Goal: Transaction & Acquisition: Book appointment/travel/reservation

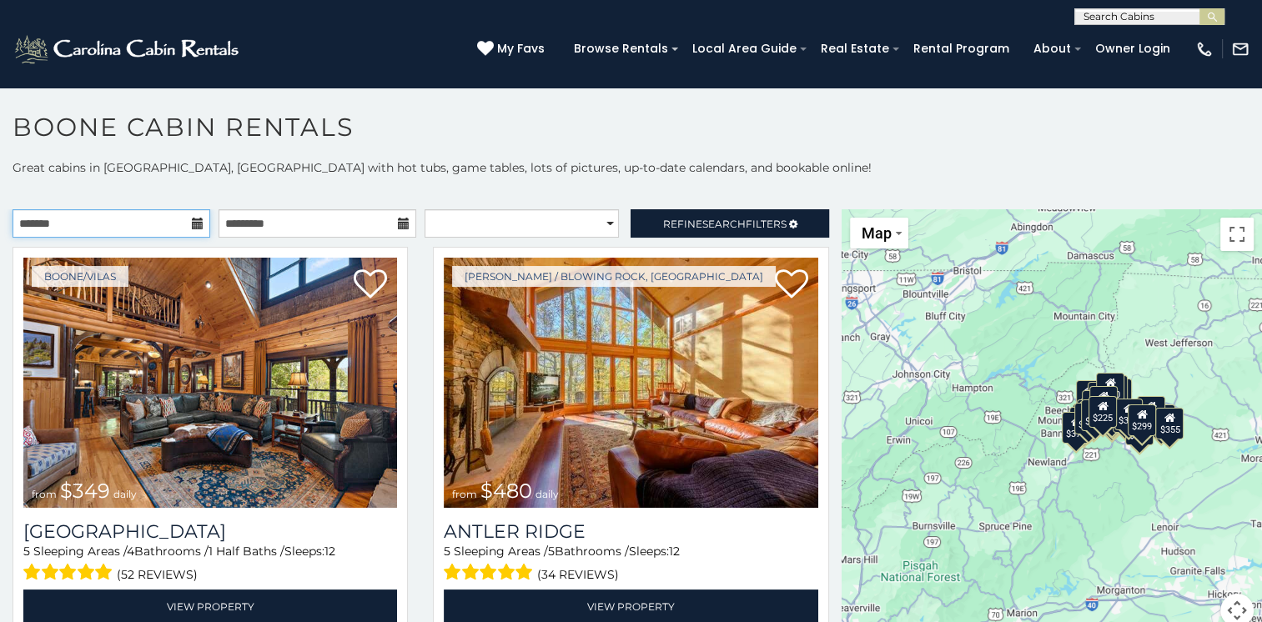
click at [138, 218] on input "text" at bounding box center [112, 223] width 198 height 28
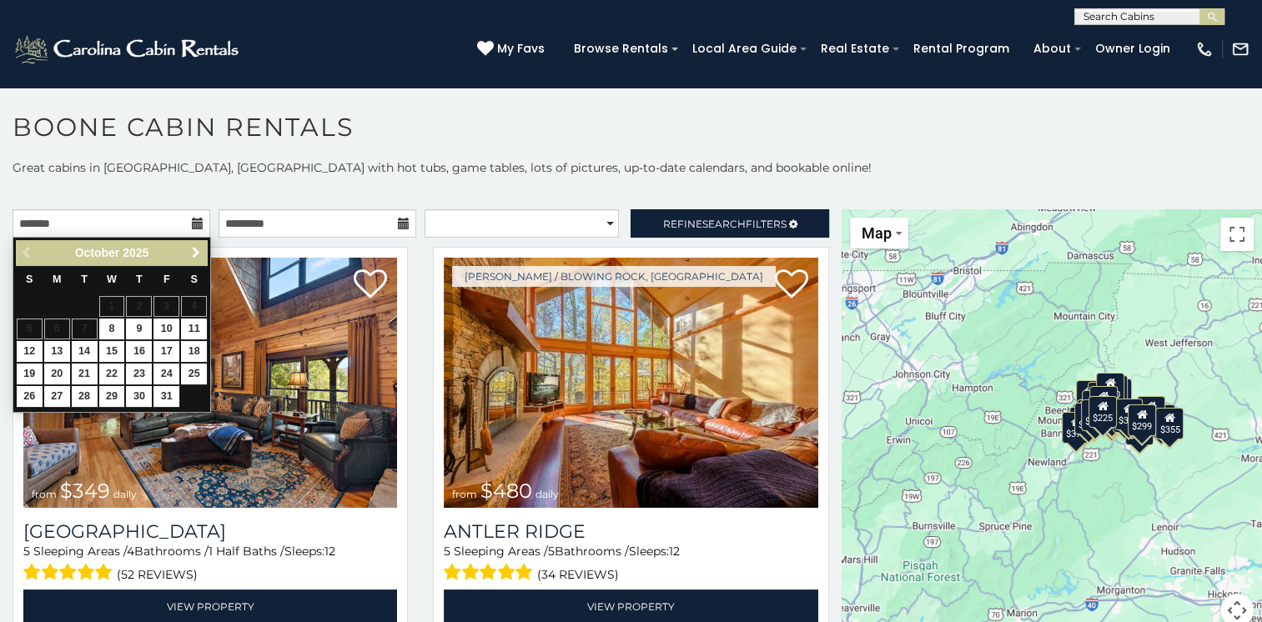
click at [198, 253] on span "Next" at bounding box center [195, 252] width 13 height 13
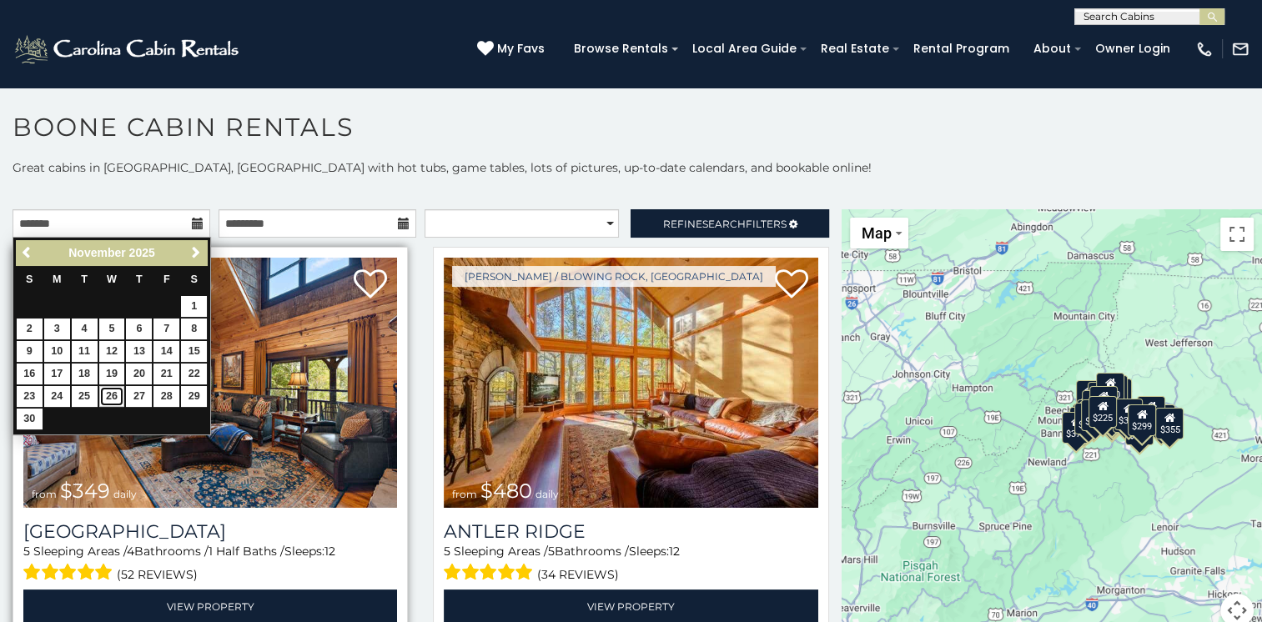
click at [116, 398] on link "26" at bounding box center [112, 396] width 26 height 21
type input "**********"
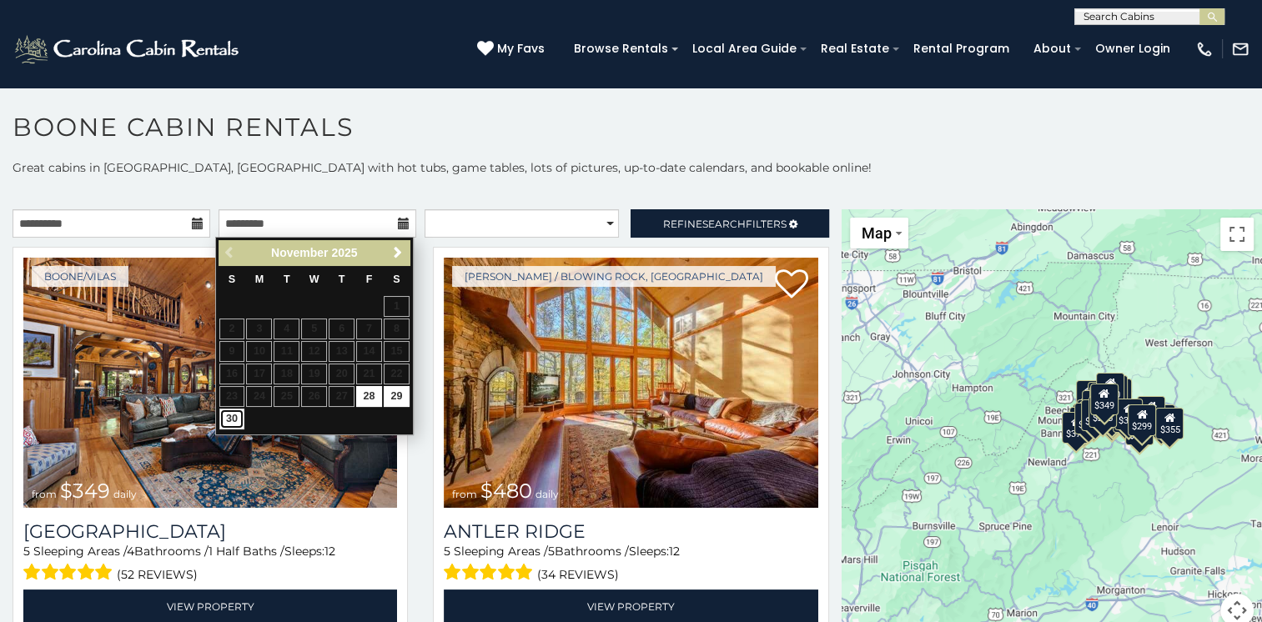
click at [229, 419] on link "30" at bounding box center [232, 419] width 26 height 21
type input "**********"
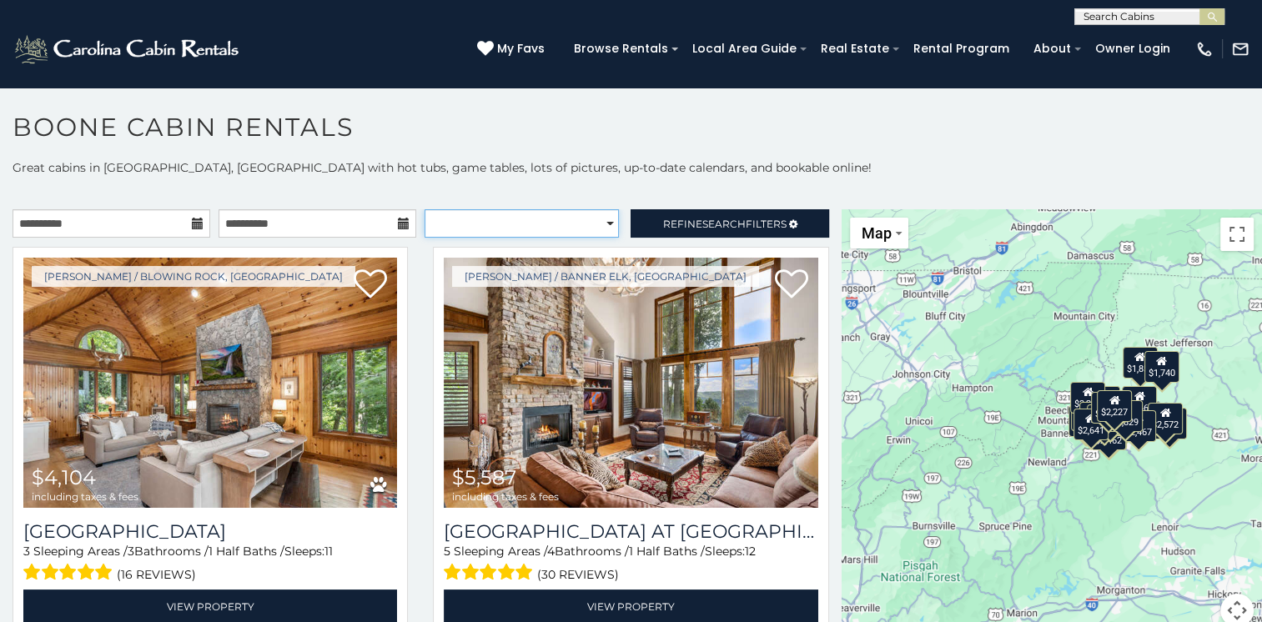
click at [590, 223] on select "**********" at bounding box center [521, 223] width 194 height 28
select select "**********"
click at [424, 209] on select "**********" at bounding box center [521, 223] width 194 height 28
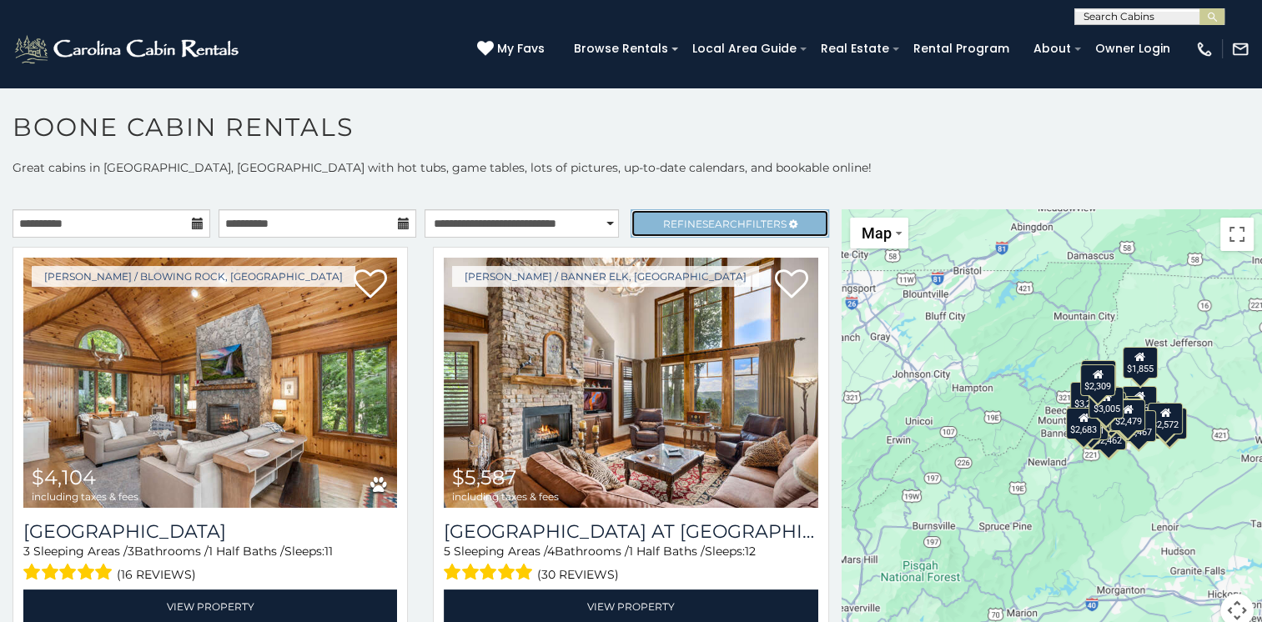
click at [670, 222] on span "Refine Search Filters" at bounding box center [724, 224] width 123 height 13
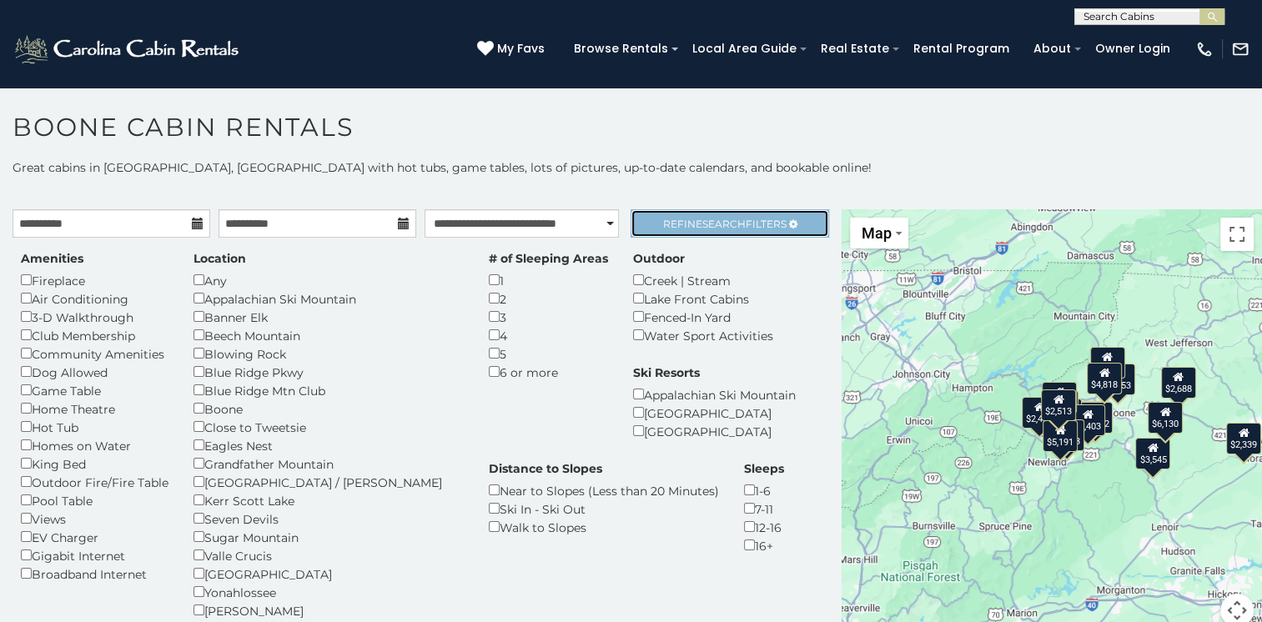
click at [727, 218] on span "Search" at bounding box center [723, 224] width 43 height 13
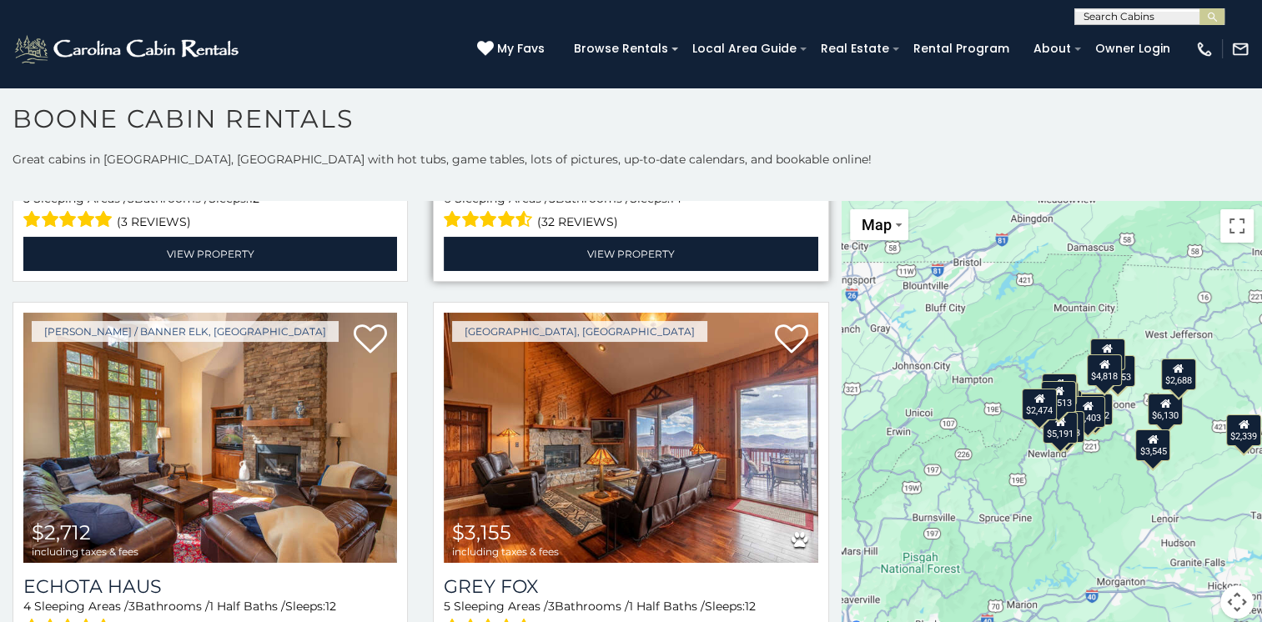
scroll to position [834, 0]
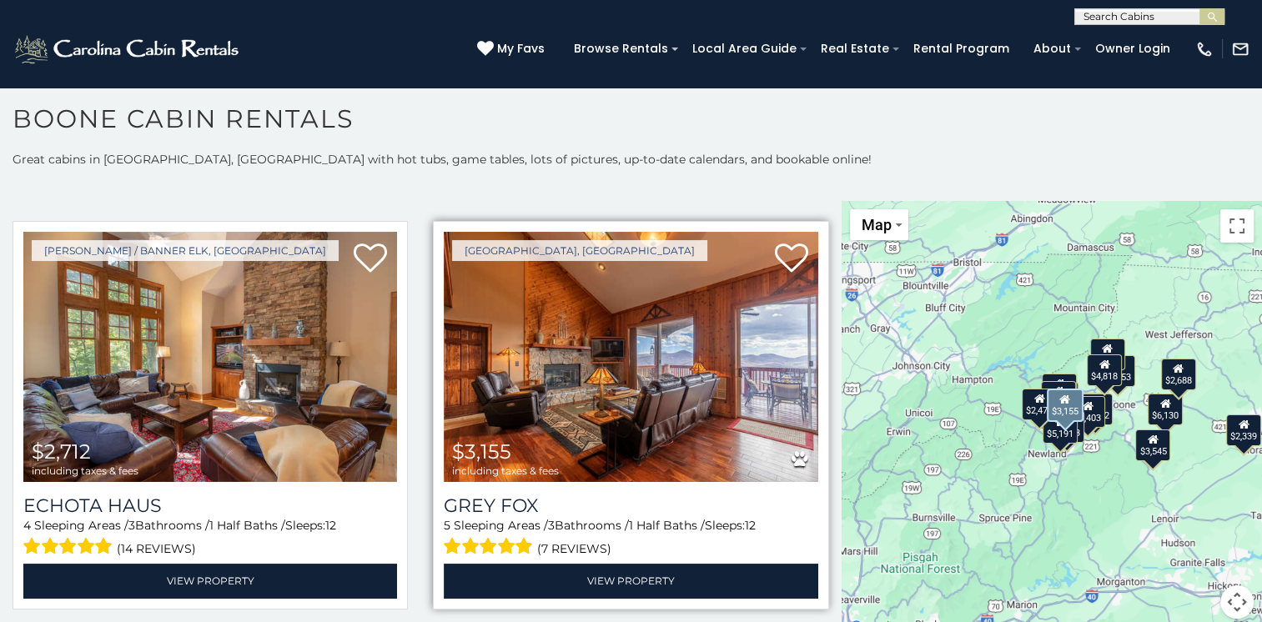
click at [795, 370] on img at bounding box center [631, 357] width 374 height 250
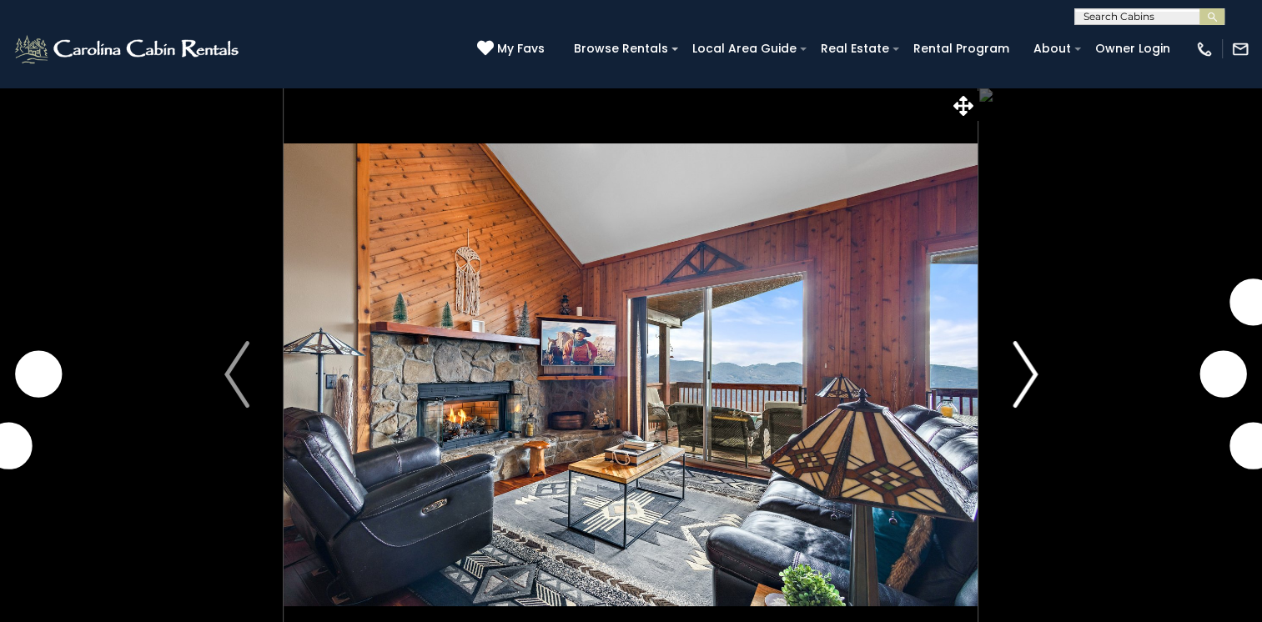
click at [1031, 374] on img "Next" at bounding box center [1024, 374] width 25 height 67
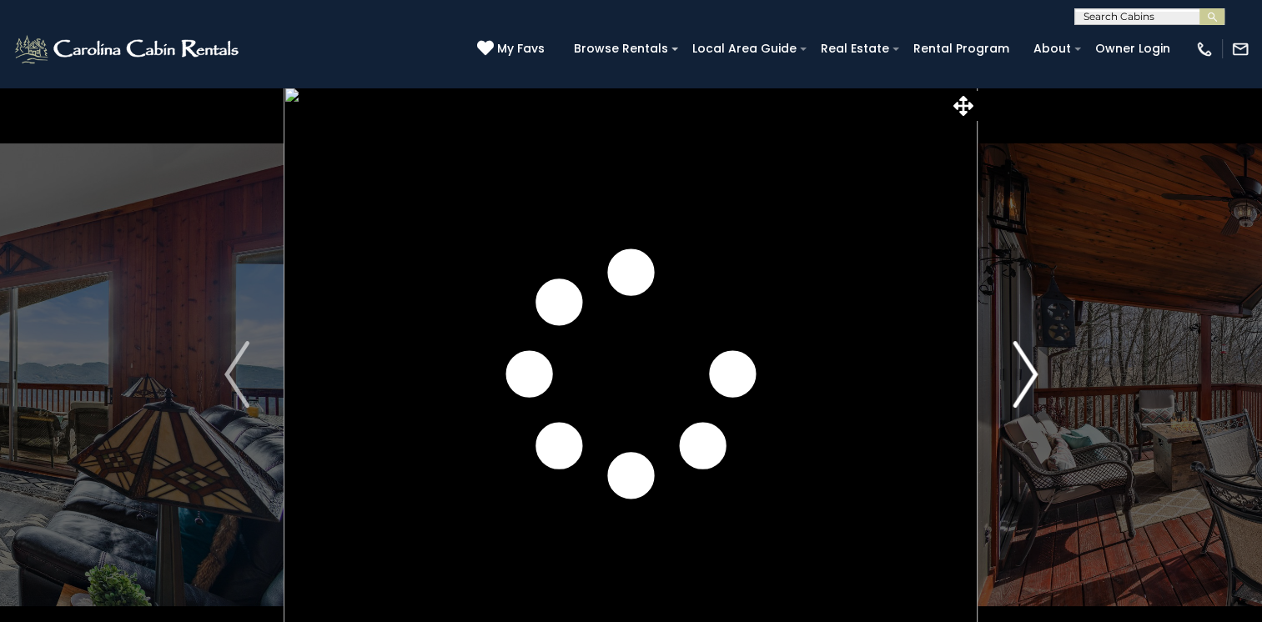
click at [1034, 366] on img "Next" at bounding box center [1024, 374] width 25 height 67
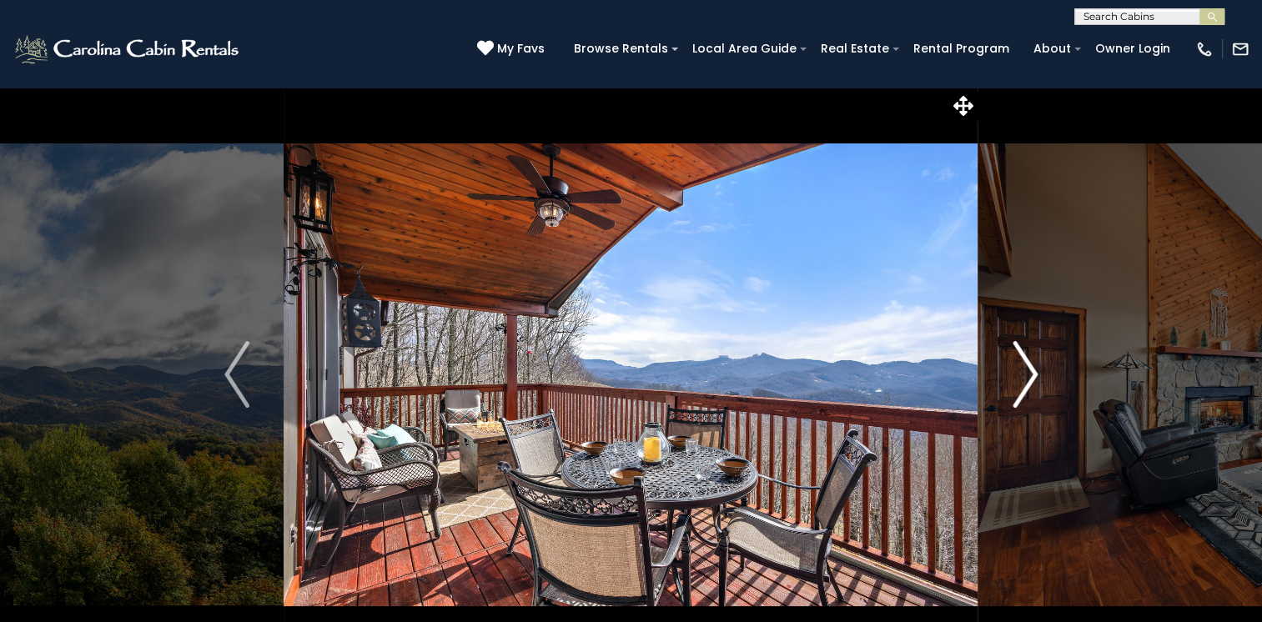
click at [1036, 374] on img "Next" at bounding box center [1024, 374] width 25 height 67
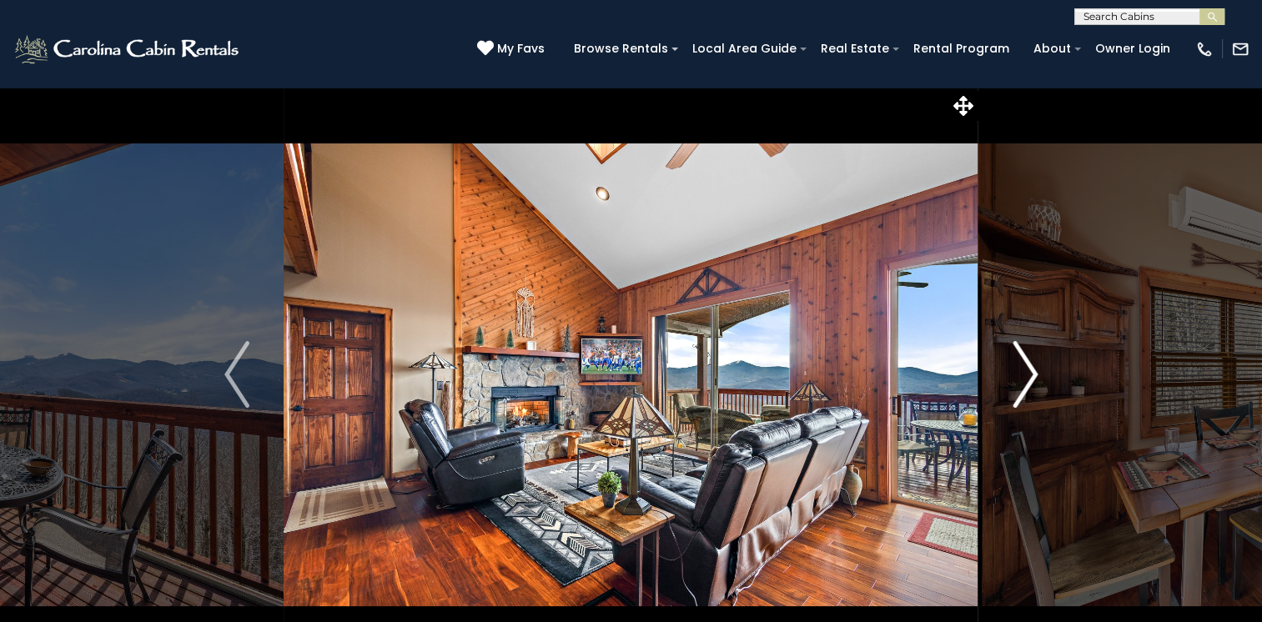
click at [1036, 374] on img "Next" at bounding box center [1024, 374] width 25 height 67
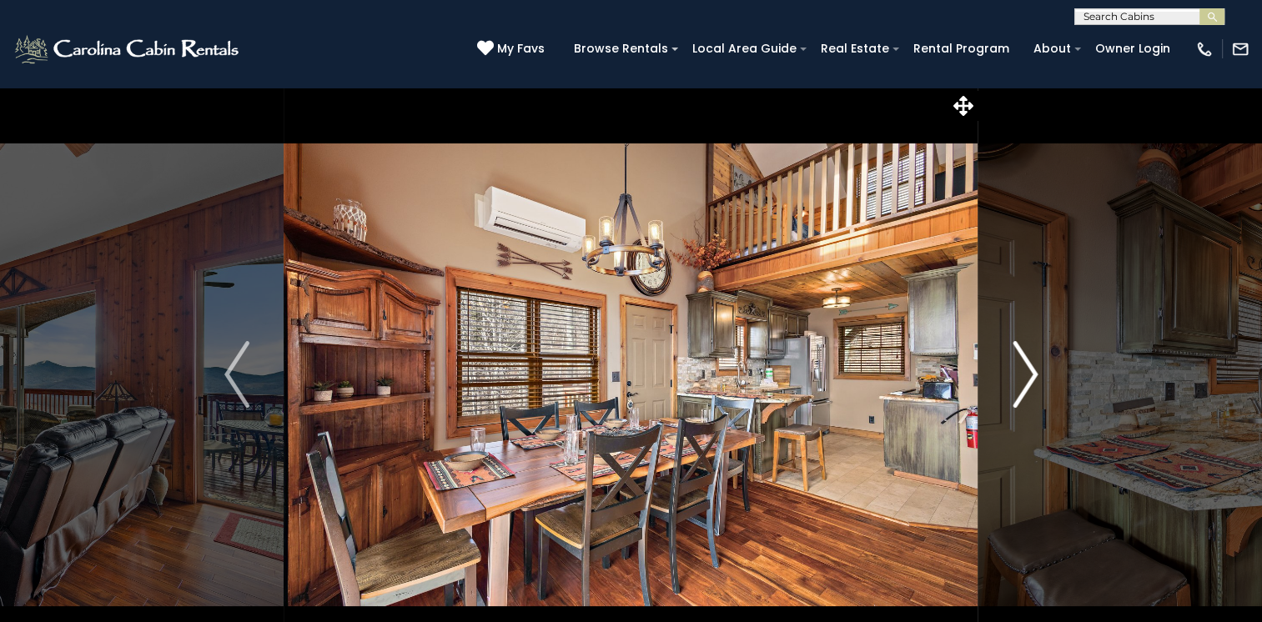
click at [1036, 374] on img "Next" at bounding box center [1024, 374] width 25 height 67
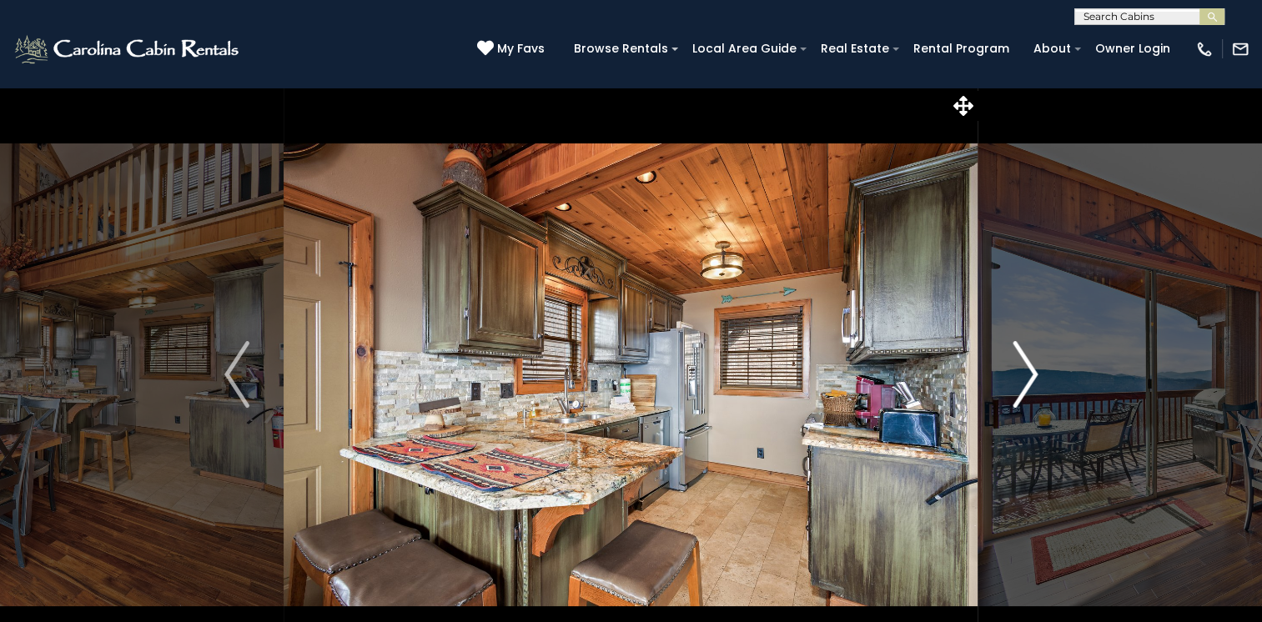
click at [1036, 374] on img "Next" at bounding box center [1024, 374] width 25 height 67
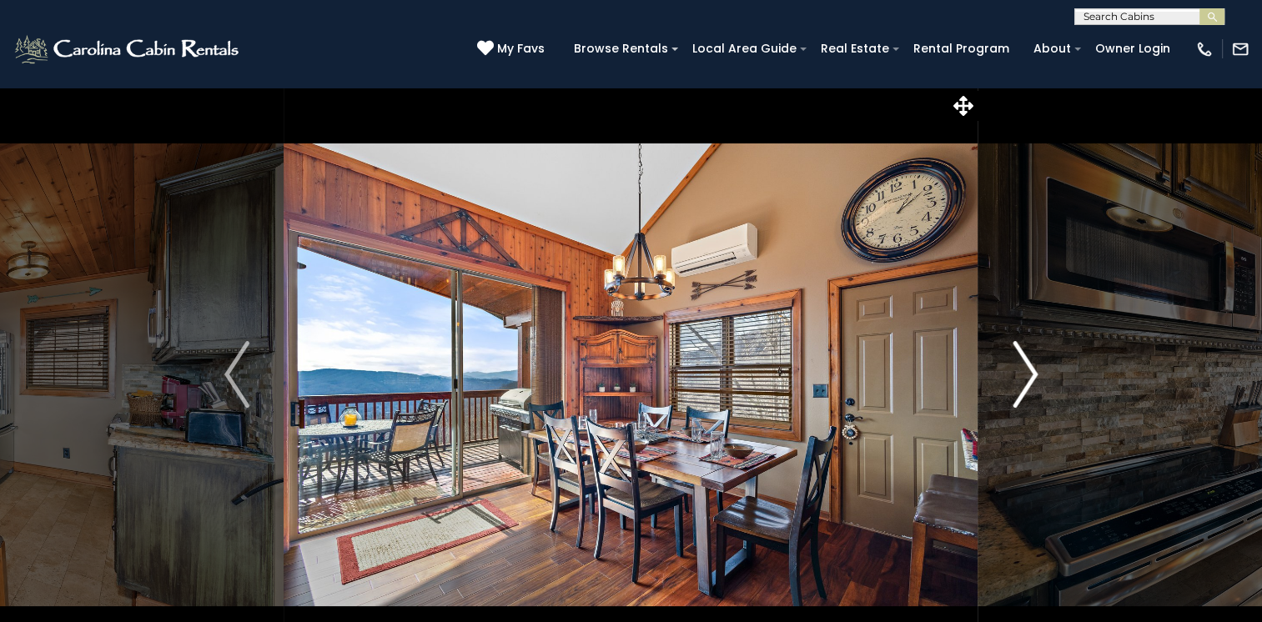
click at [1036, 374] on img "Next" at bounding box center [1024, 374] width 25 height 67
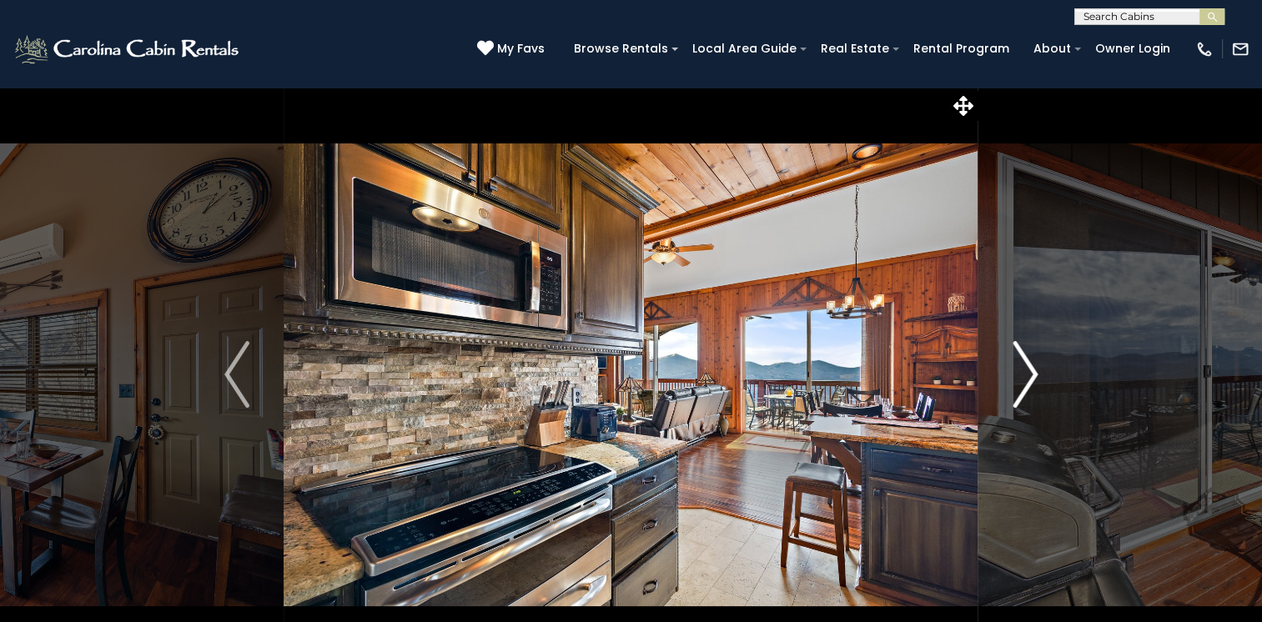
click at [1036, 374] on img "Next" at bounding box center [1024, 374] width 25 height 67
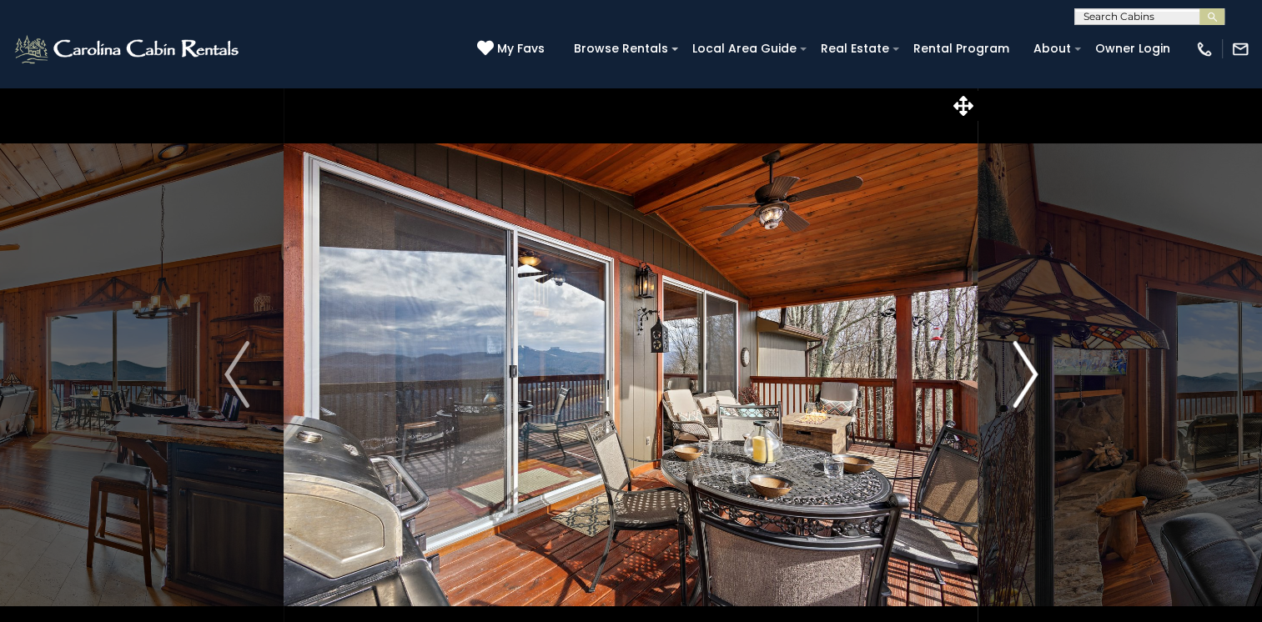
click at [1036, 374] on img "Next" at bounding box center [1024, 374] width 25 height 67
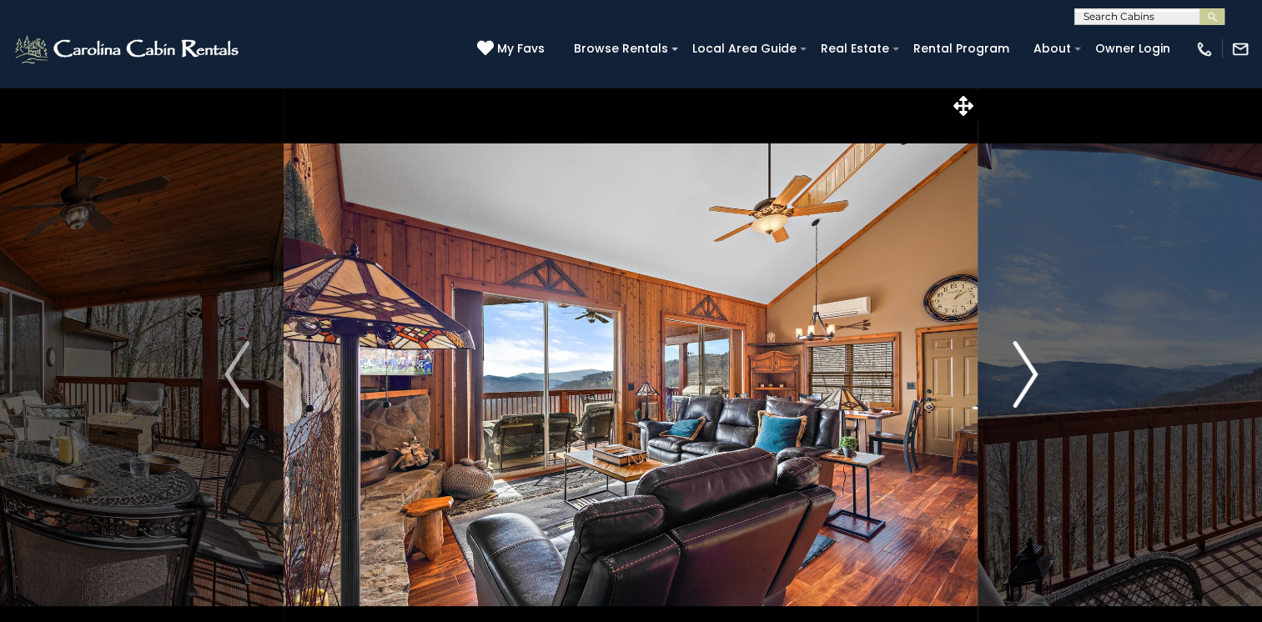
click at [1036, 374] on img "Next" at bounding box center [1024, 374] width 25 height 67
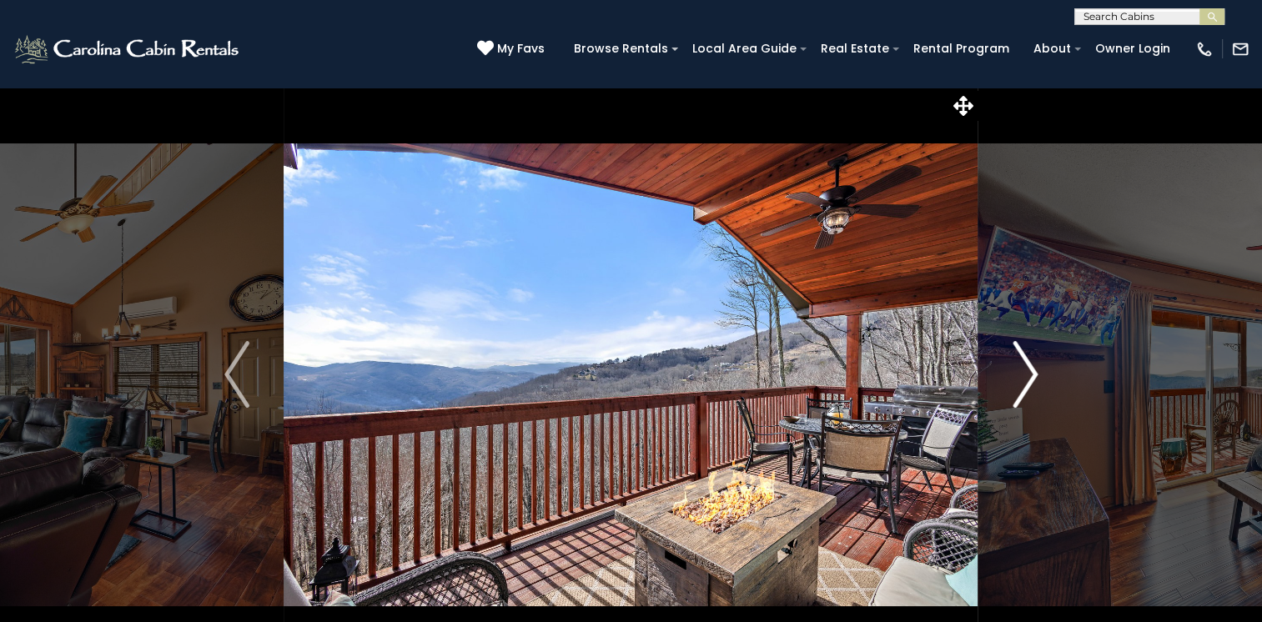
click at [1036, 374] on img "Next" at bounding box center [1024, 374] width 25 height 67
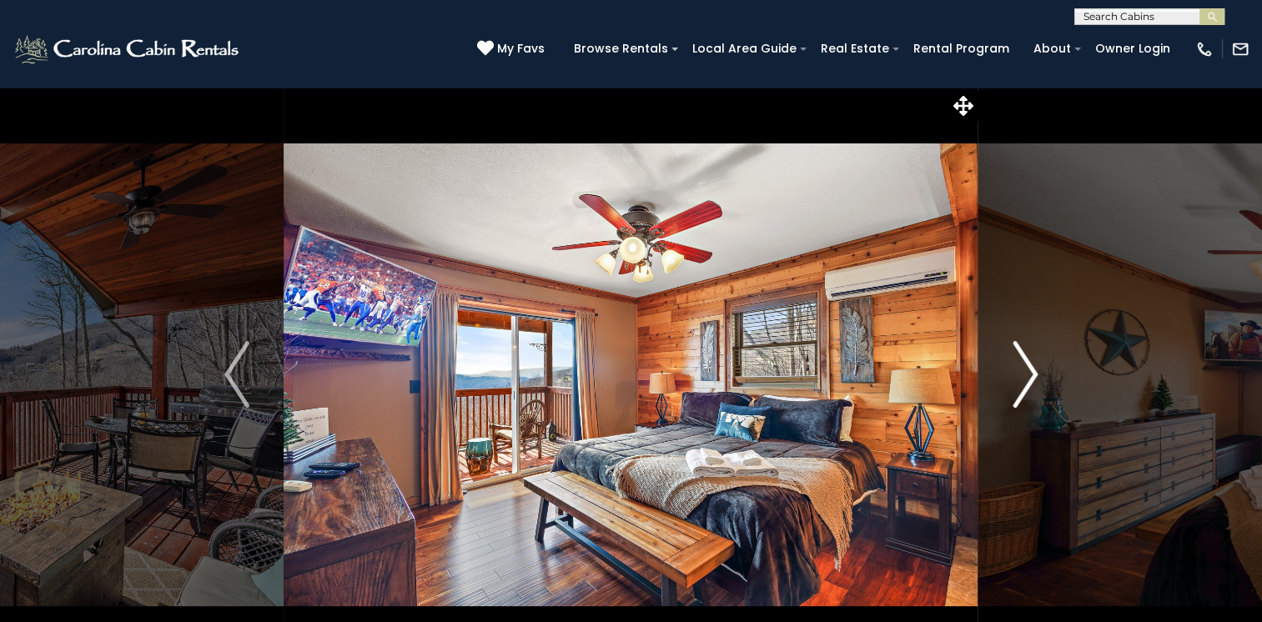
click at [1036, 374] on img "Next" at bounding box center [1024, 374] width 25 height 67
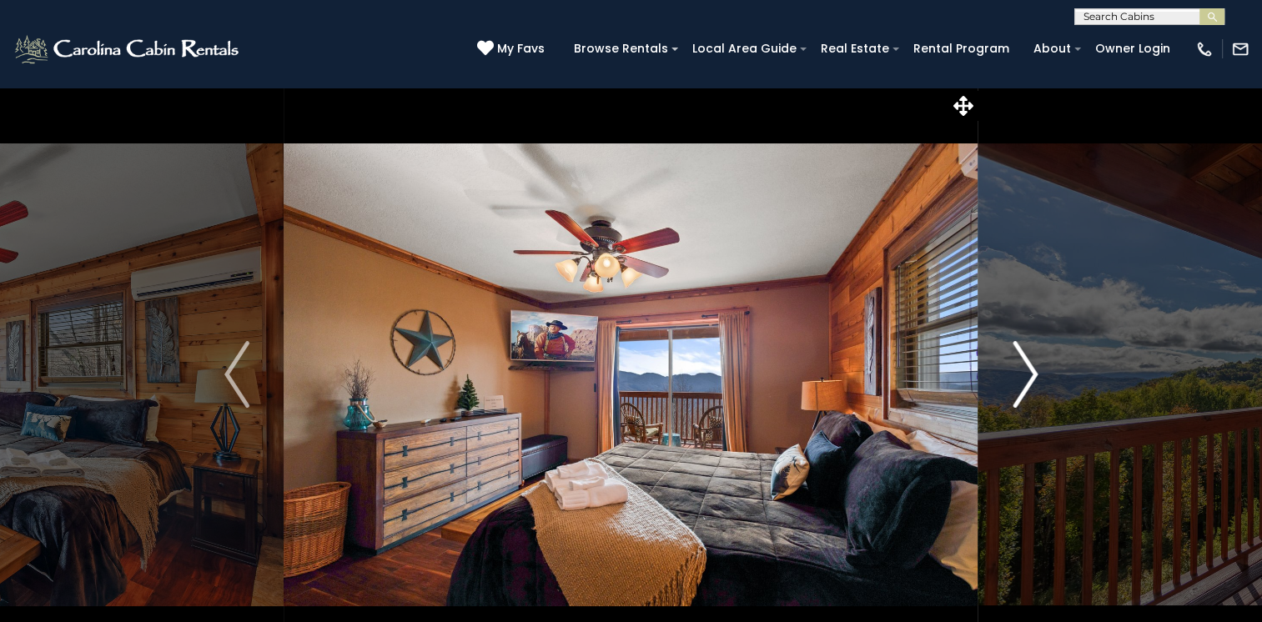
click at [1036, 374] on img "Next" at bounding box center [1024, 374] width 25 height 67
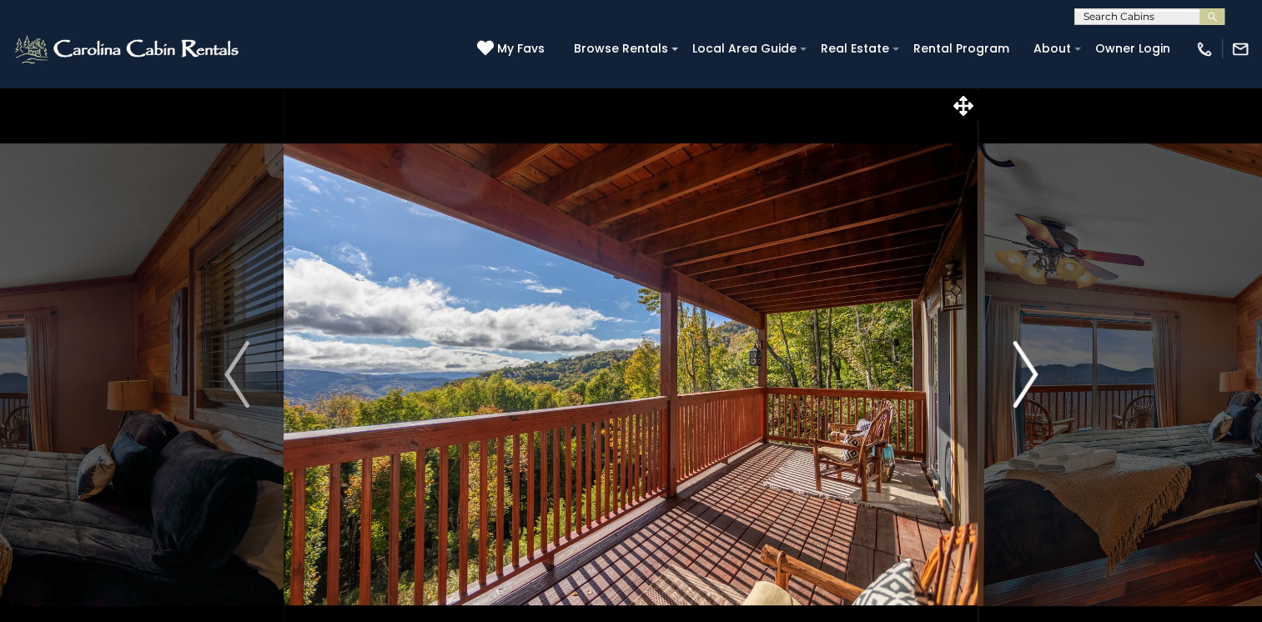
click at [1036, 374] on img "Next" at bounding box center [1024, 374] width 25 height 67
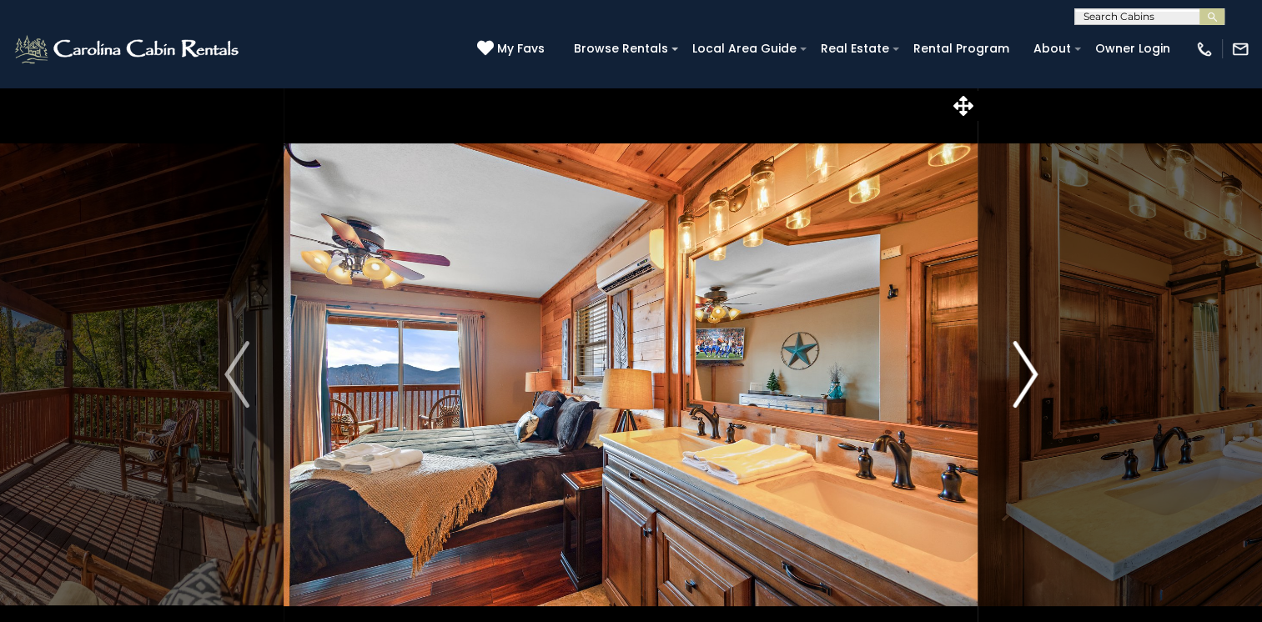
click at [1036, 374] on img "Next" at bounding box center [1024, 374] width 25 height 67
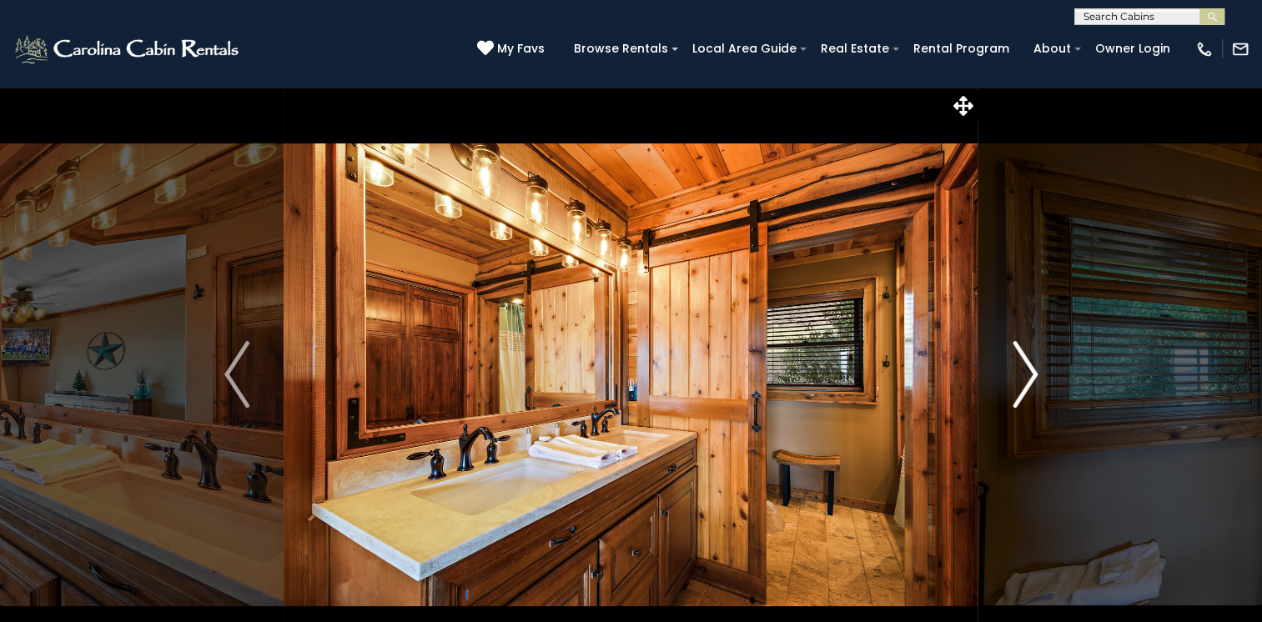
click at [1036, 374] on img "Next" at bounding box center [1024, 374] width 25 height 67
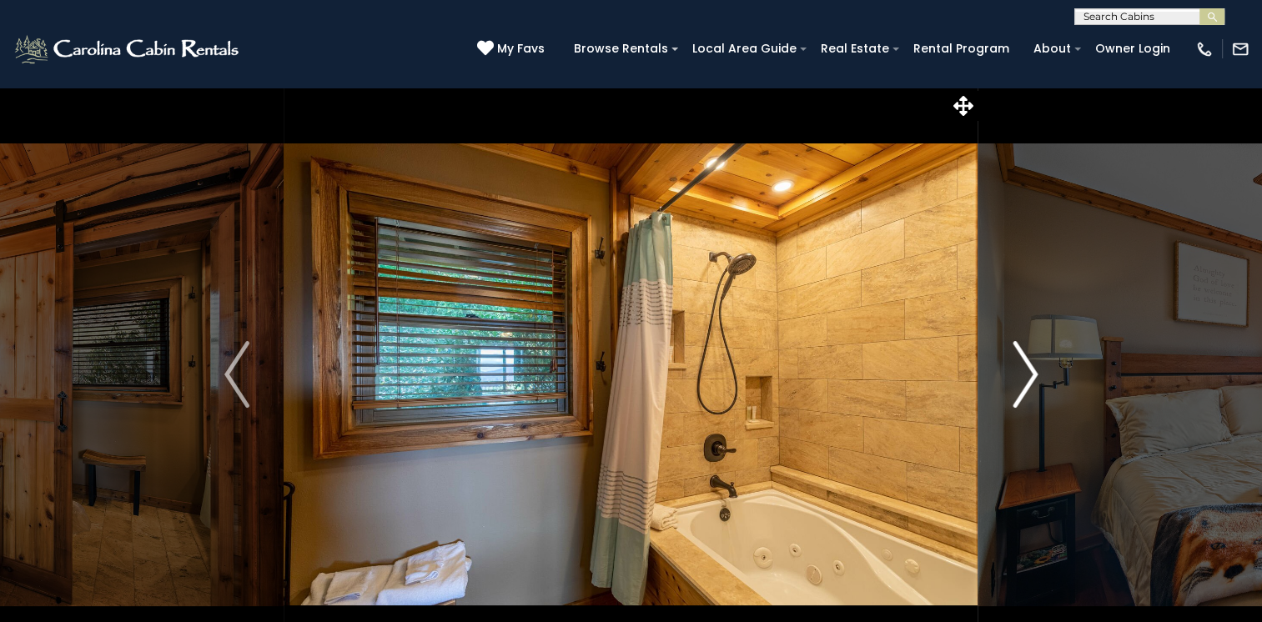
click at [1036, 374] on img "Next" at bounding box center [1024, 374] width 25 height 67
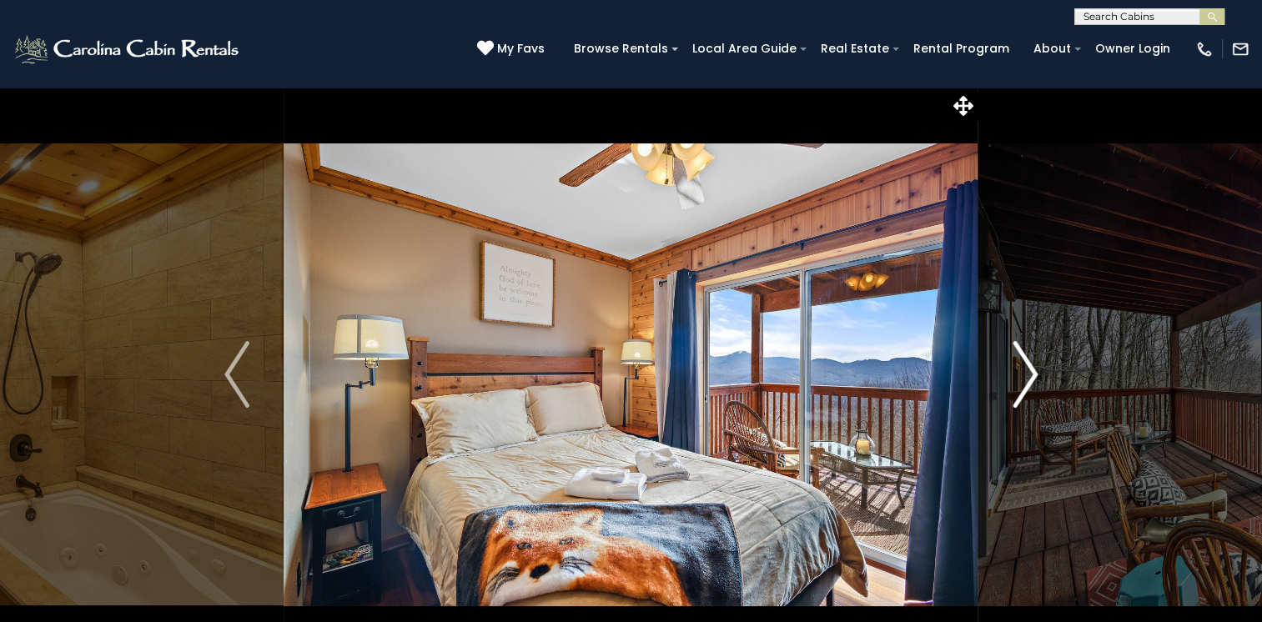
click at [1036, 374] on img "Next" at bounding box center [1024, 374] width 25 height 67
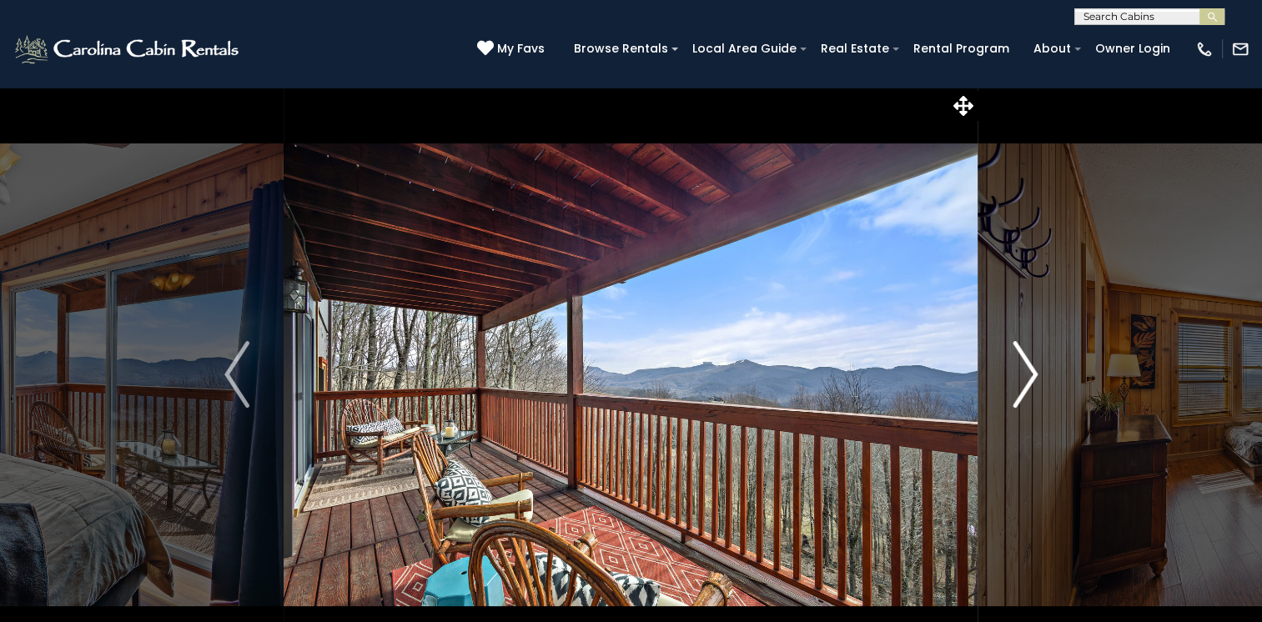
click at [1036, 374] on img "Next" at bounding box center [1024, 374] width 25 height 67
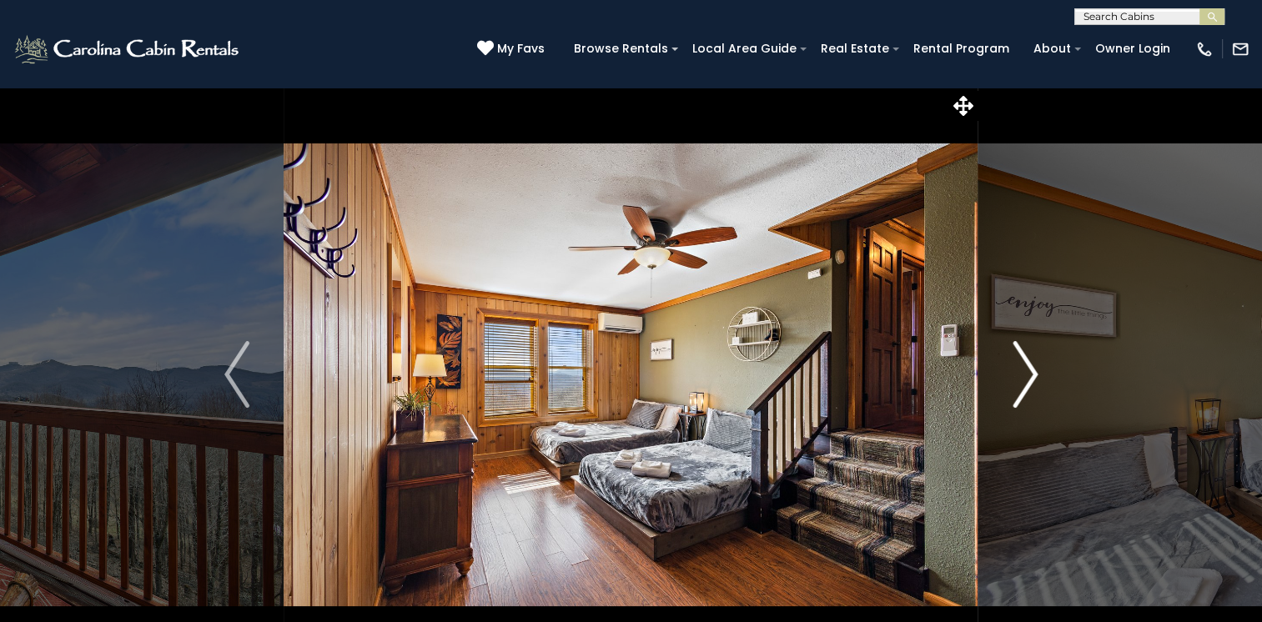
click at [1036, 374] on img "Next" at bounding box center [1024, 374] width 25 height 67
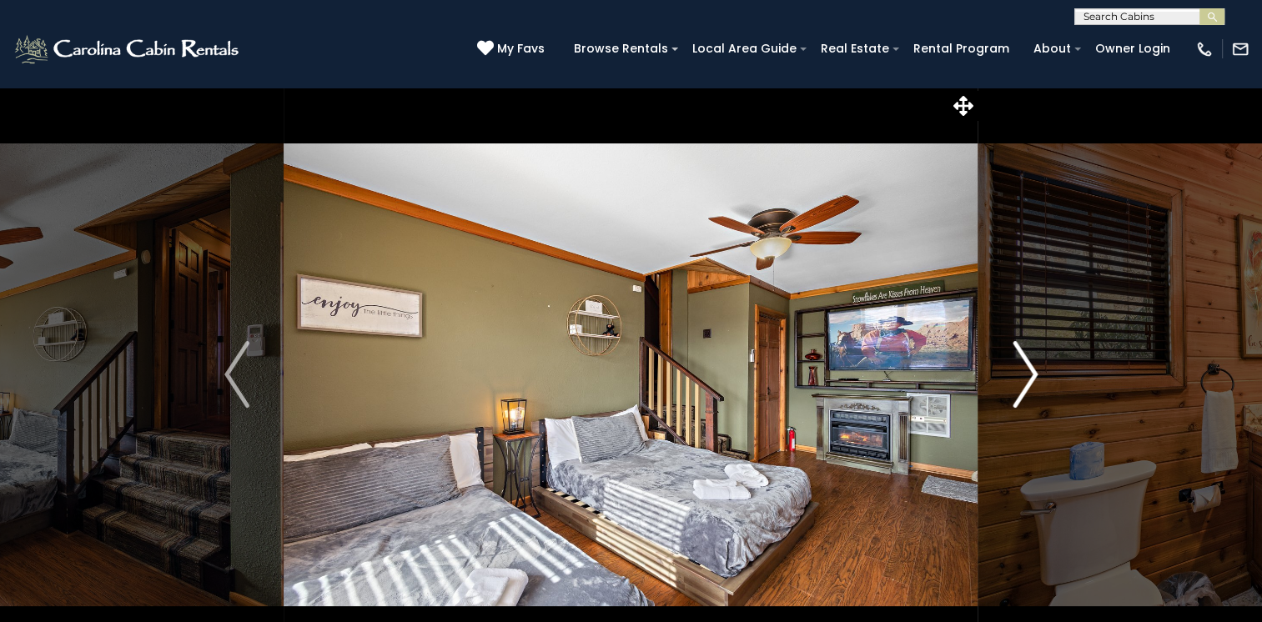
click at [1036, 374] on img "Next" at bounding box center [1024, 374] width 25 height 67
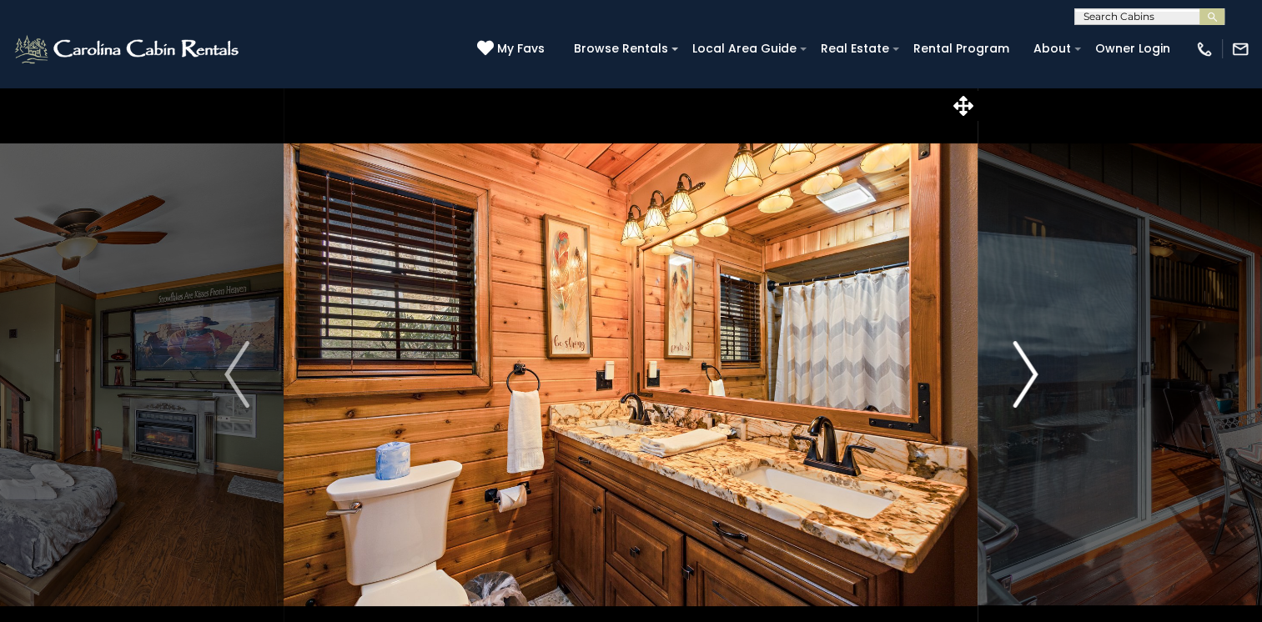
click at [1036, 374] on img "Next" at bounding box center [1024, 374] width 25 height 67
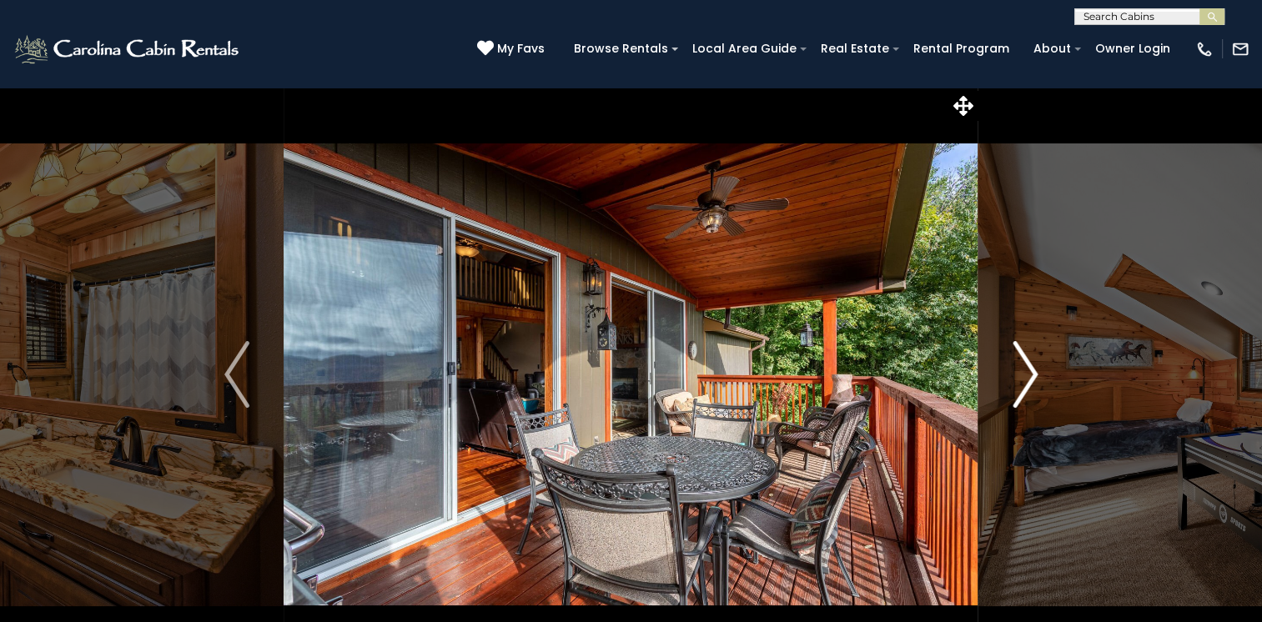
click at [1036, 374] on img "Next" at bounding box center [1024, 374] width 25 height 67
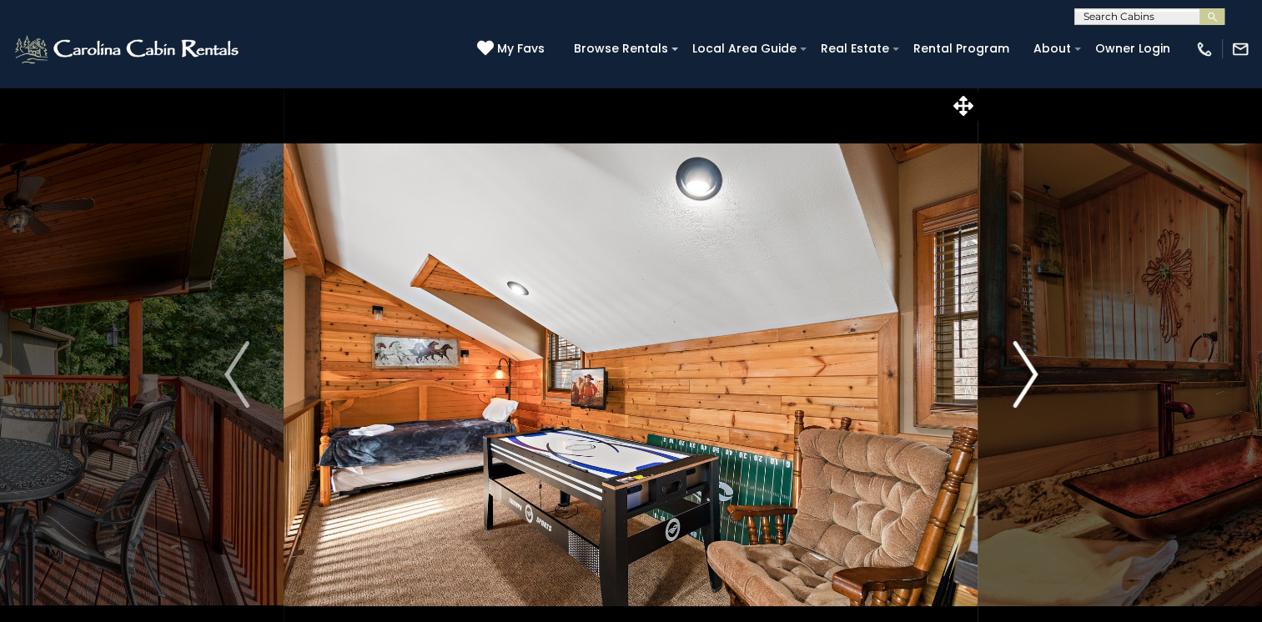
click at [1036, 374] on img "Next" at bounding box center [1024, 374] width 25 height 67
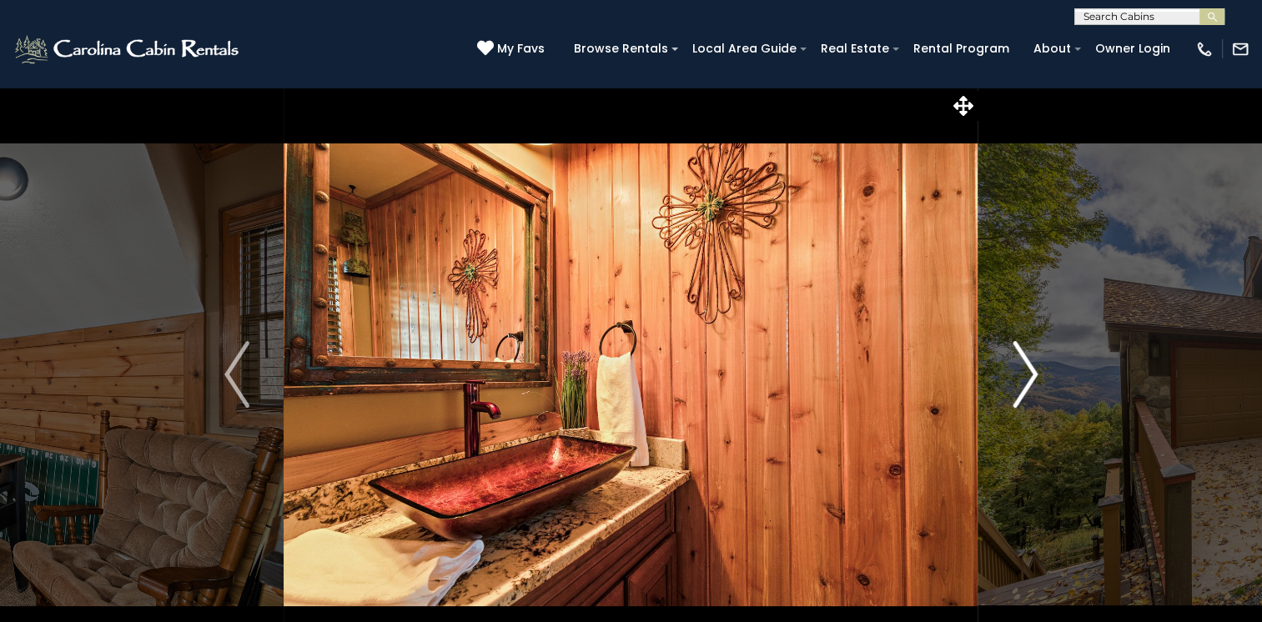
click at [1036, 374] on img "Next" at bounding box center [1024, 374] width 25 height 67
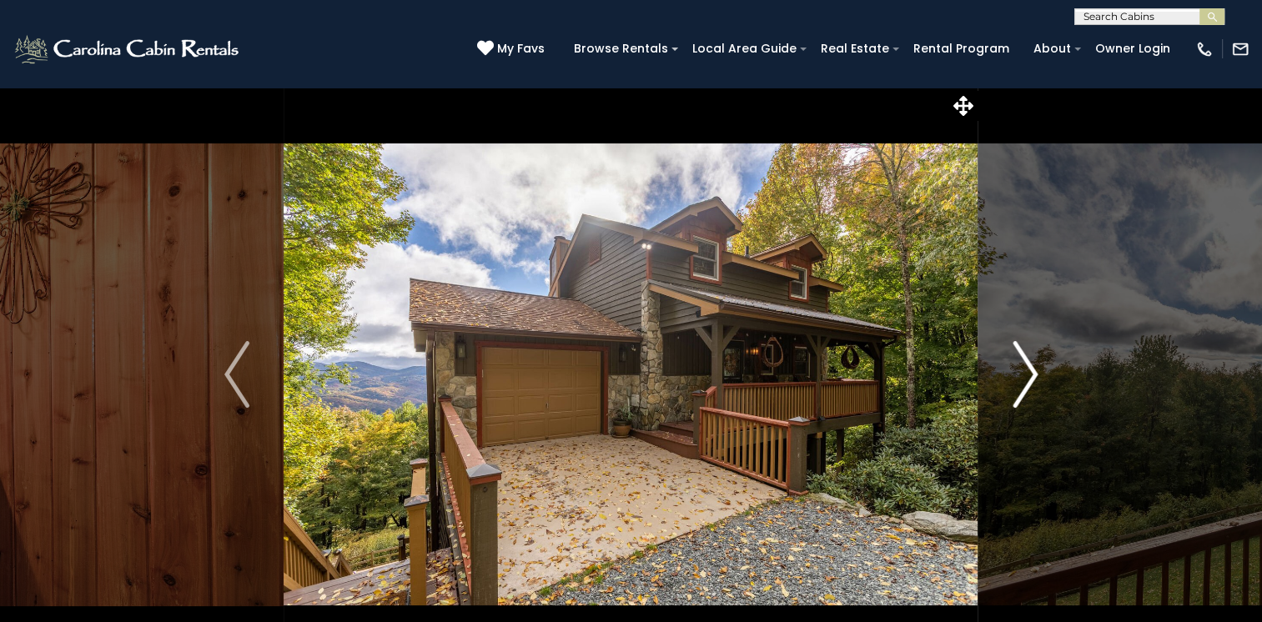
click at [1036, 374] on img "Next" at bounding box center [1024, 374] width 25 height 67
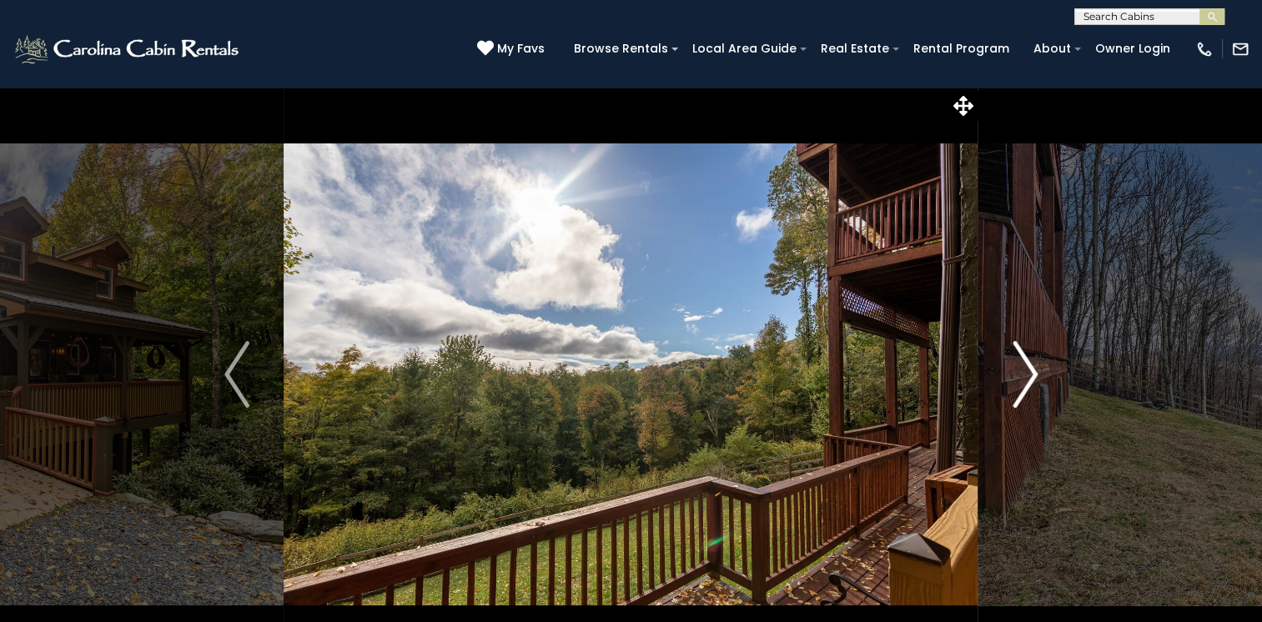
click at [1036, 374] on img "Next" at bounding box center [1024, 374] width 25 height 67
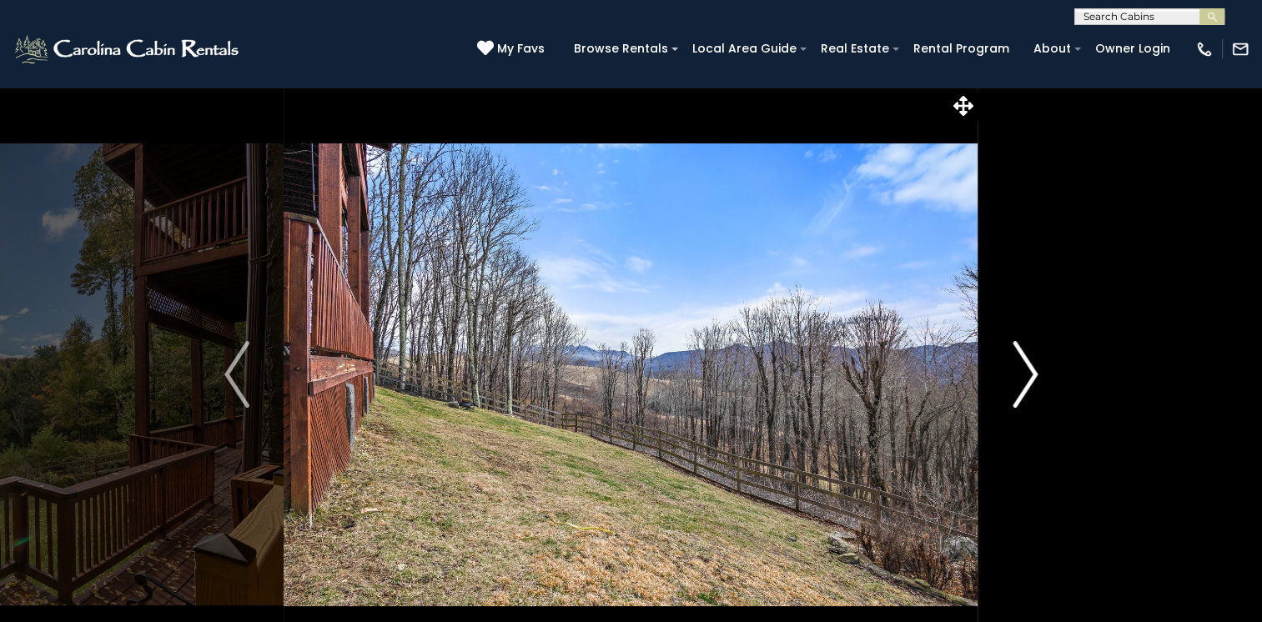
click at [1036, 374] on img "Next" at bounding box center [1024, 374] width 25 height 67
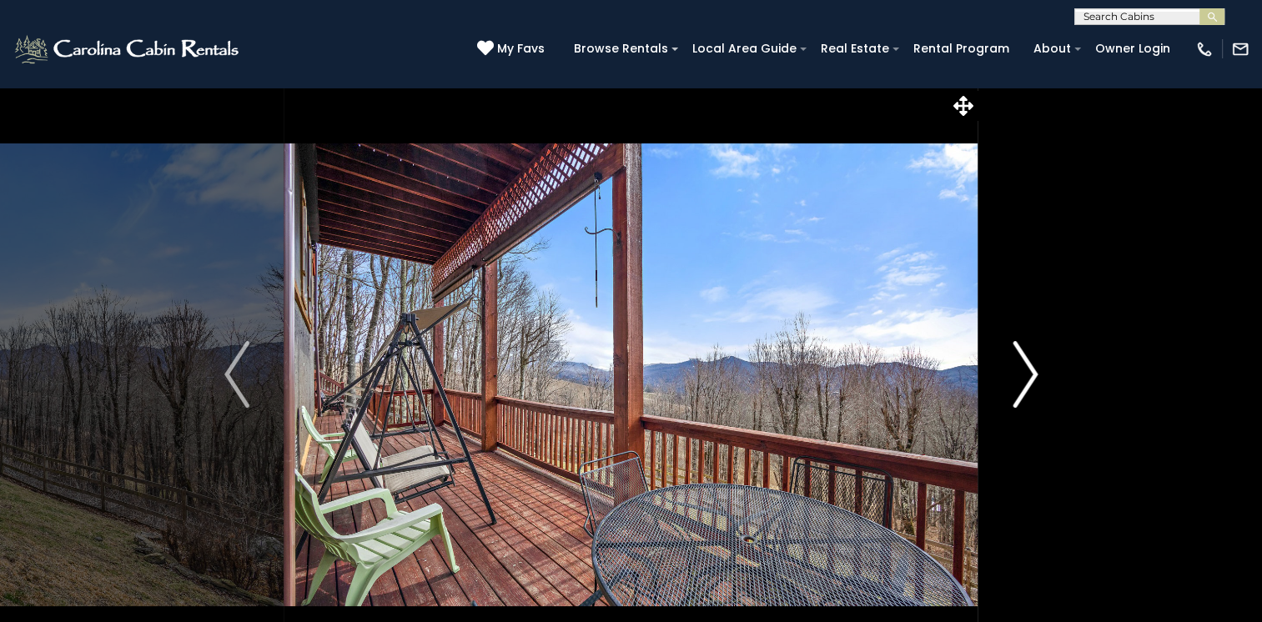
click at [1036, 374] on img "Next" at bounding box center [1024, 374] width 25 height 67
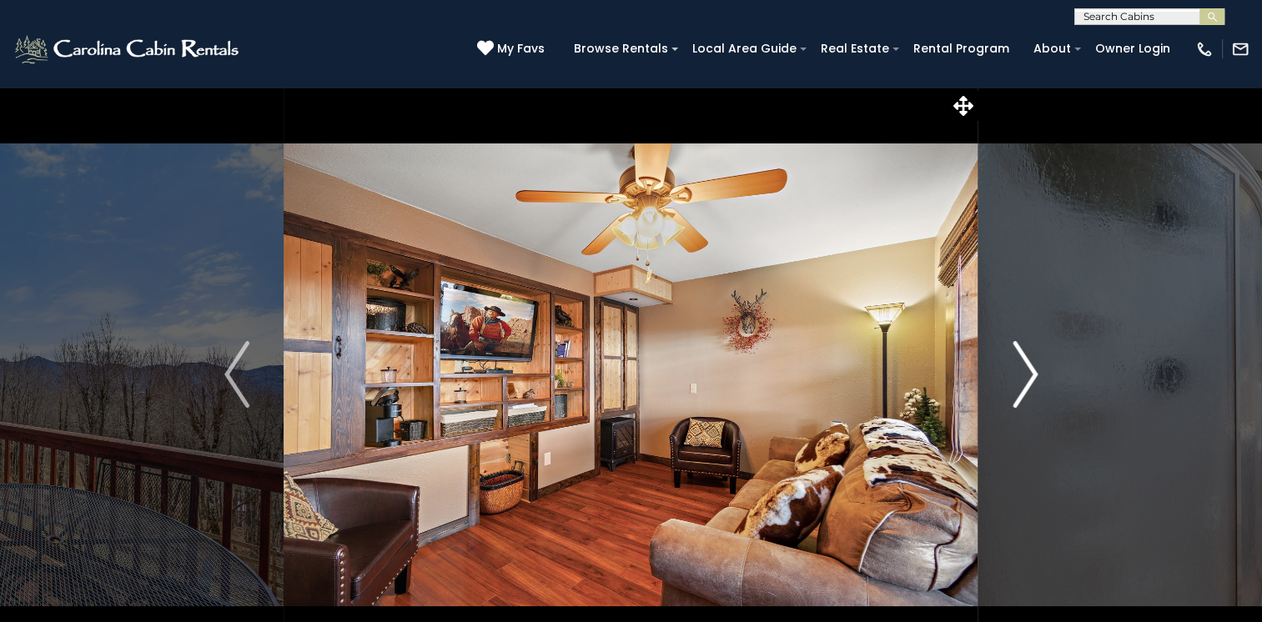
click at [1036, 374] on img "Next" at bounding box center [1024, 374] width 25 height 67
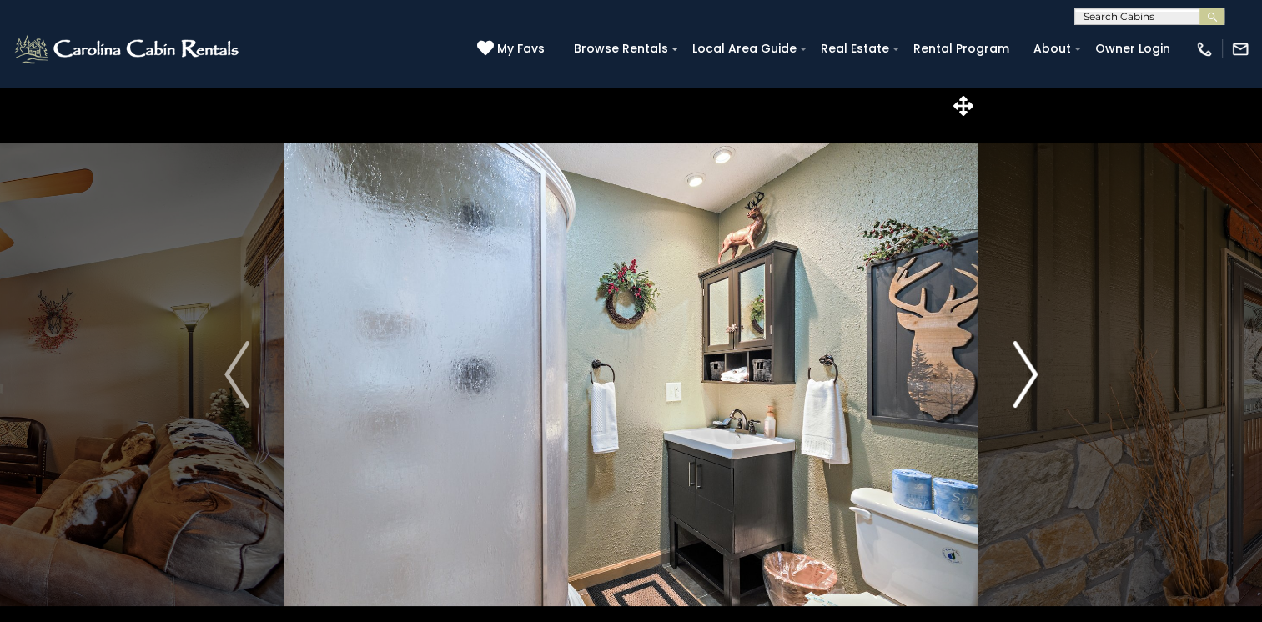
click at [1036, 374] on img "Next" at bounding box center [1024, 374] width 25 height 67
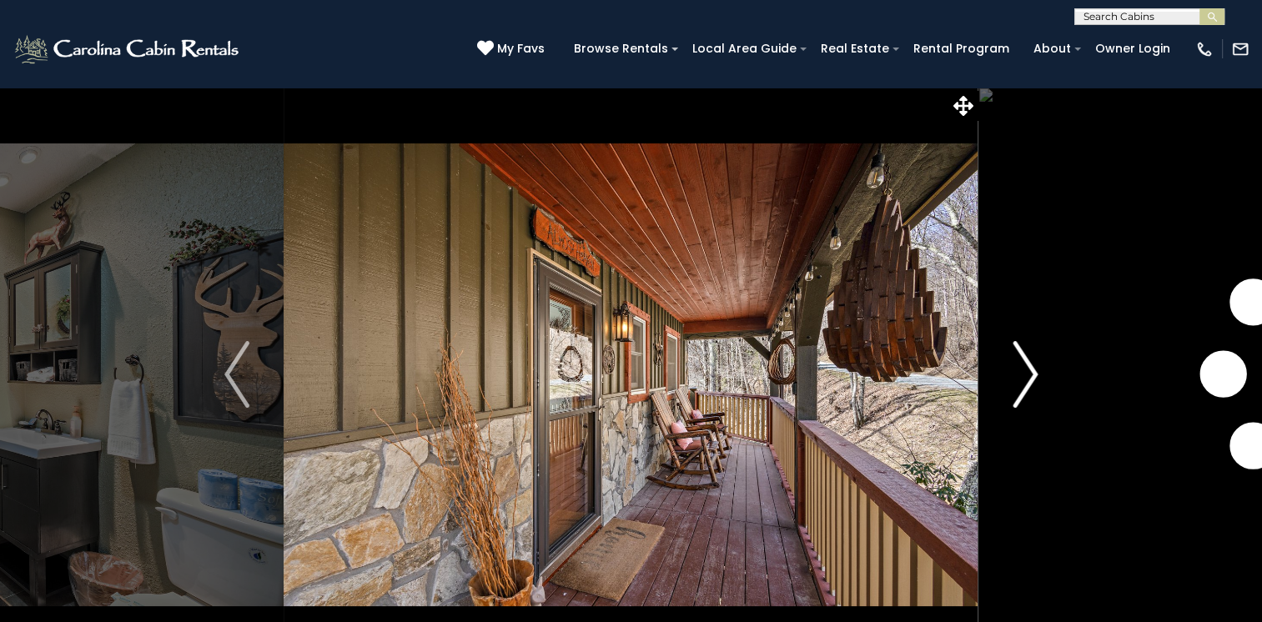
click at [1036, 374] on img "Next" at bounding box center [1024, 374] width 25 height 67
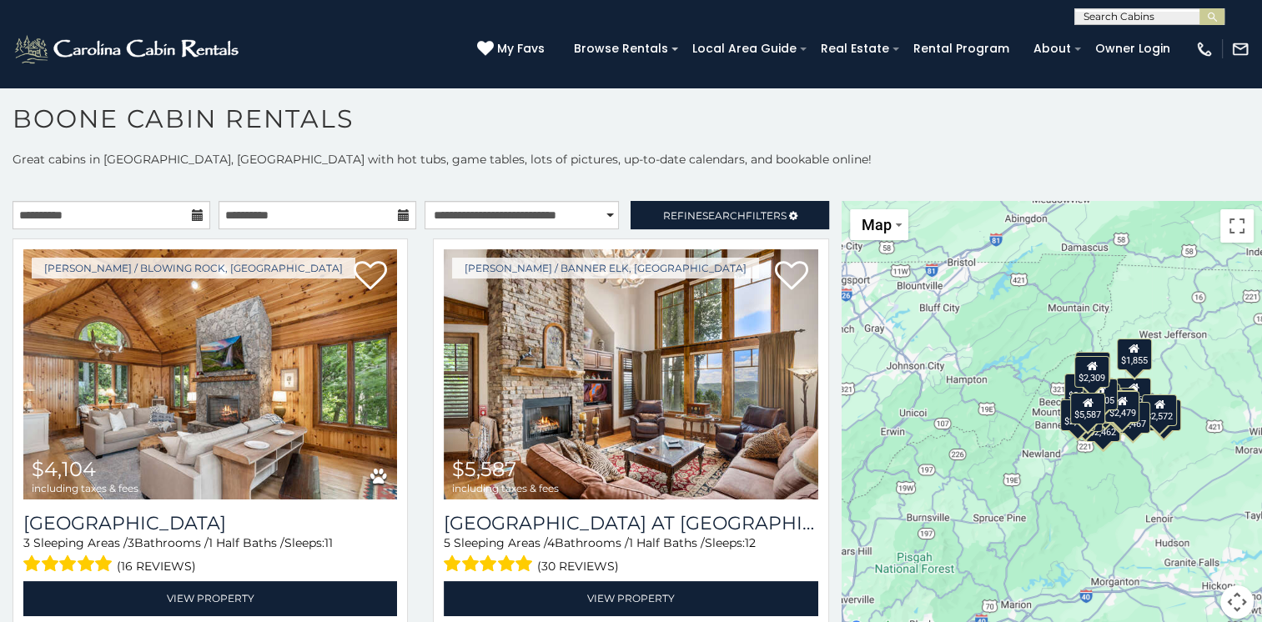
scroll to position [15, 0]
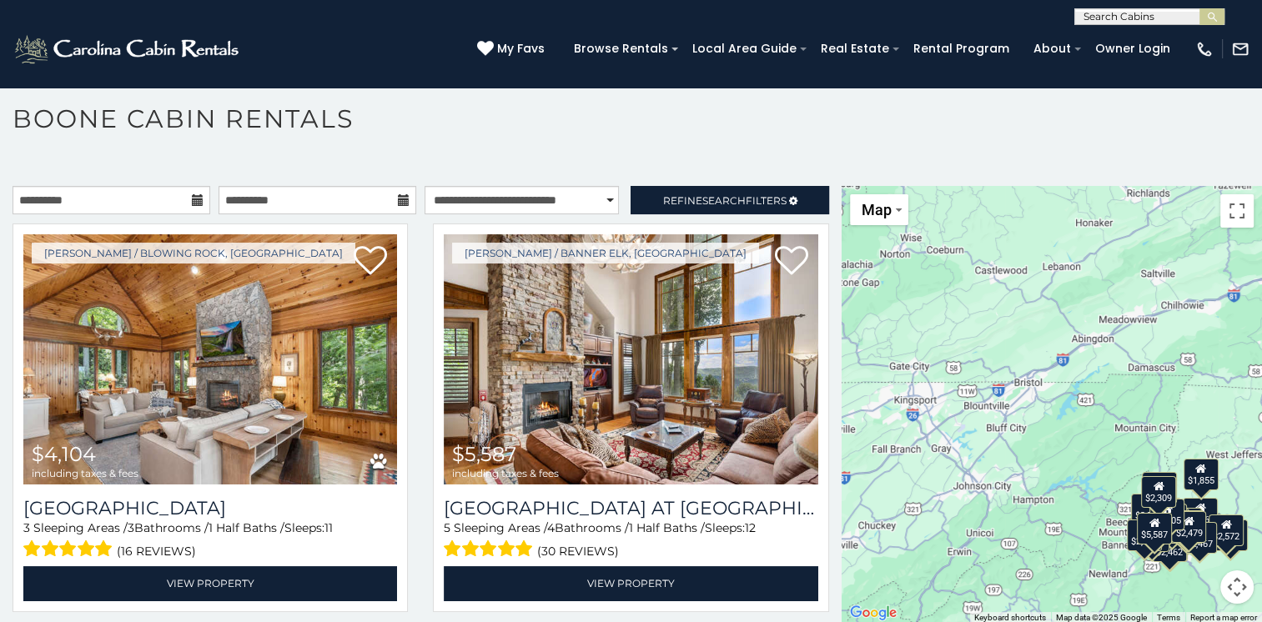
drag, startPoint x: 1209, startPoint y: 288, endPoint x: 1277, endPoint y: 425, distance: 152.5
click at [1261, 425] on html "**********" at bounding box center [631, 307] width 1262 height 631
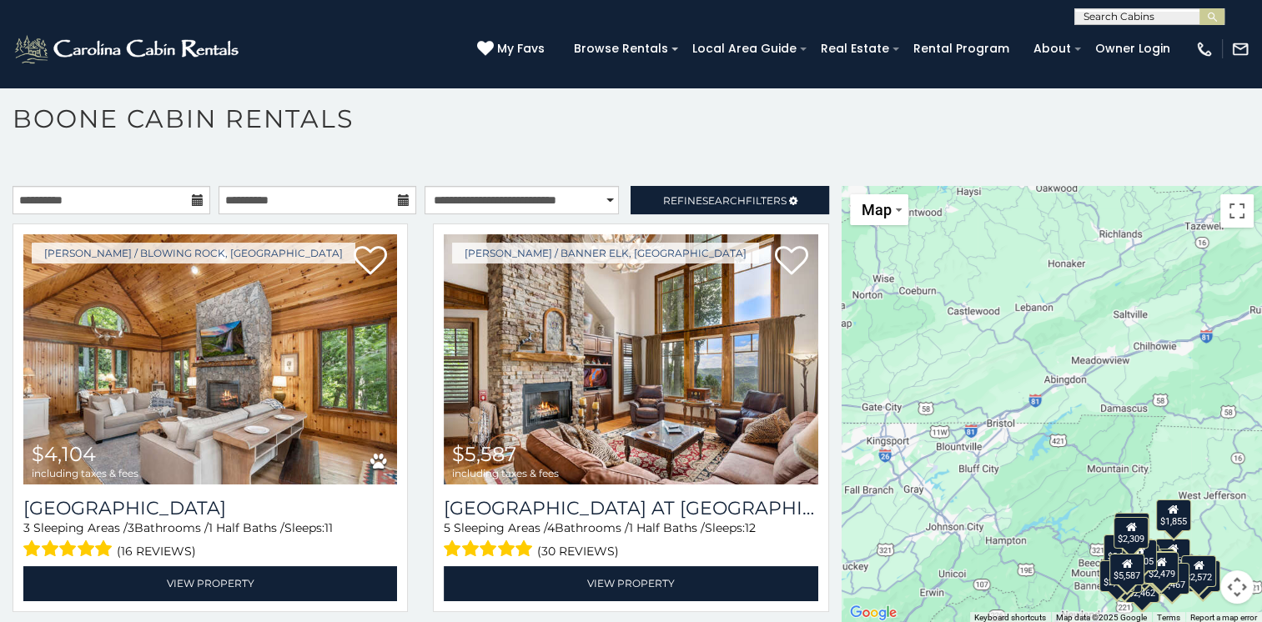
drag, startPoint x: 963, startPoint y: 332, endPoint x: 939, endPoint y: 378, distance: 51.8
click at [939, 378] on div "$4,104 $5,587 $5,253 $2,660 $2,712 $4,168 $2,571 $3,465 $3,053 $2,237 $3,445 $3…" at bounding box center [1051, 405] width 420 height 438
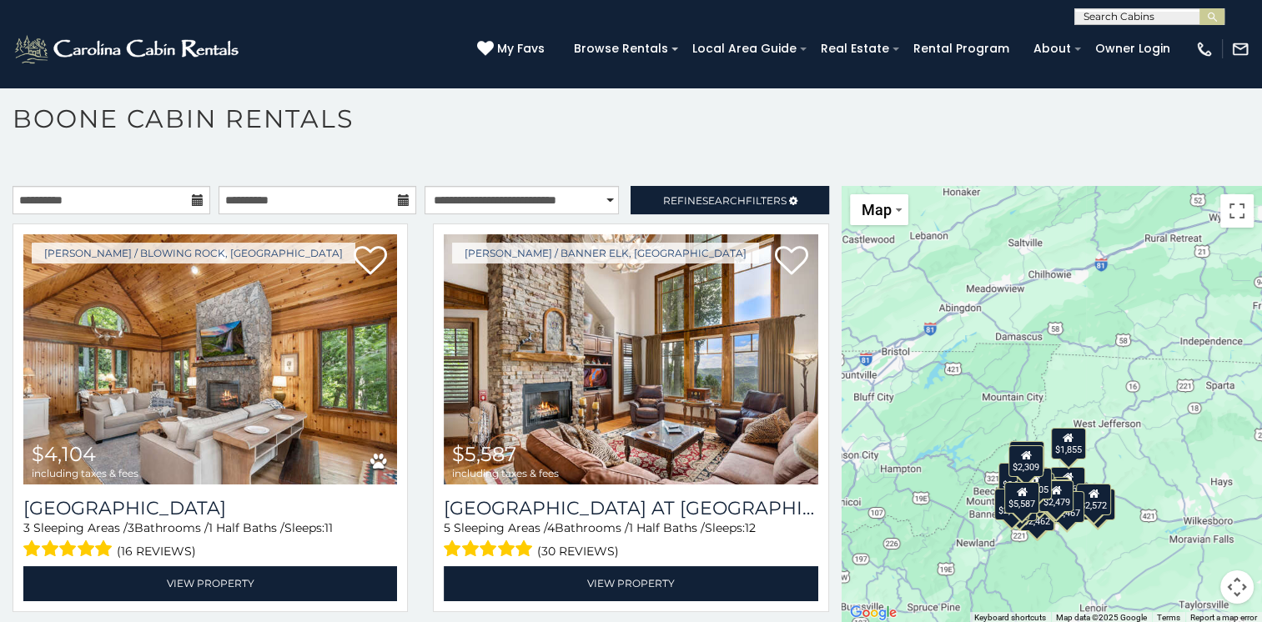
drag, startPoint x: 1184, startPoint y: 374, endPoint x: 1071, endPoint y: 300, distance: 135.5
click at [1071, 300] on div "$4,104 $5,587 $5,253 $2,660 $2,712 $4,168 $2,571 $3,465 $3,053 $2,237 $3,445 $3…" at bounding box center [1051, 405] width 420 height 438
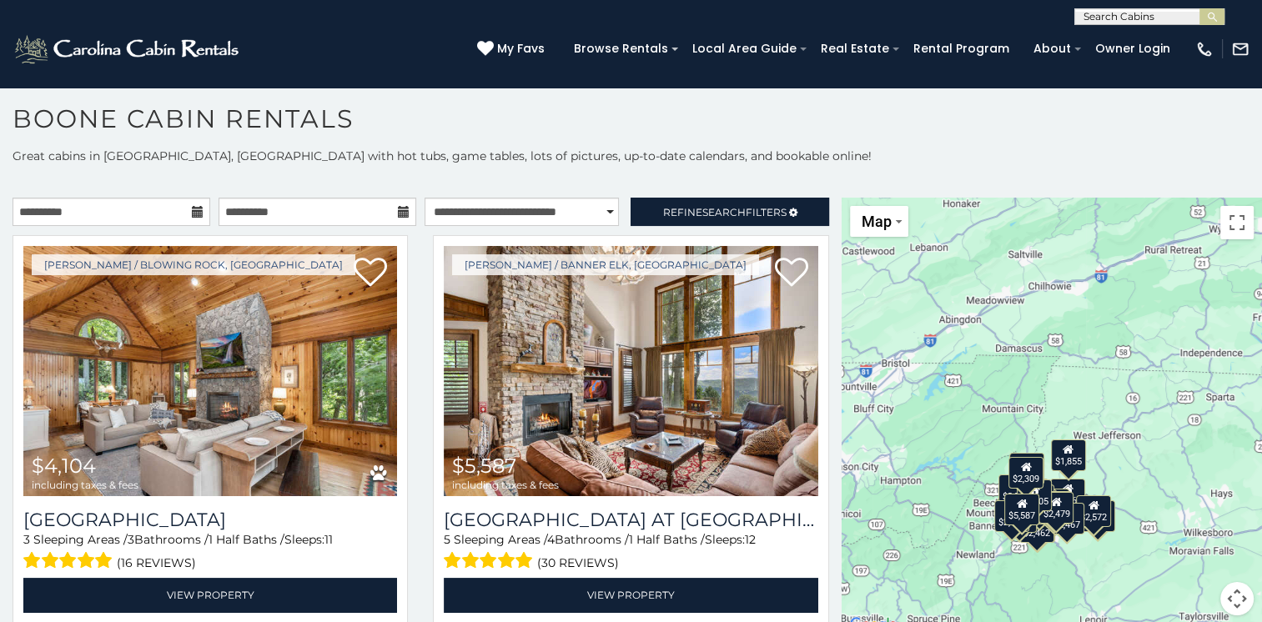
scroll to position [0, 0]
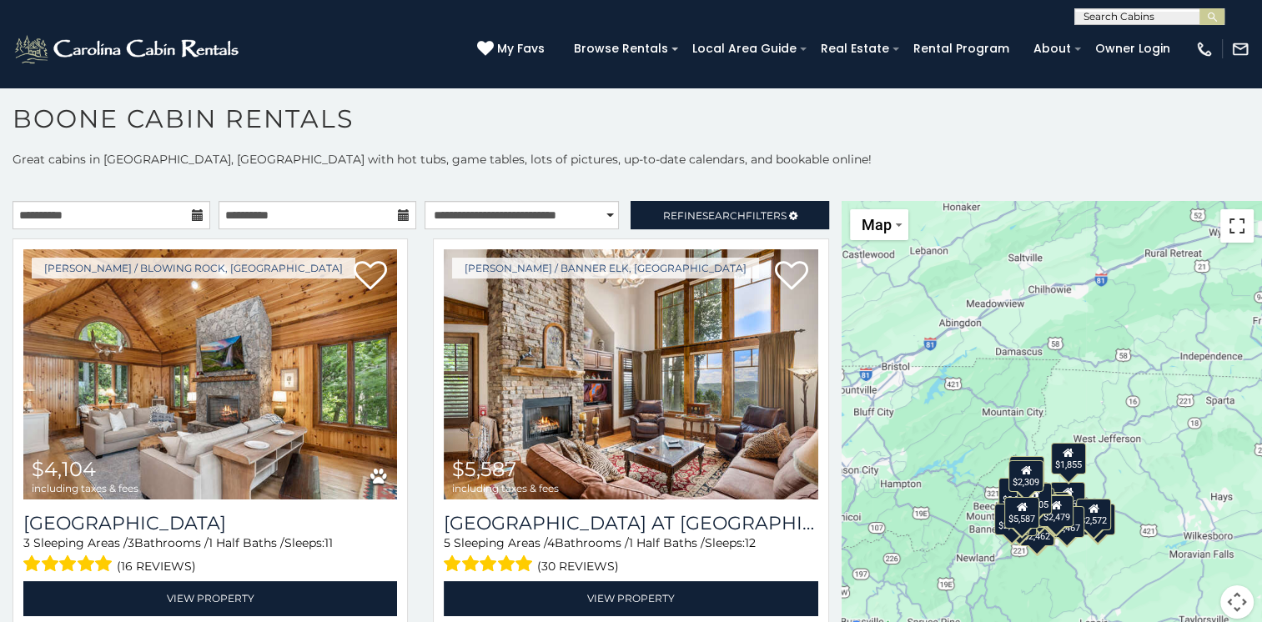
click at [1232, 224] on button "Toggle fullscreen view" at bounding box center [1236, 225] width 33 height 33
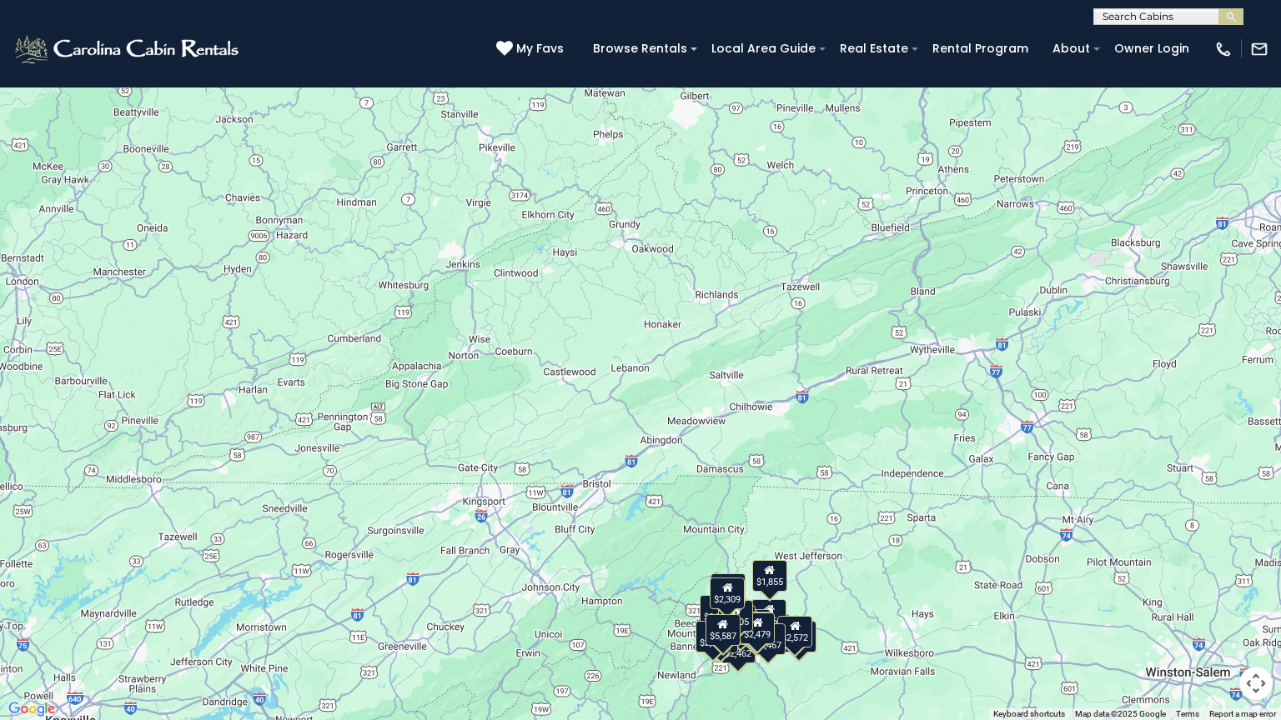
drag, startPoint x: 692, startPoint y: 254, endPoint x: 804, endPoint y: 430, distance: 208.4
click at [804, 430] on div "$4,104 $5,587 $5,253 $2,660 $2,712 $4,168 $2,571 $3,465 $3,053 $2,237 $3,445 $3…" at bounding box center [640, 360] width 1281 height 720
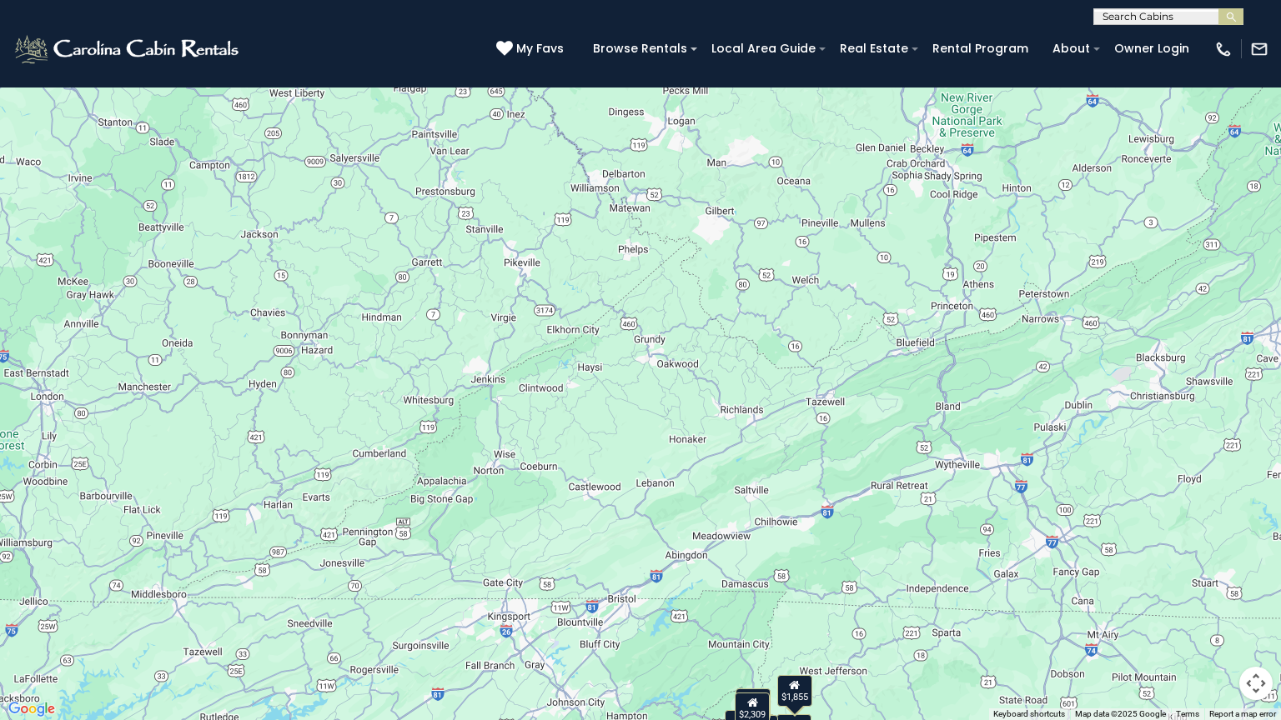
drag, startPoint x: 811, startPoint y: 528, endPoint x: 798, endPoint y: 508, distance: 24.1
click at [817, 537] on div "$4,104 $5,587 $5,253 $2,660 $2,712 $4,168 $2,571 $3,465 $3,053 $2,237 $3,445 $3…" at bounding box center [640, 360] width 1281 height 720
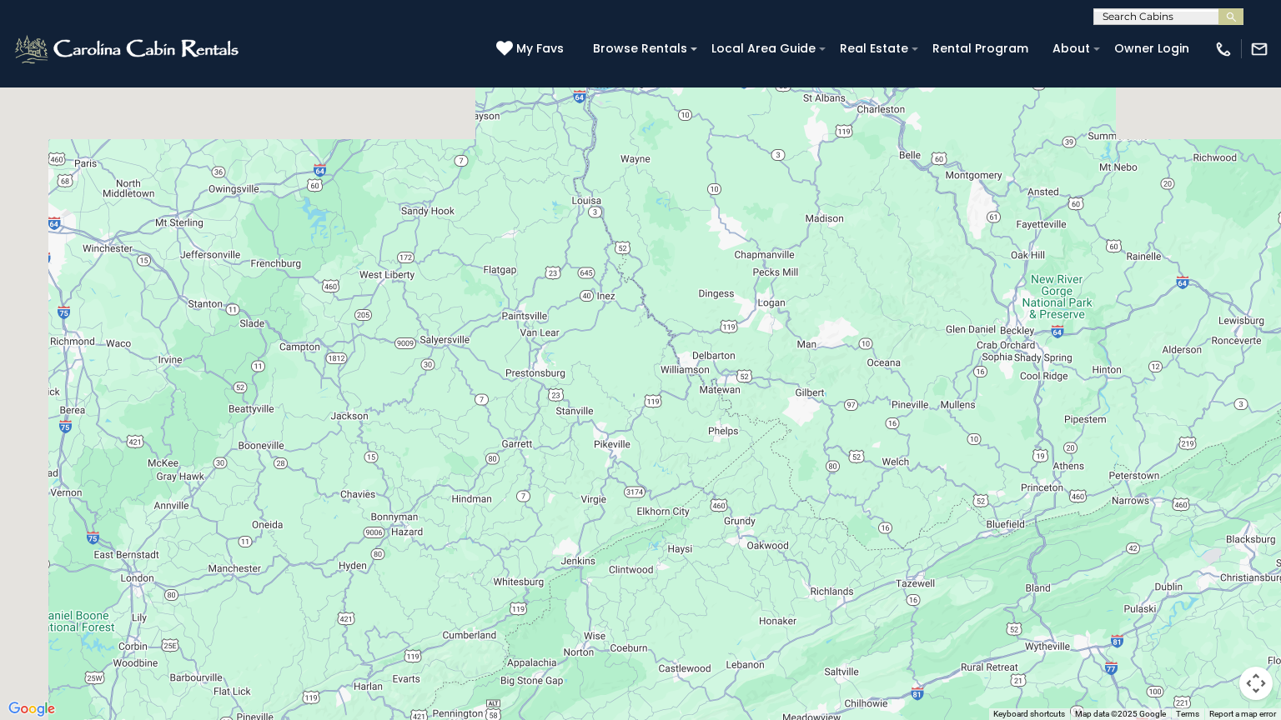
drag, startPoint x: 840, startPoint y: 623, endPoint x: 834, endPoint y: 607, distance: 17.2
click at [853, 621] on div "$4,104 $5,587 $5,253 $2,660 $2,712 $4,168 $2,571 $3,465 $3,053 $2,237 $3,445 $3…" at bounding box center [640, 360] width 1281 height 720
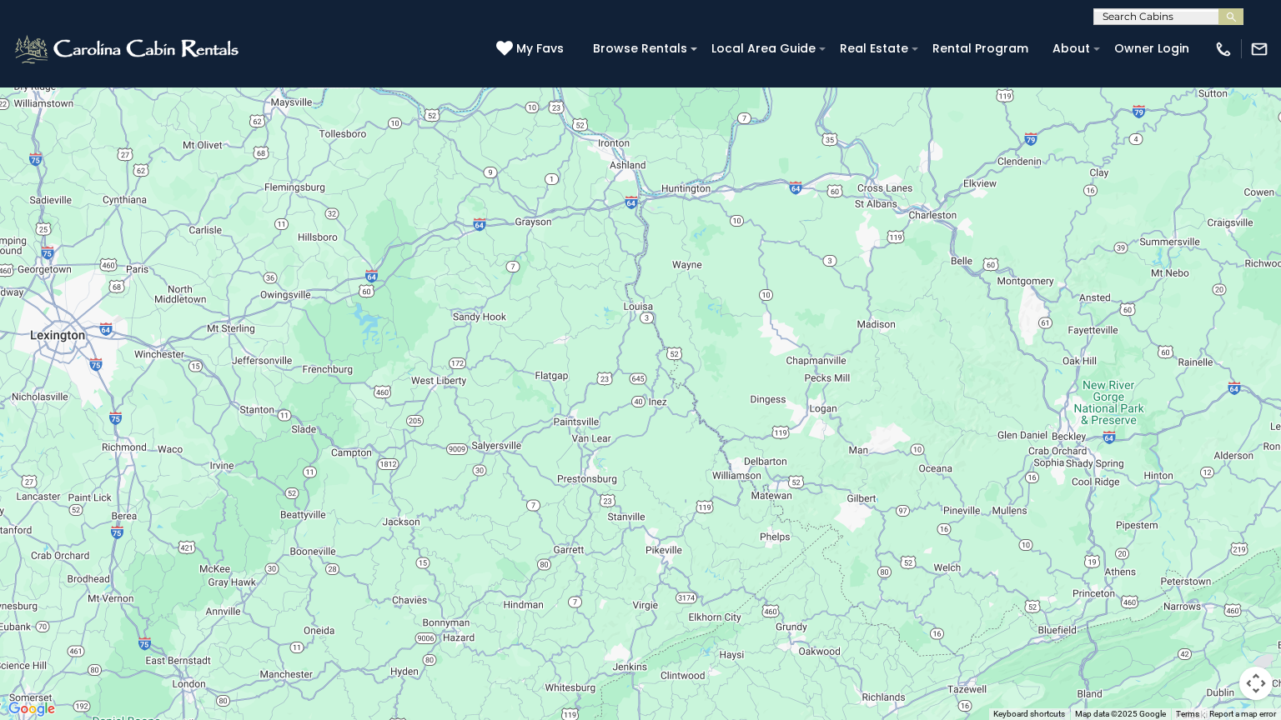
drag, startPoint x: 819, startPoint y: 598, endPoint x: 827, endPoint y: 618, distance: 21.7
click at [834, 621] on div "$4,104 $5,587 $5,253 $2,660 $2,712 $4,168 $2,571 $3,465 $3,053 $2,237 $3,445 $3…" at bounding box center [640, 360] width 1281 height 720
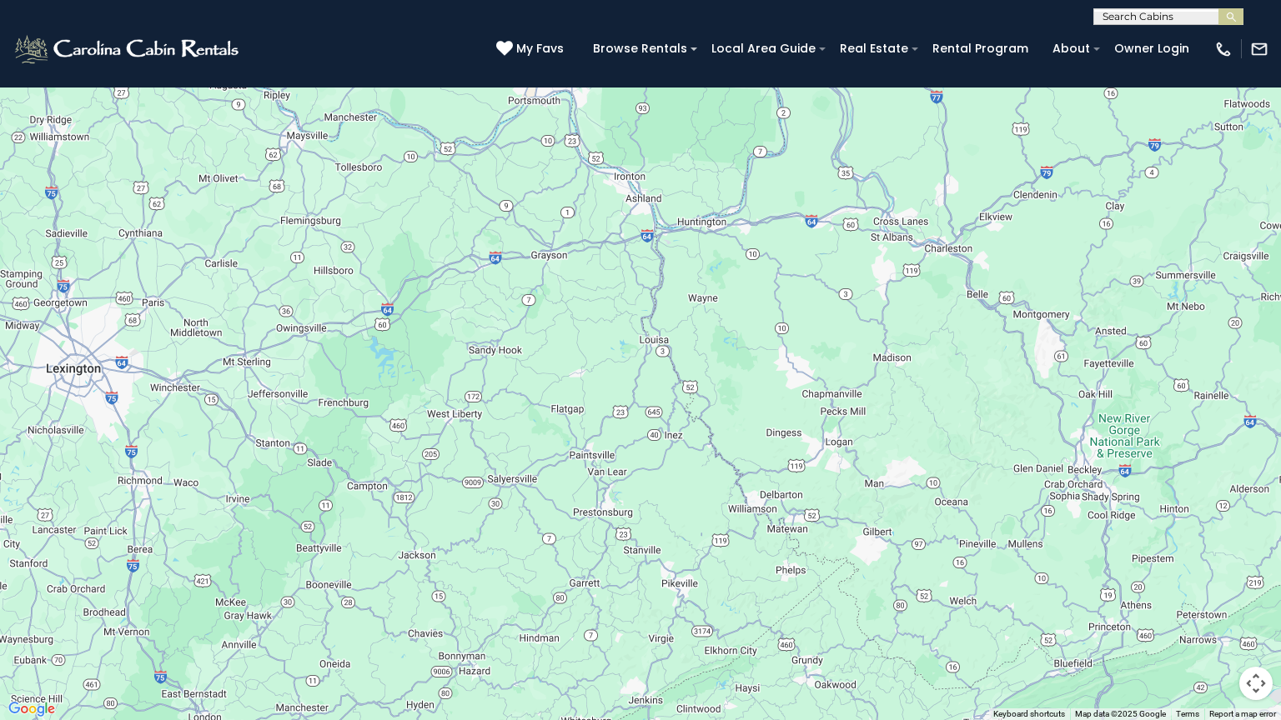
drag, startPoint x: 824, startPoint y: 590, endPoint x: 843, endPoint y: 637, distance: 50.5
click at [844, 621] on div "$4,104 $5,587 $5,253 $2,660 $2,712 $4,168 $2,571 $3,465 $3,053 $2,237 $3,445 $3…" at bounding box center [640, 360] width 1281 height 720
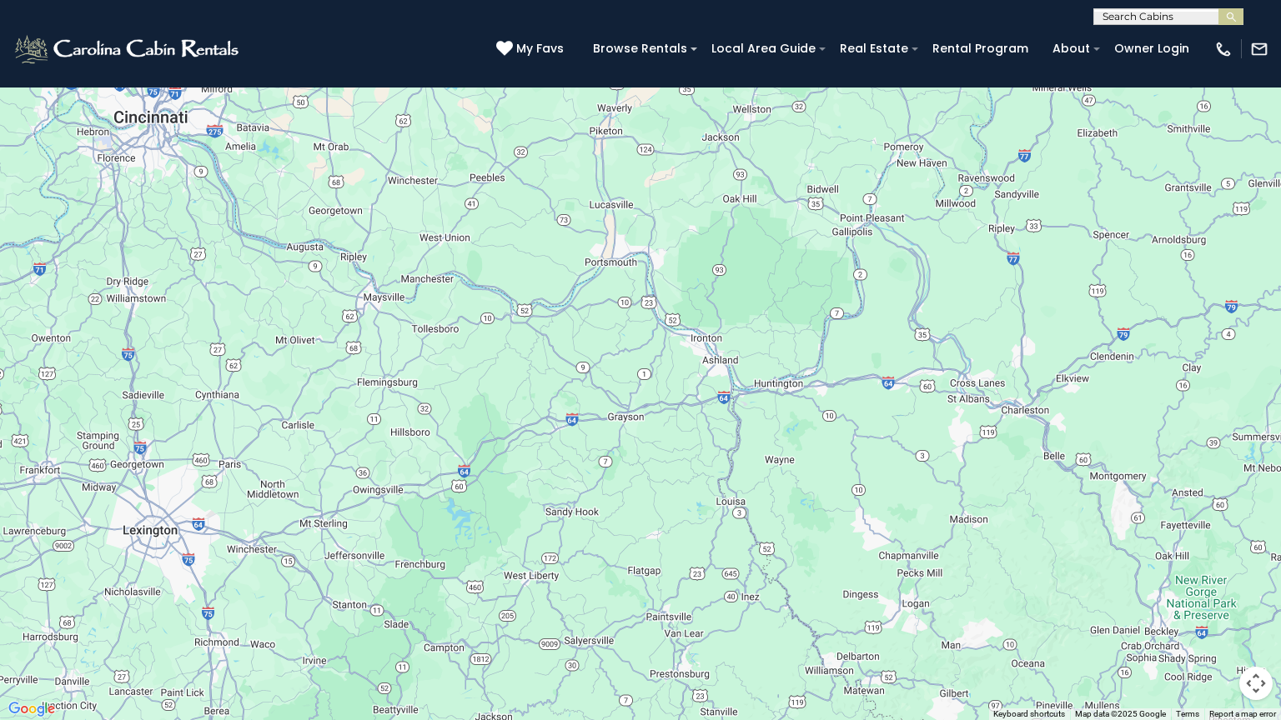
drag, startPoint x: 825, startPoint y: 589, endPoint x: 704, endPoint y: 256, distance: 354.3
click at [704, 256] on div "$4,104 $5,587 $5,253 $2,660 $2,712 $4,168 $2,571 $3,465 $3,053 $2,237 $3,445 $3…" at bounding box center [640, 360] width 1281 height 720
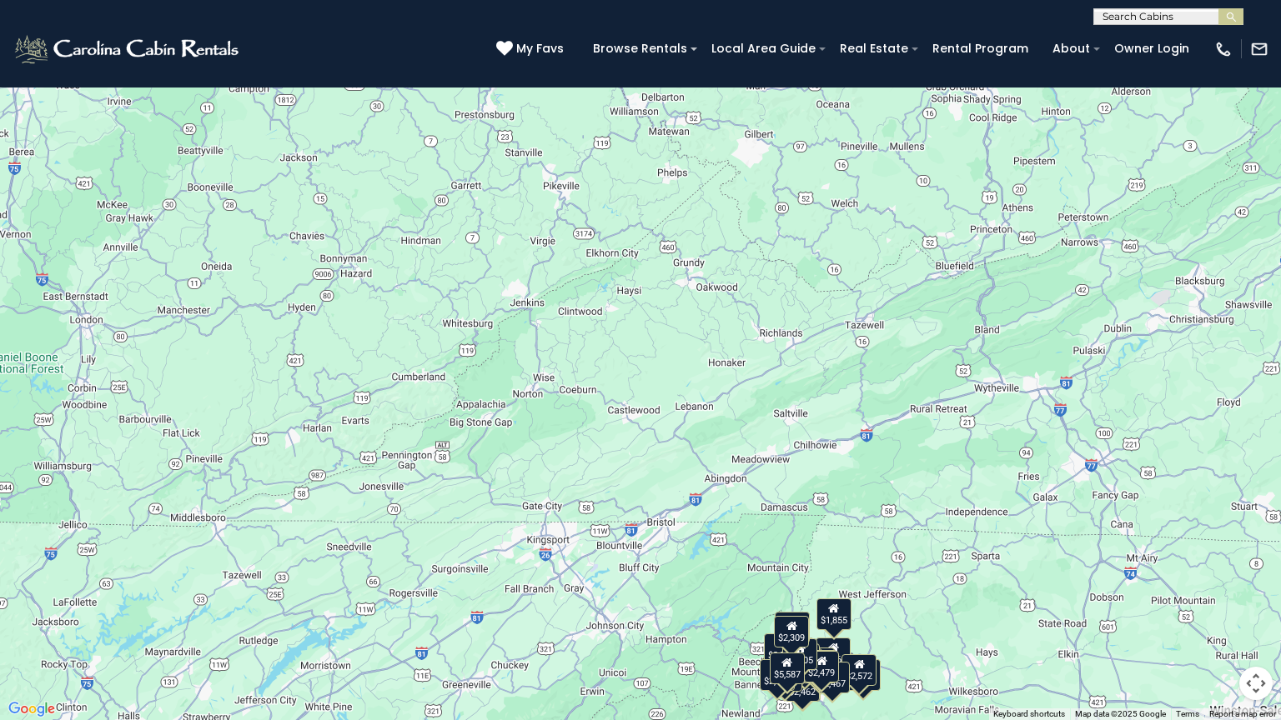
drag, startPoint x: 803, startPoint y: 416, endPoint x: 744, endPoint y: 200, distance: 223.9
click at [744, 200] on div "$4,104 $5,587 $5,253 $2,660 $2,712 $4,168 $2,571 $3,465 $3,053 $2,237 $3,445 $3…" at bounding box center [640, 360] width 1281 height 720
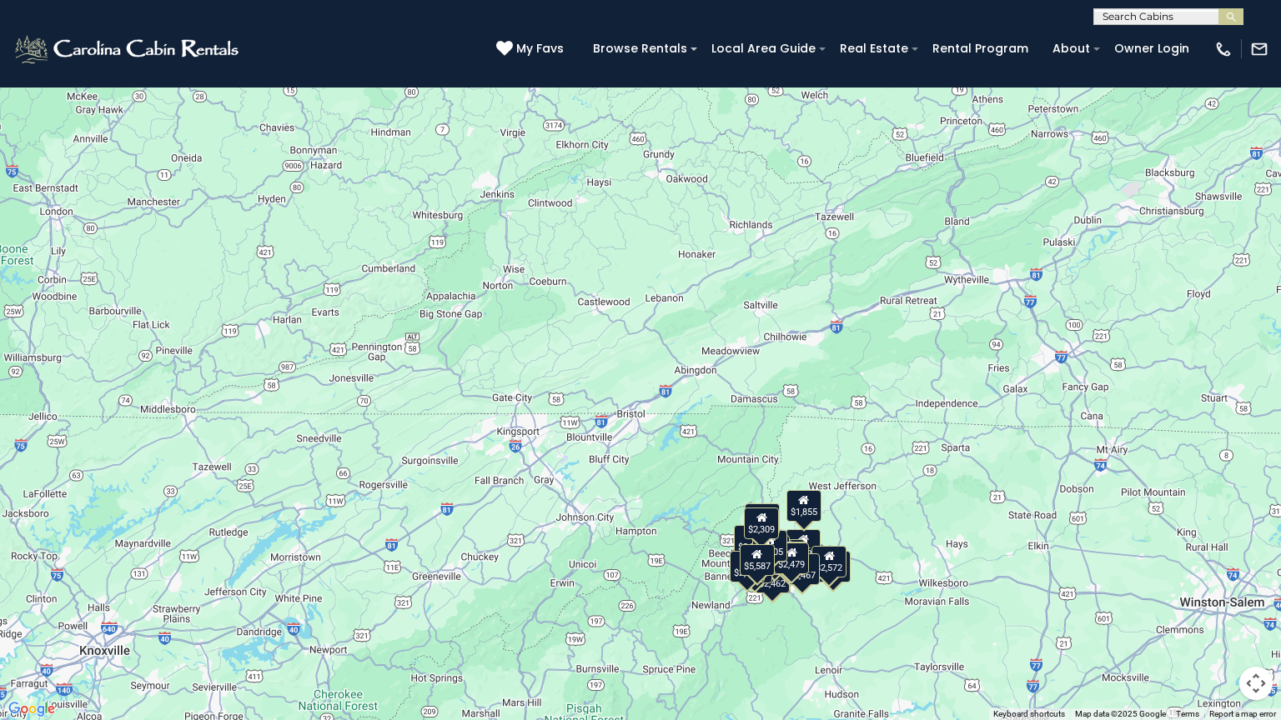
drag, startPoint x: 829, startPoint y: 320, endPoint x: 810, endPoint y: 241, distance: 81.5
click at [810, 241] on div "$4,104 $5,587 $5,253 $2,660 $2,712 $4,168 $2,571 $3,465 $3,053 $2,237 $3,445 $3…" at bounding box center [640, 360] width 1281 height 720
drag, startPoint x: 920, startPoint y: 455, endPoint x: 907, endPoint y: 405, distance: 51.6
click at [907, 405] on div "$4,104 $5,587 $5,253 $2,660 $2,712 $4,168 $2,571 $3,465 $3,053 $2,237 $3,445 $3…" at bounding box center [640, 360] width 1281 height 720
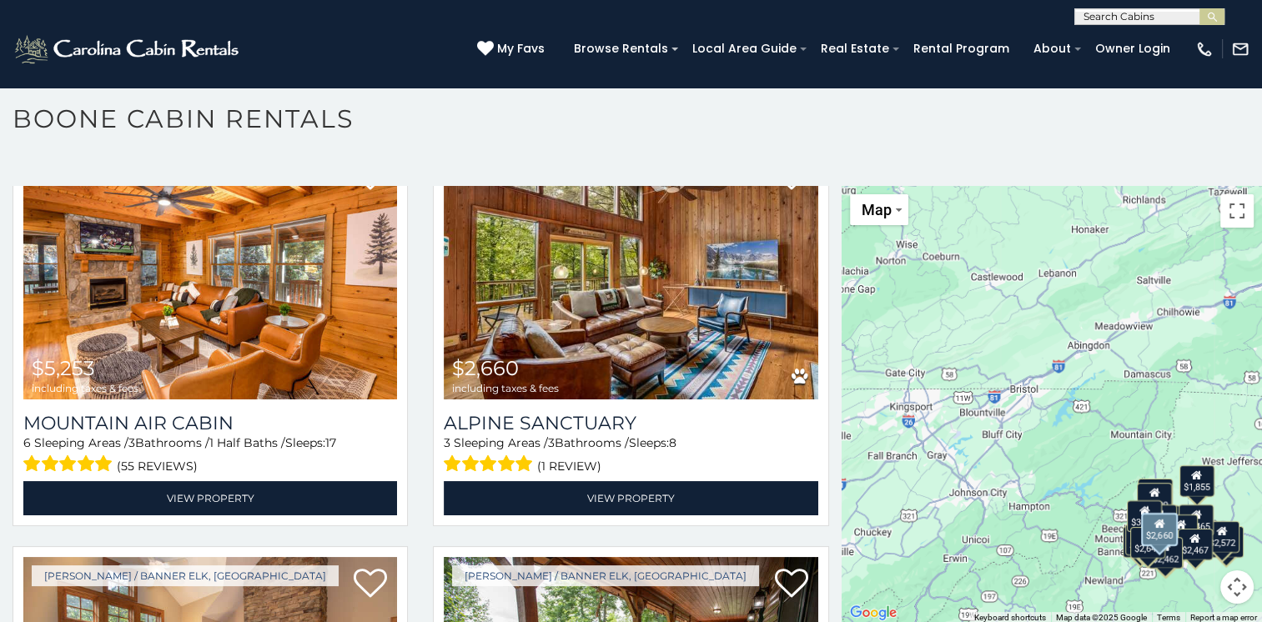
scroll to position [500, 0]
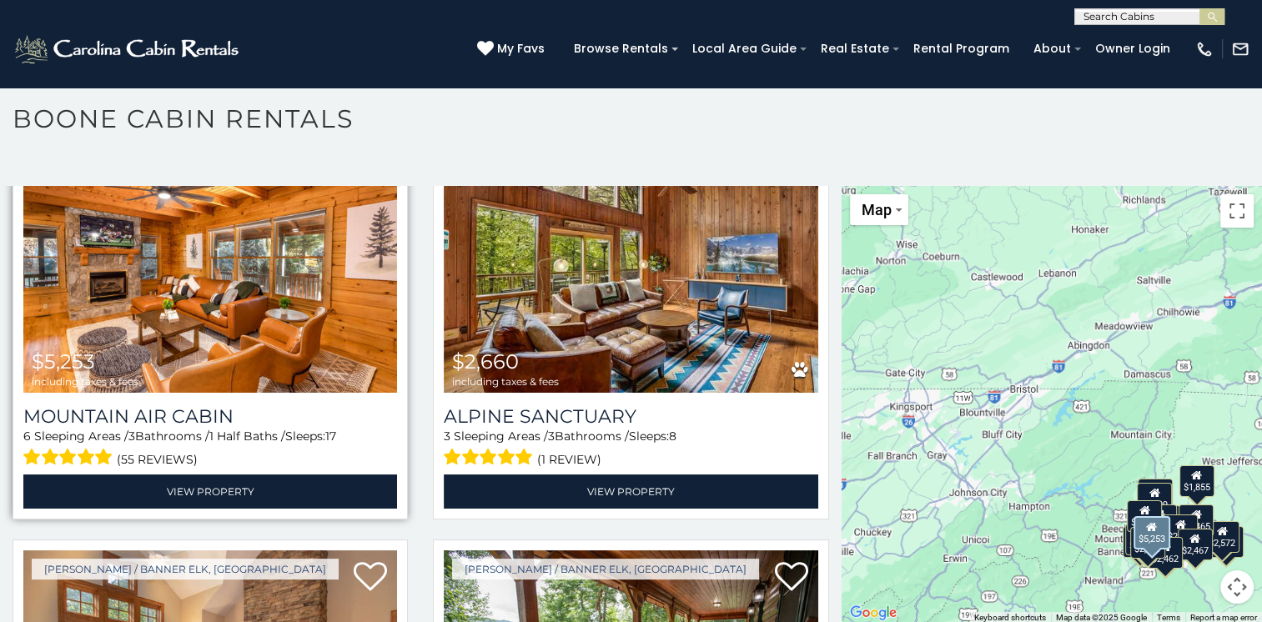
click at [360, 270] on img at bounding box center [210, 268] width 374 height 250
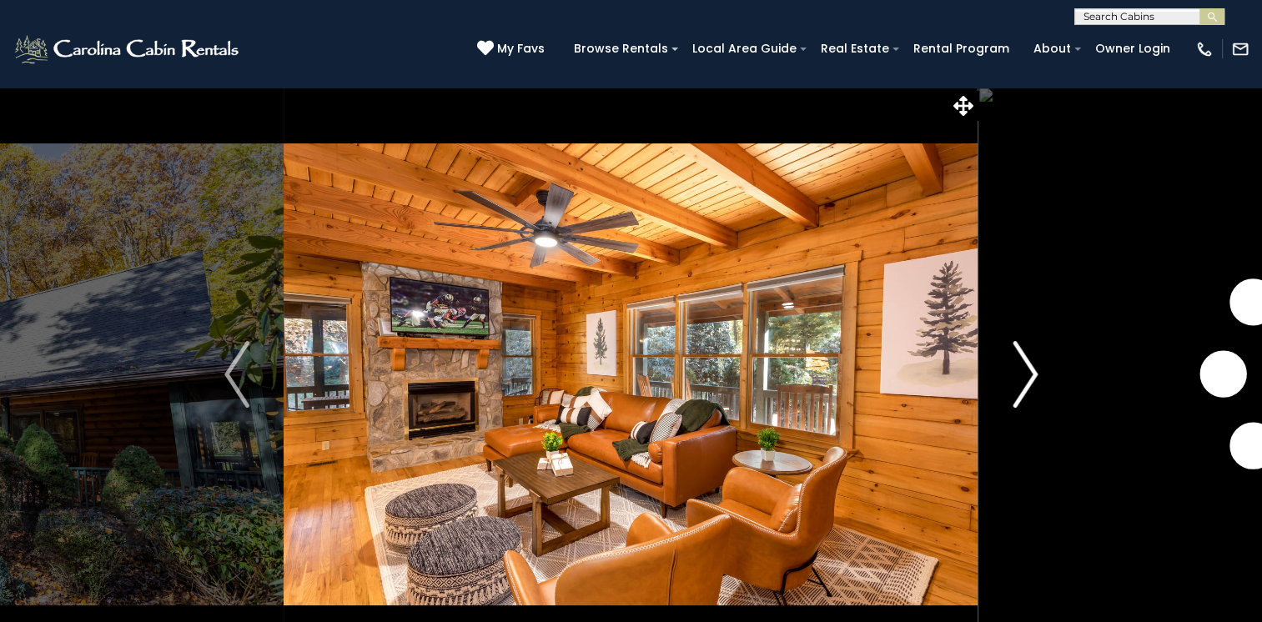
click at [1033, 371] on img "Next" at bounding box center [1024, 374] width 25 height 67
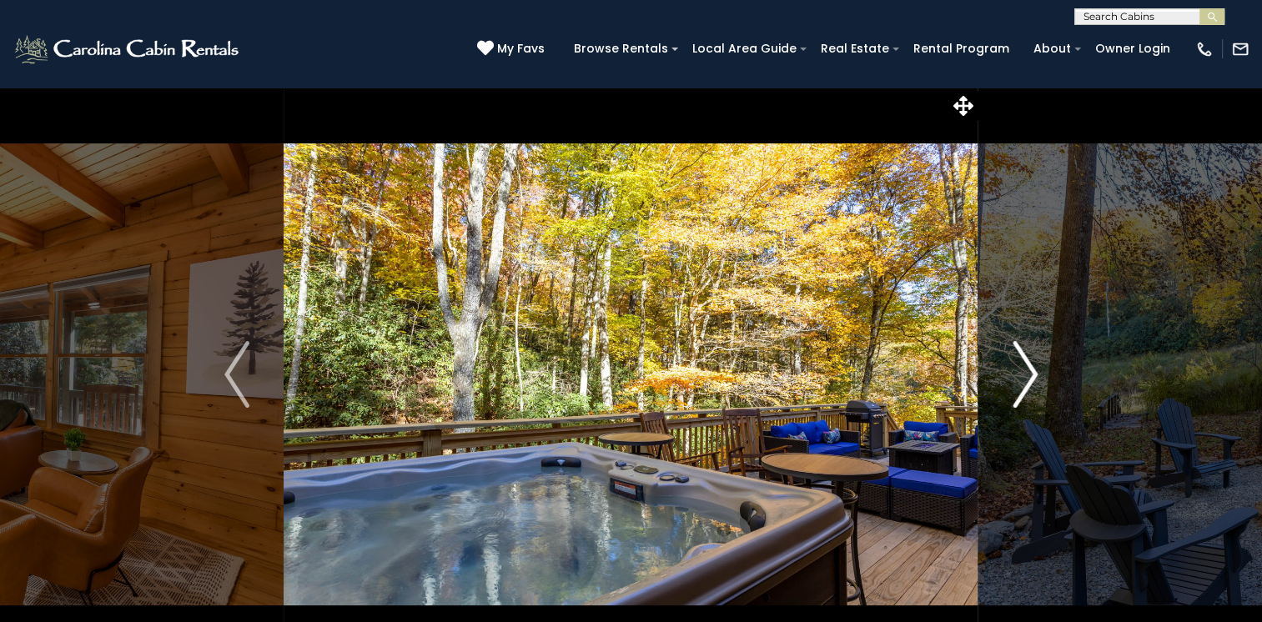
click at [1033, 370] on img "Next" at bounding box center [1024, 374] width 25 height 67
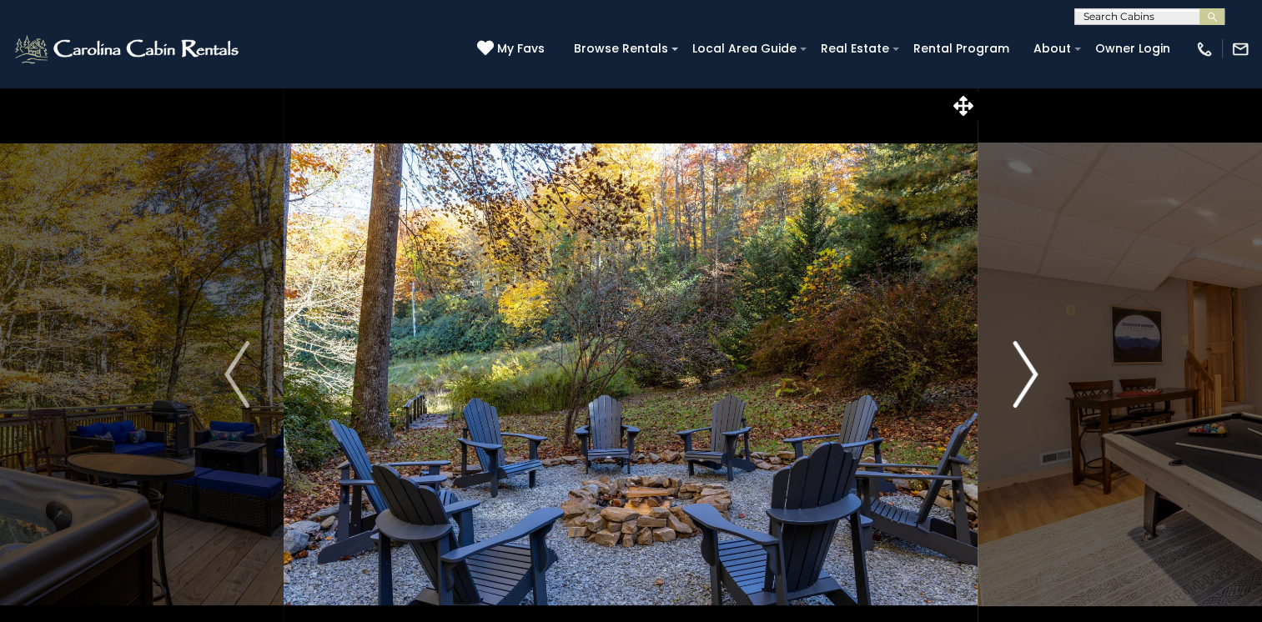
click at [1033, 370] on img "Next" at bounding box center [1024, 374] width 25 height 67
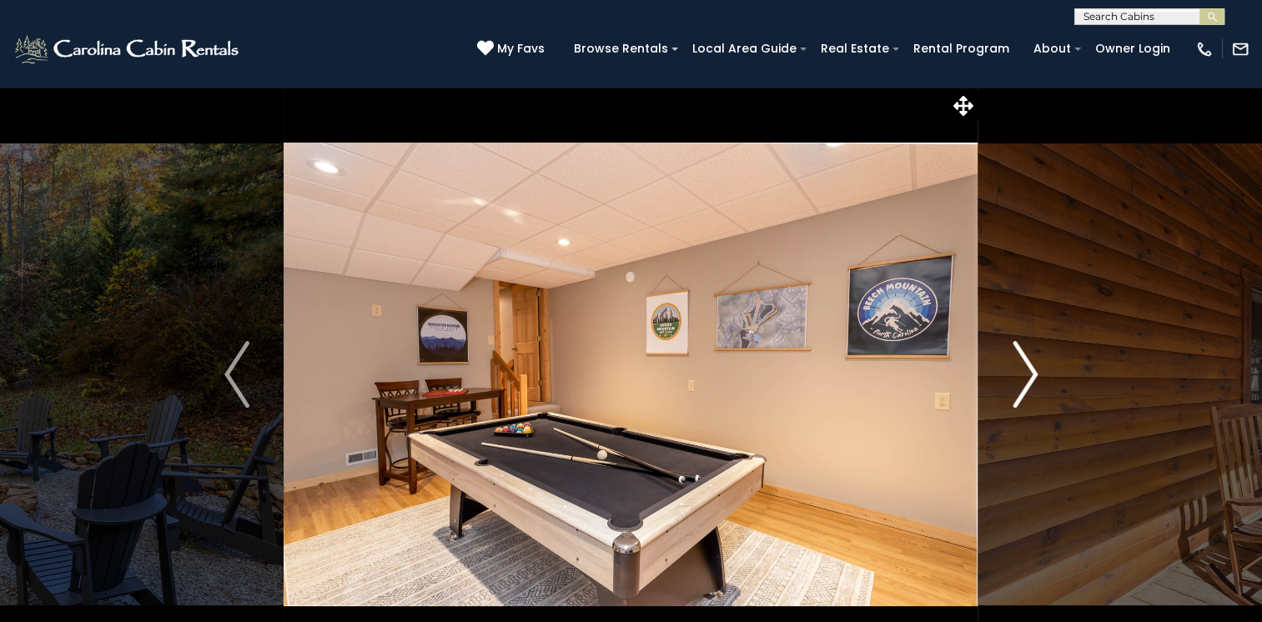
click at [1033, 370] on img "Next" at bounding box center [1024, 374] width 25 height 67
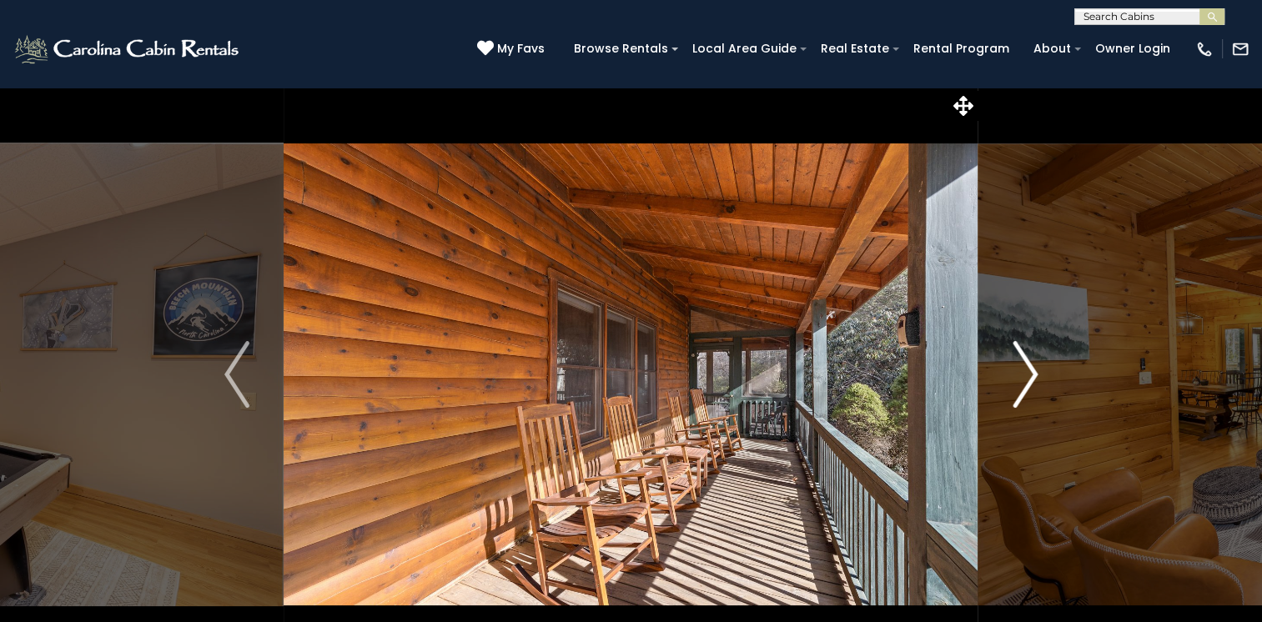
click at [1033, 370] on img "Next" at bounding box center [1024, 374] width 25 height 67
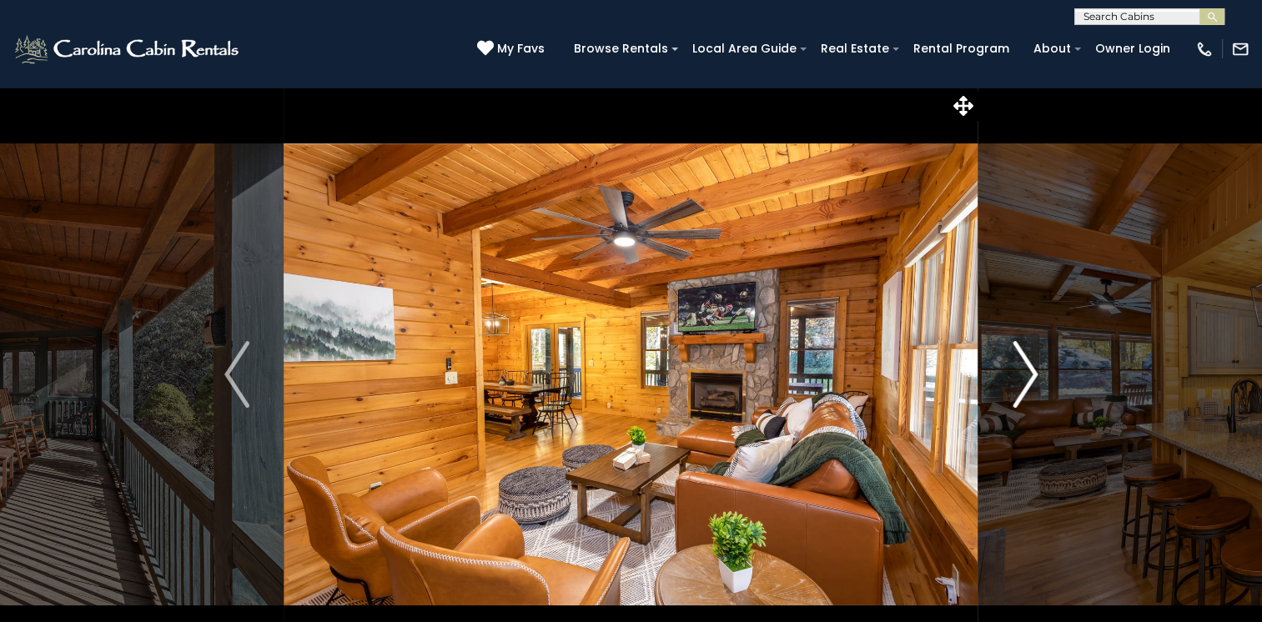
click at [1033, 370] on img "Next" at bounding box center [1024, 374] width 25 height 67
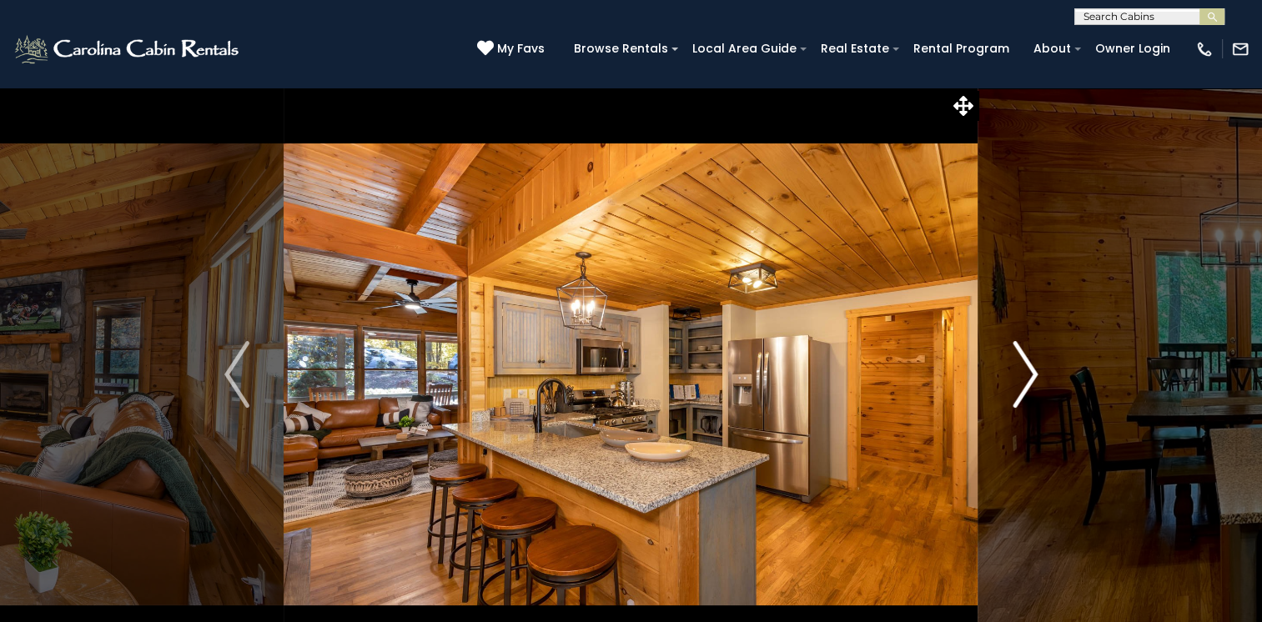
click at [1033, 370] on img "Next" at bounding box center [1024, 374] width 25 height 67
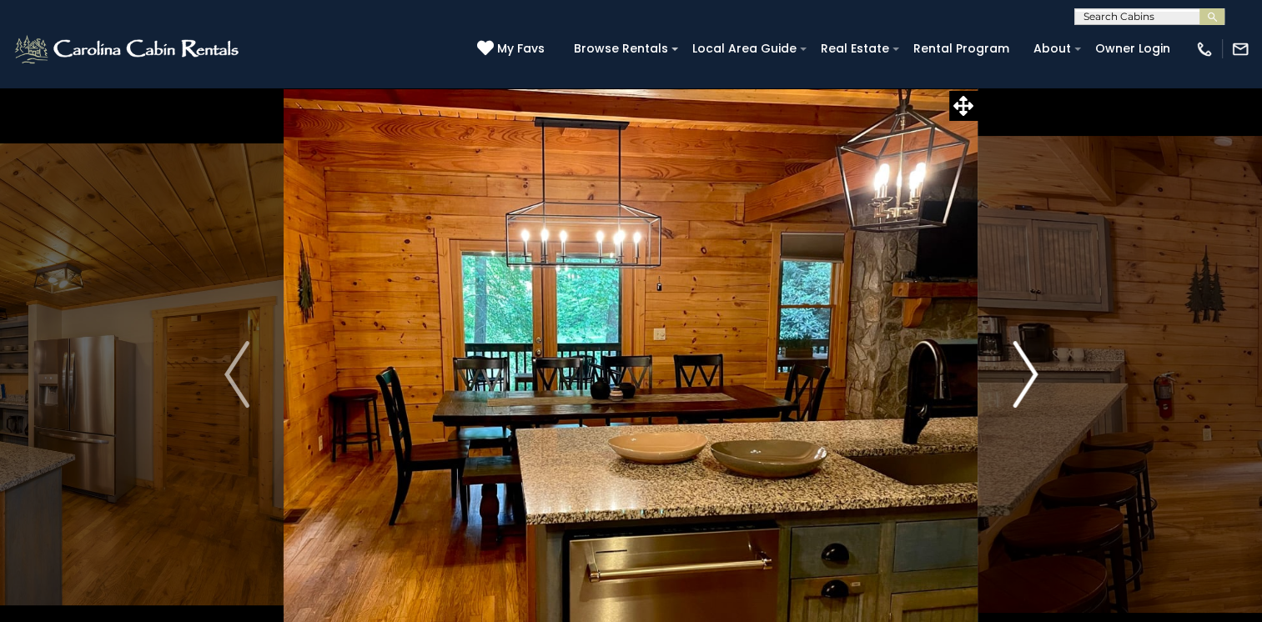
click at [1033, 370] on img "Next" at bounding box center [1024, 374] width 25 height 67
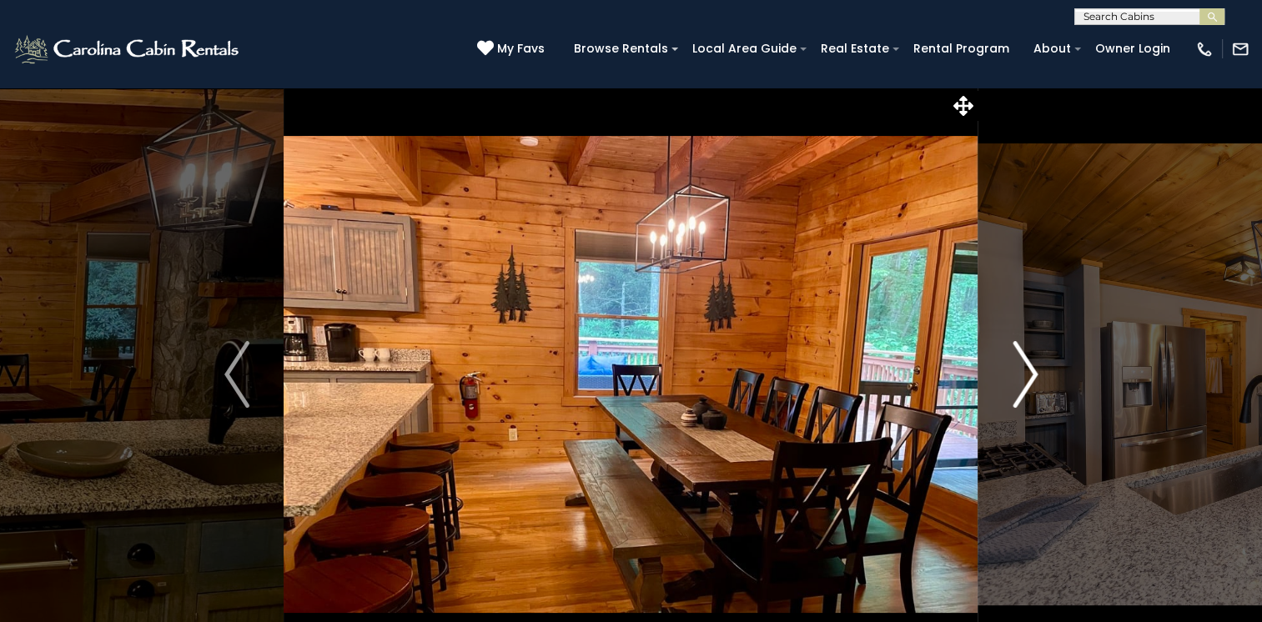
click at [1033, 370] on img "Next" at bounding box center [1024, 374] width 25 height 67
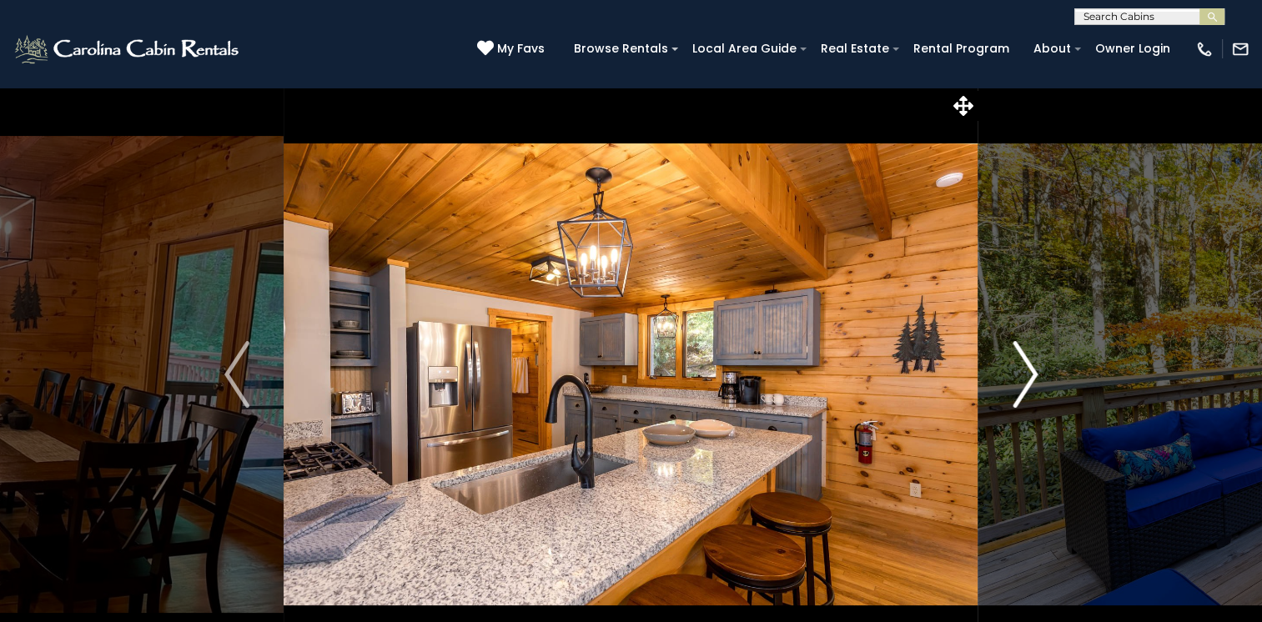
click at [1033, 370] on img "Next" at bounding box center [1024, 374] width 25 height 67
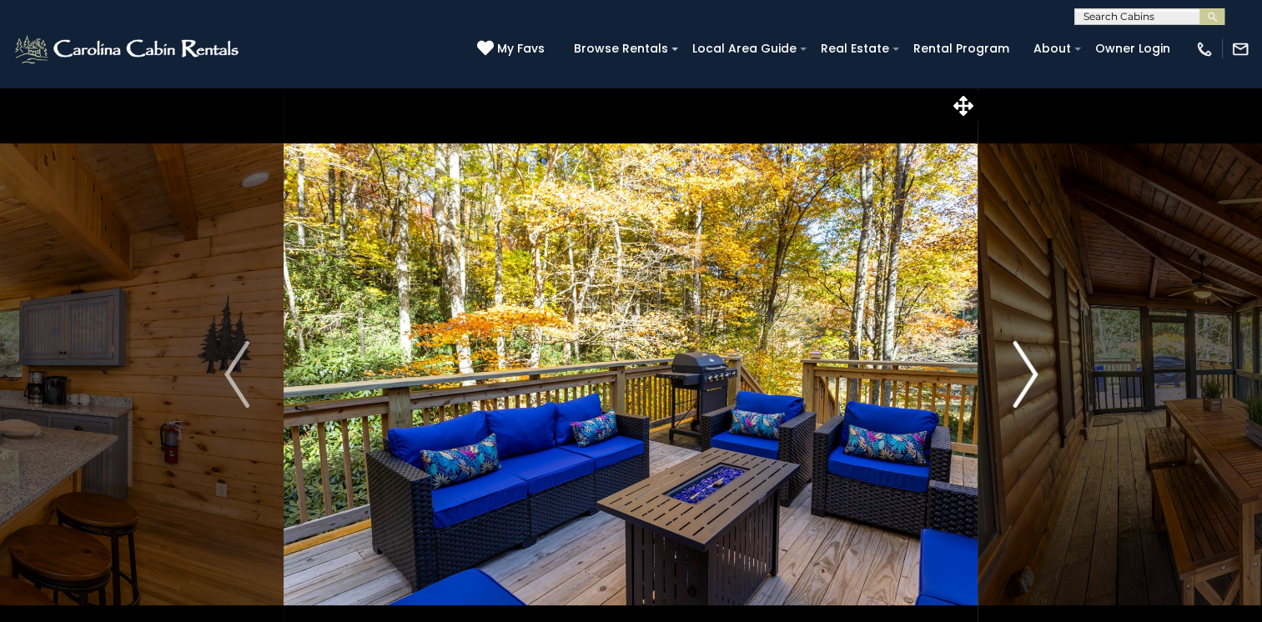
click at [1033, 370] on img "Next" at bounding box center [1024, 374] width 25 height 67
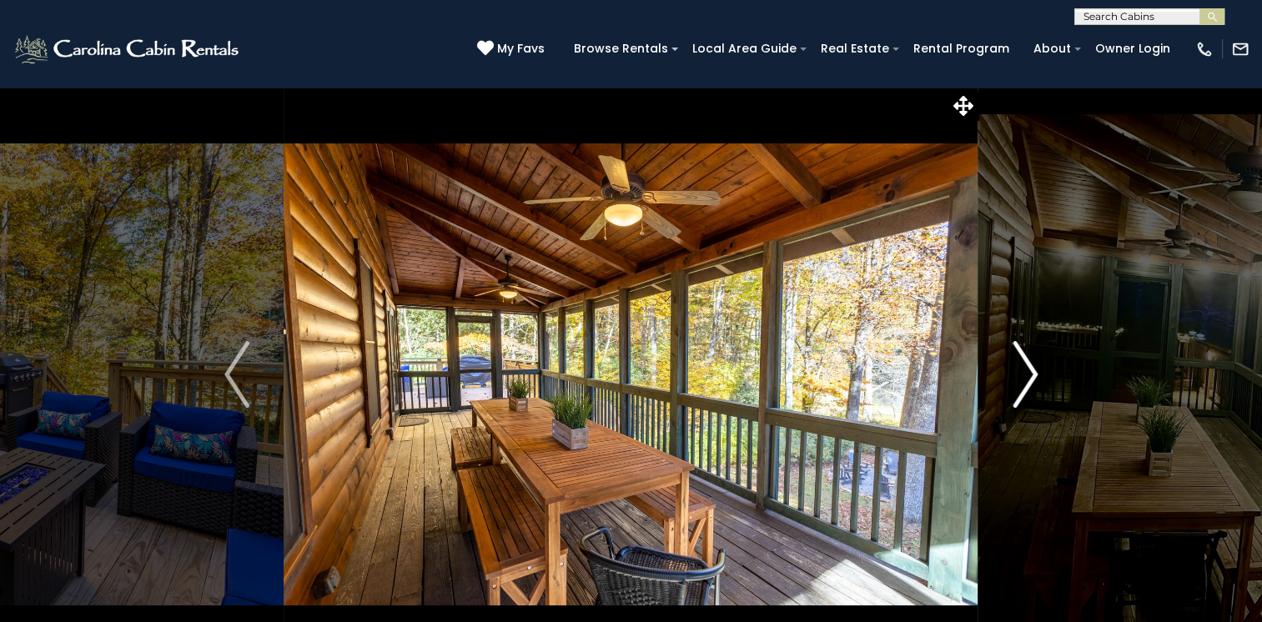
click at [1033, 370] on img "Next" at bounding box center [1024, 374] width 25 height 67
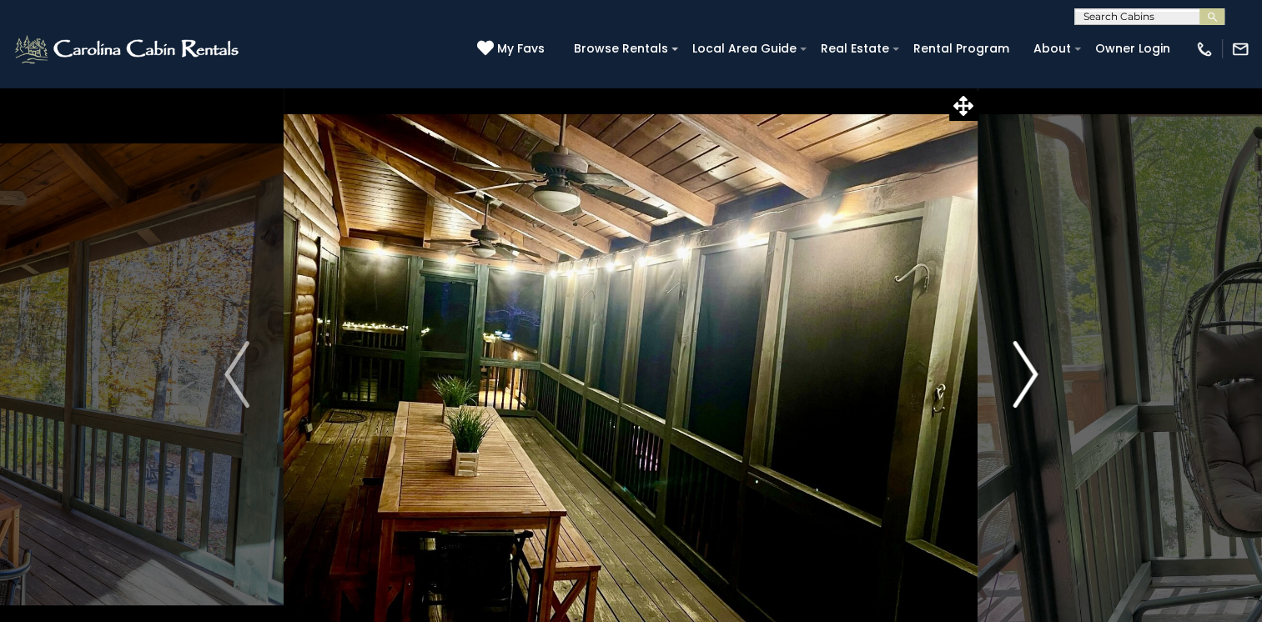
click at [1033, 370] on img "Next" at bounding box center [1024, 374] width 25 height 67
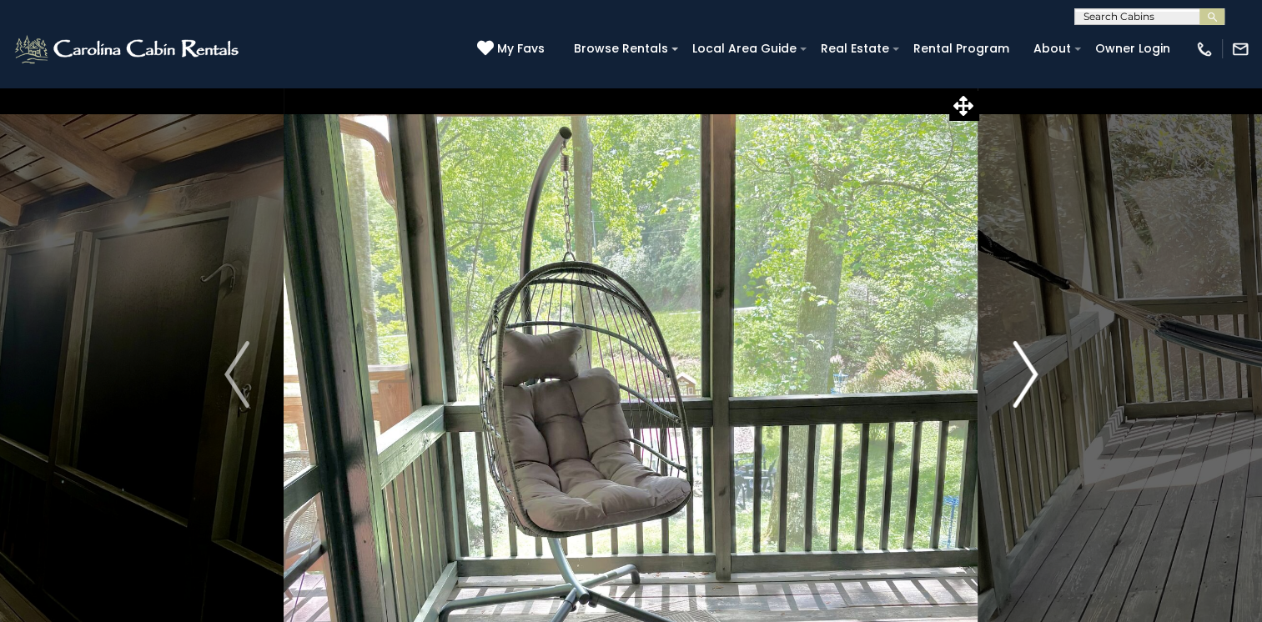
click at [1033, 370] on img "Next" at bounding box center [1024, 374] width 25 height 67
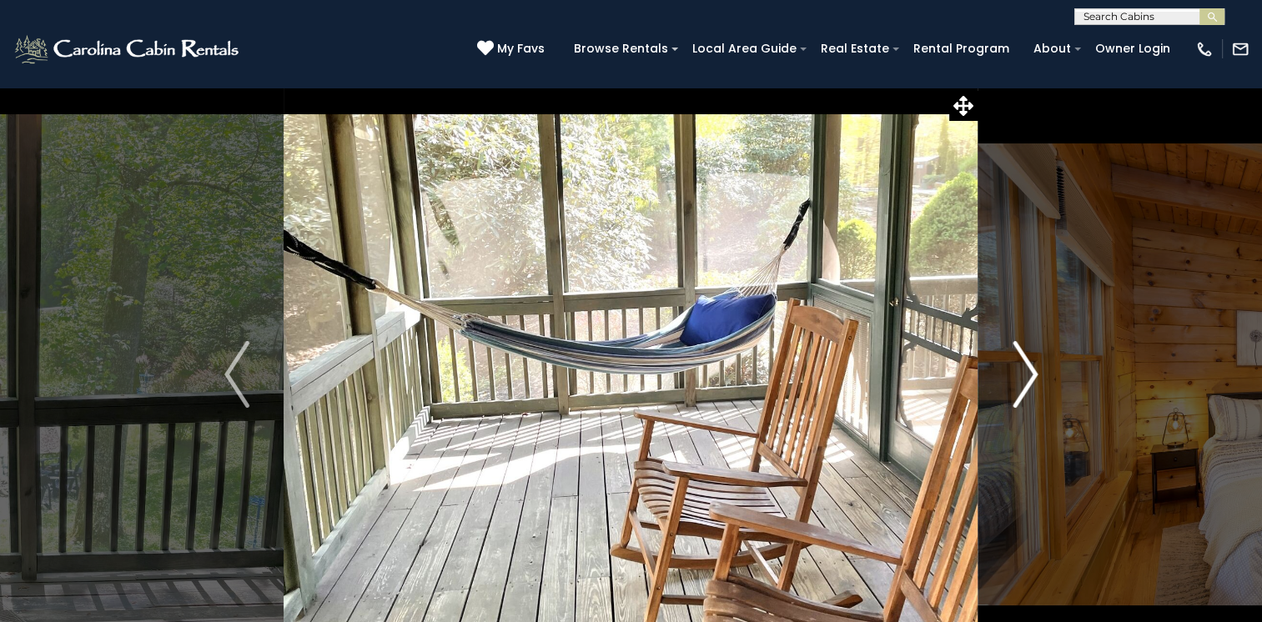
click at [1033, 370] on img "Next" at bounding box center [1024, 374] width 25 height 67
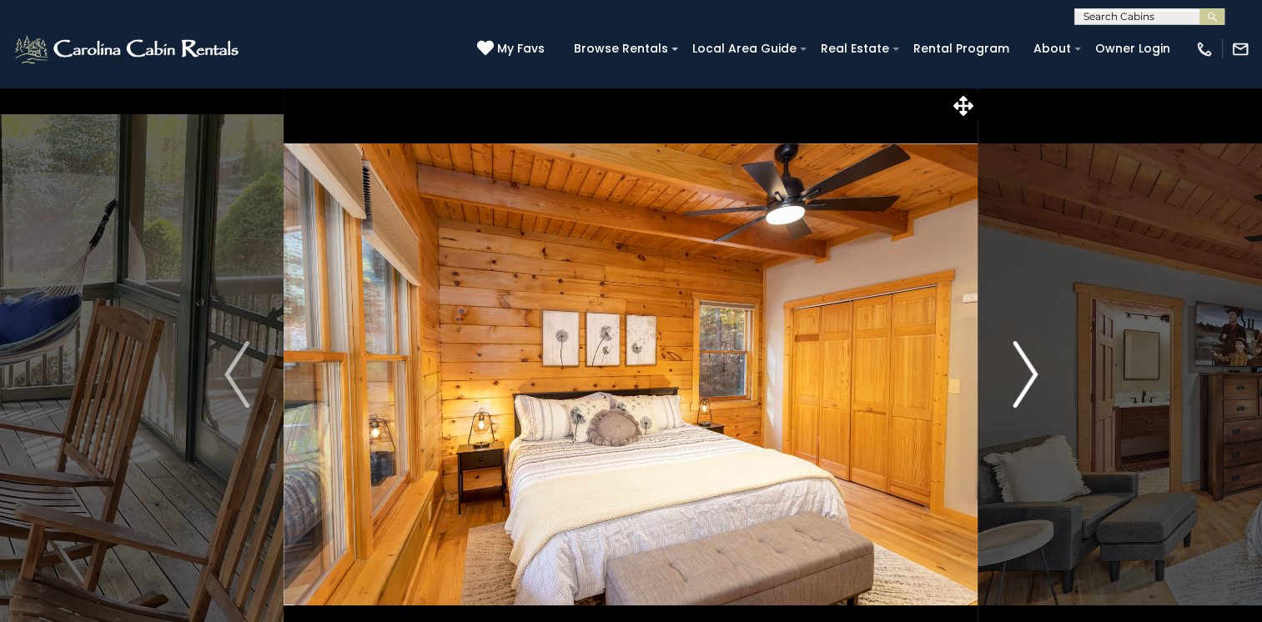
click at [1033, 370] on img "Next" at bounding box center [1024, 374] width 25 height 67
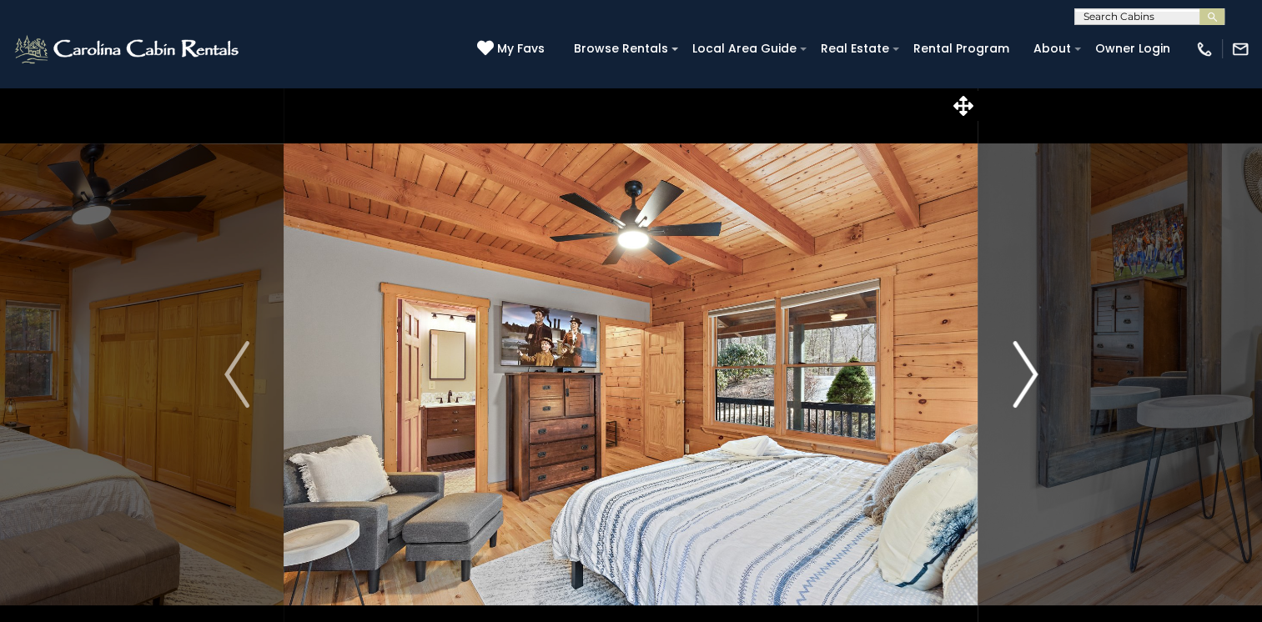
click at [1034, 370] on img "Next" at bounding box center [1024, 374] width 25 height 67
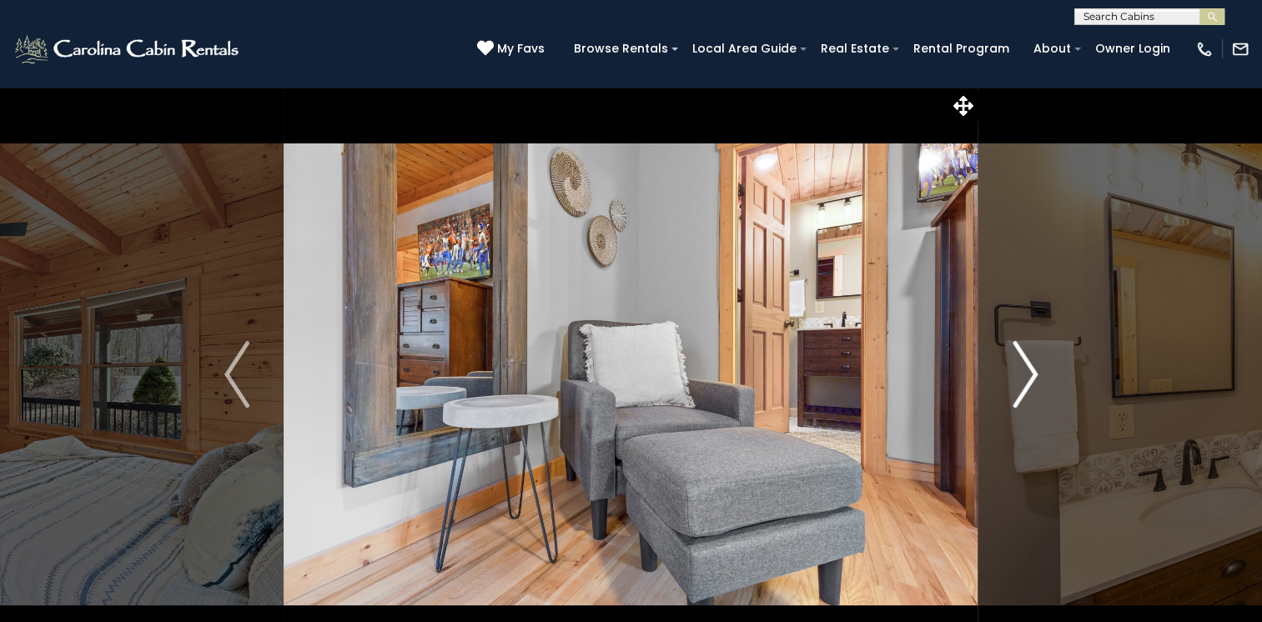
click at [1034, 370] on img "Next" at bounding box center [1024, 374] width 25 height 67
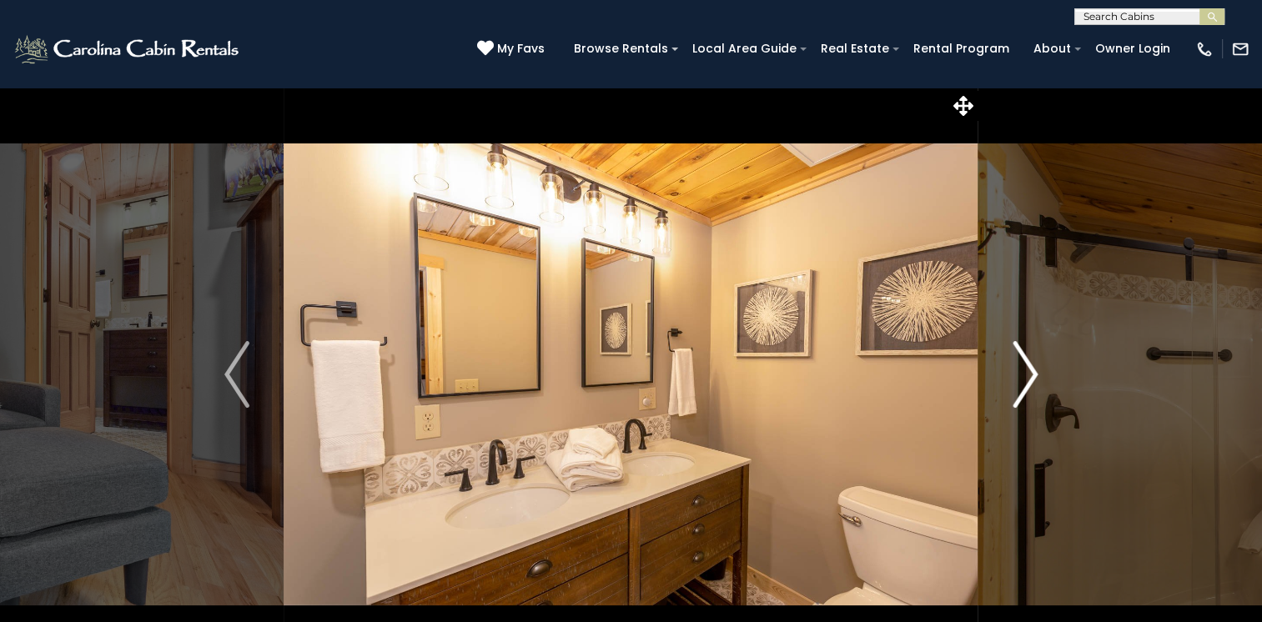
click at [1035, 370] on img "Next" at bounding box center [1024, 374] width 25 height 67
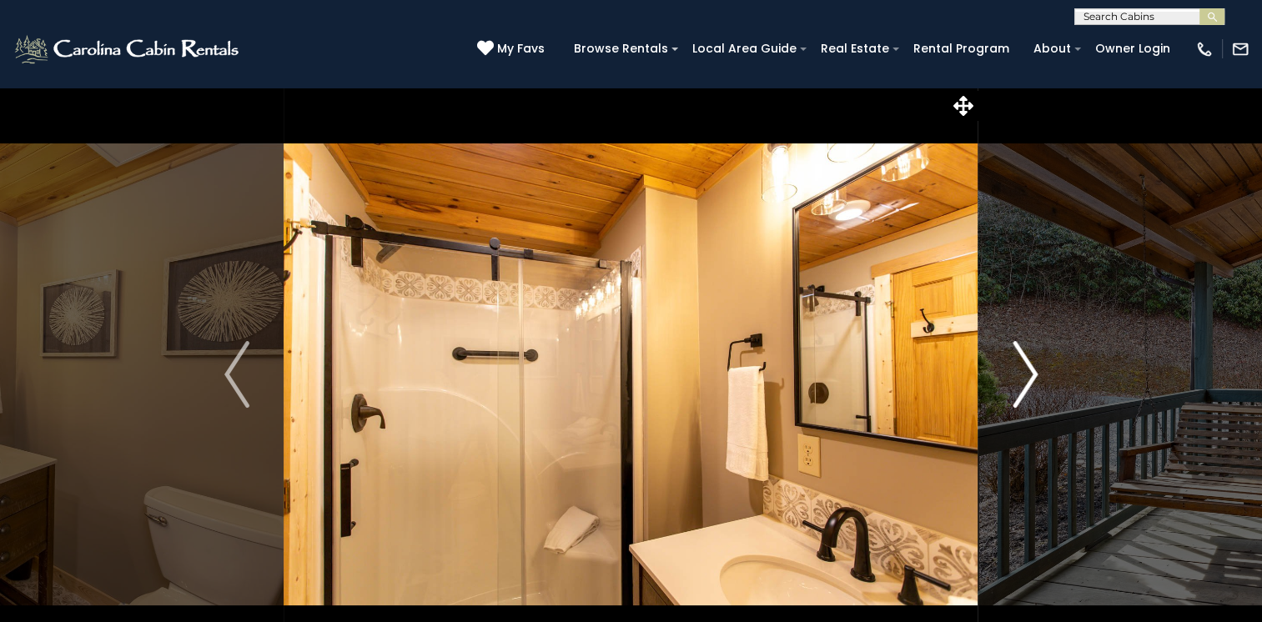
click at [1035, 370] on img "Next" at bounding box center [1024, 374] width 25 height 67
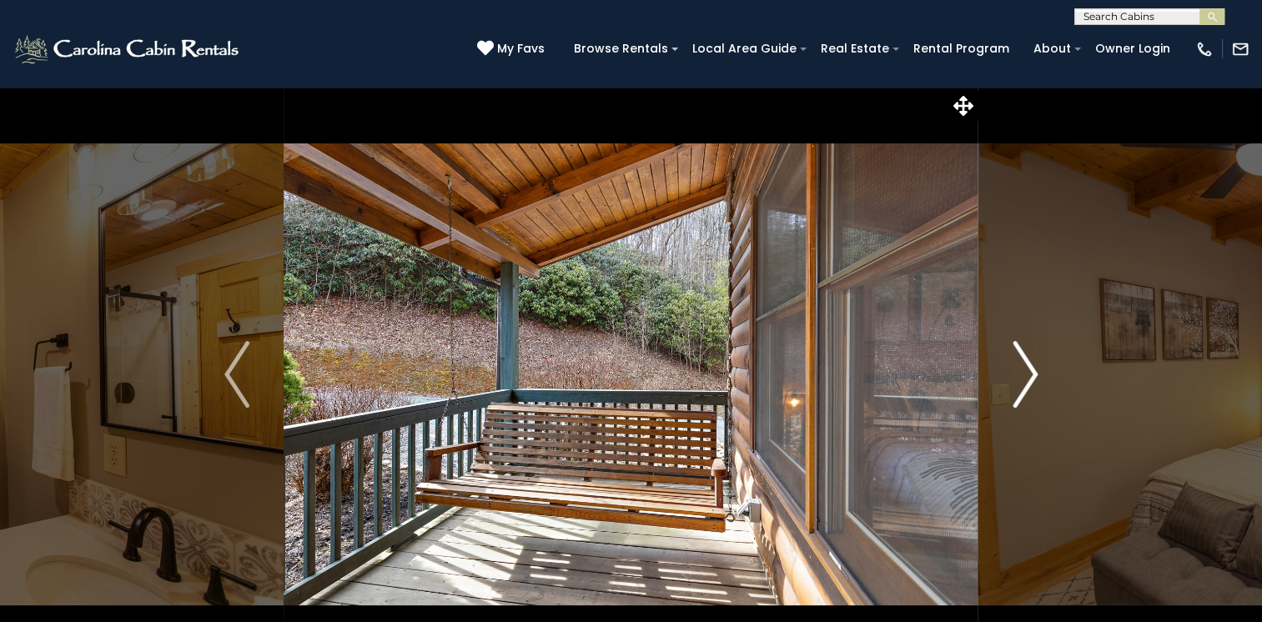
click at [1035, 370] on img "Next" at bounding box center [1024, 374] width 25 height 67
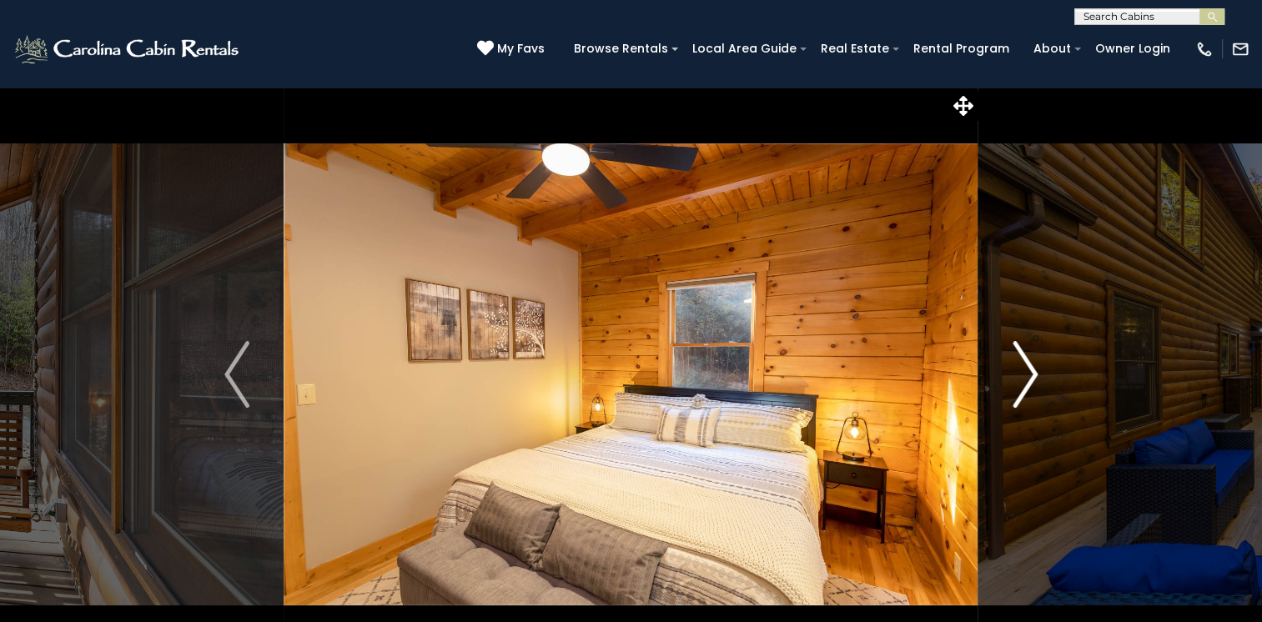
click at [1035, 370] on img "Next" at bounding box center [1024, 374] width 25 height 67
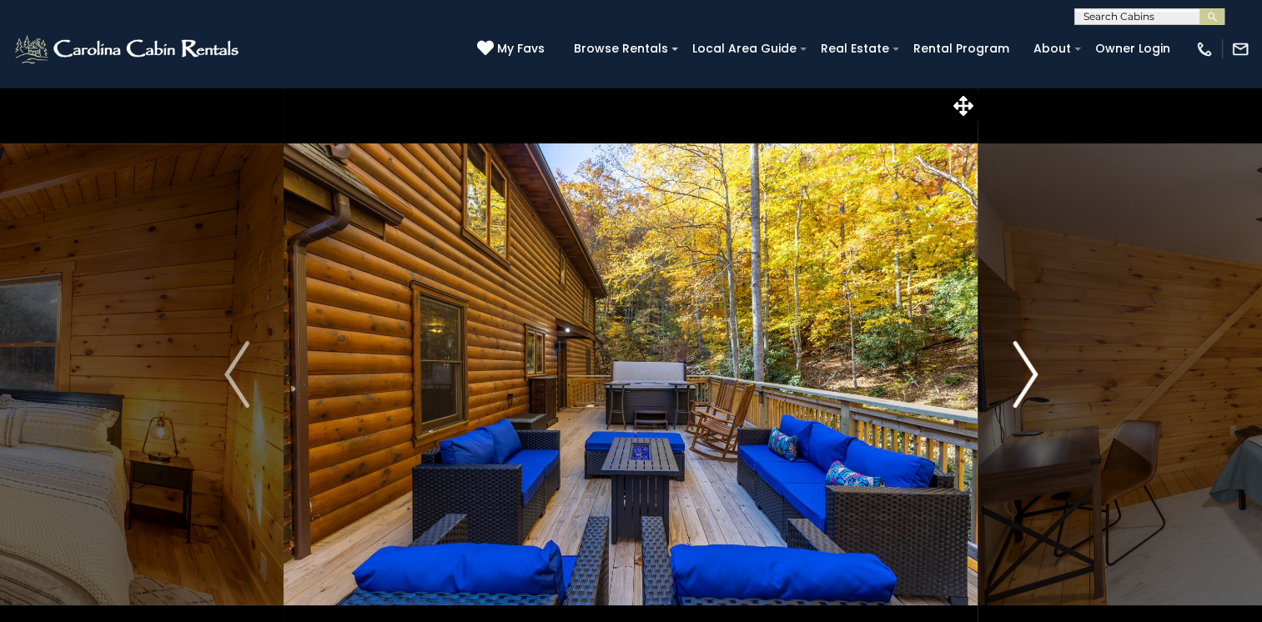
click at [1035, 370] on img "Next" at bounding box center [1024, 374] width 25 height 67
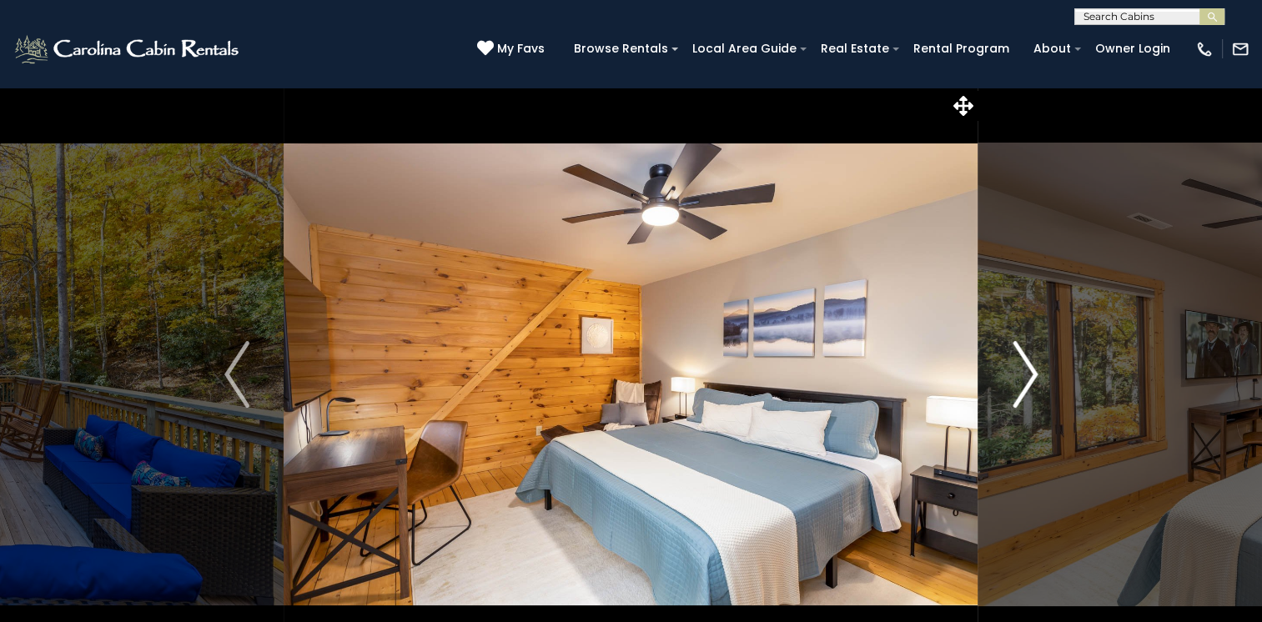
click at [1035, 370] on img "Next" at bounding box center [1024, 374] width 25 height 67
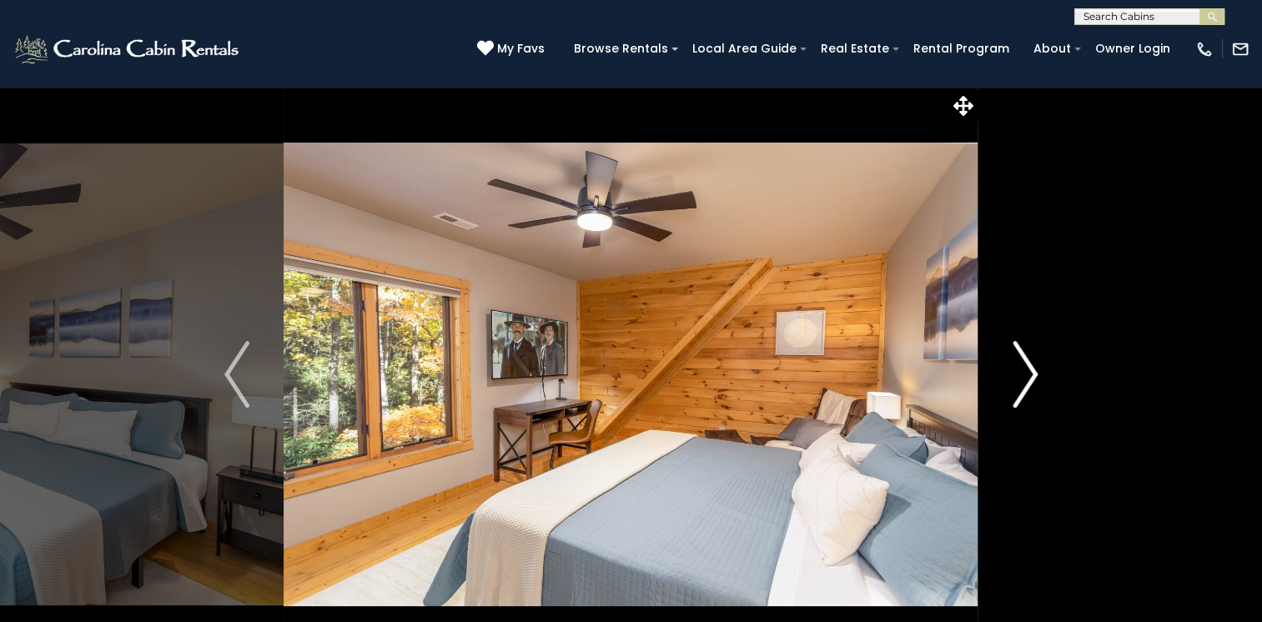
click at [1035, 370] on img "Next" at bounding box center [1024, 374] width 25 height 67
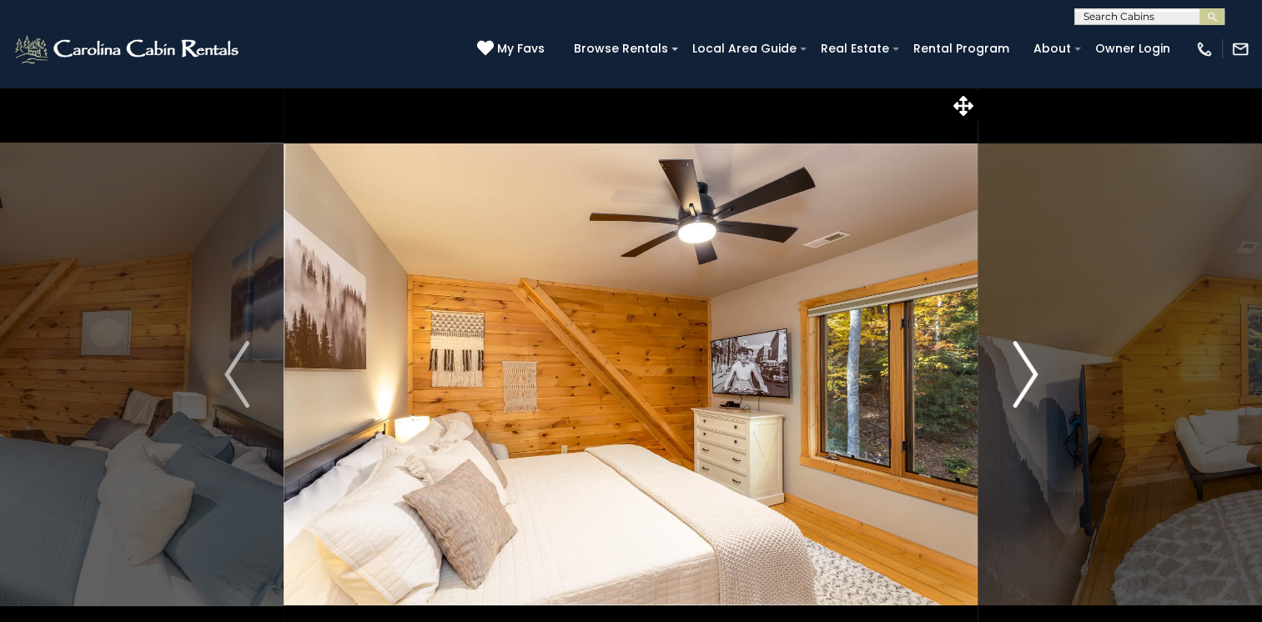
click at [1035, 370] on img "Next" at bounding box center [1024, 374] width 25 height 67
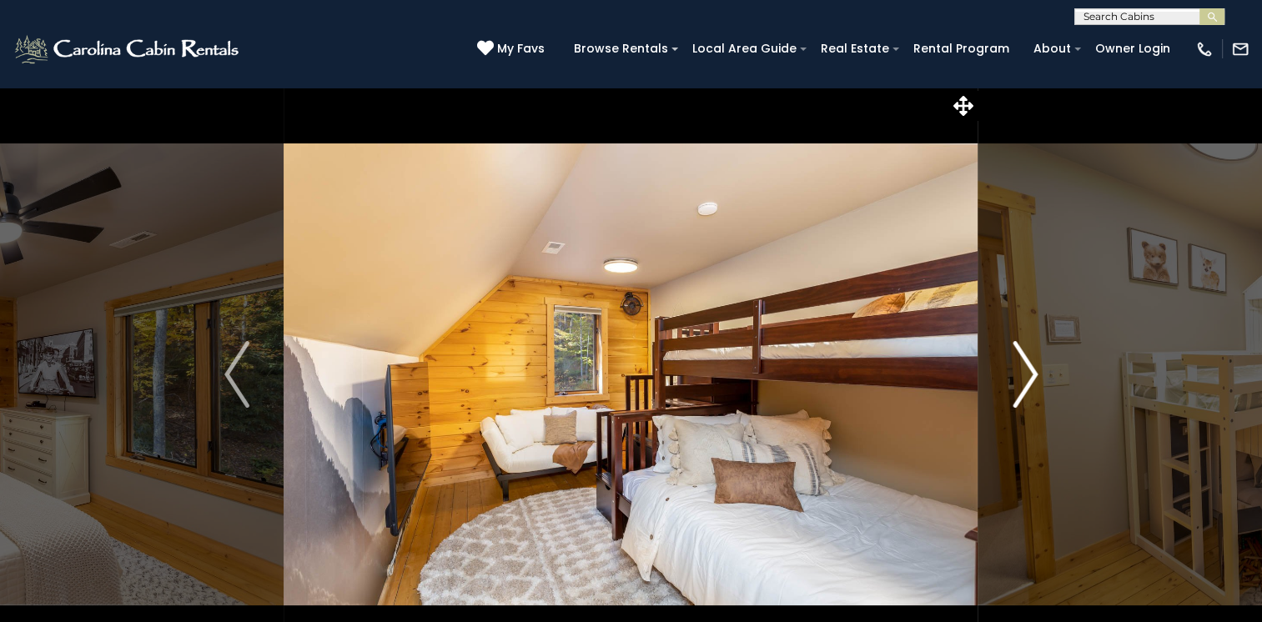
click at [1035, 370] on img "Next" at bounding box center [1024, 374] width 25 height 67
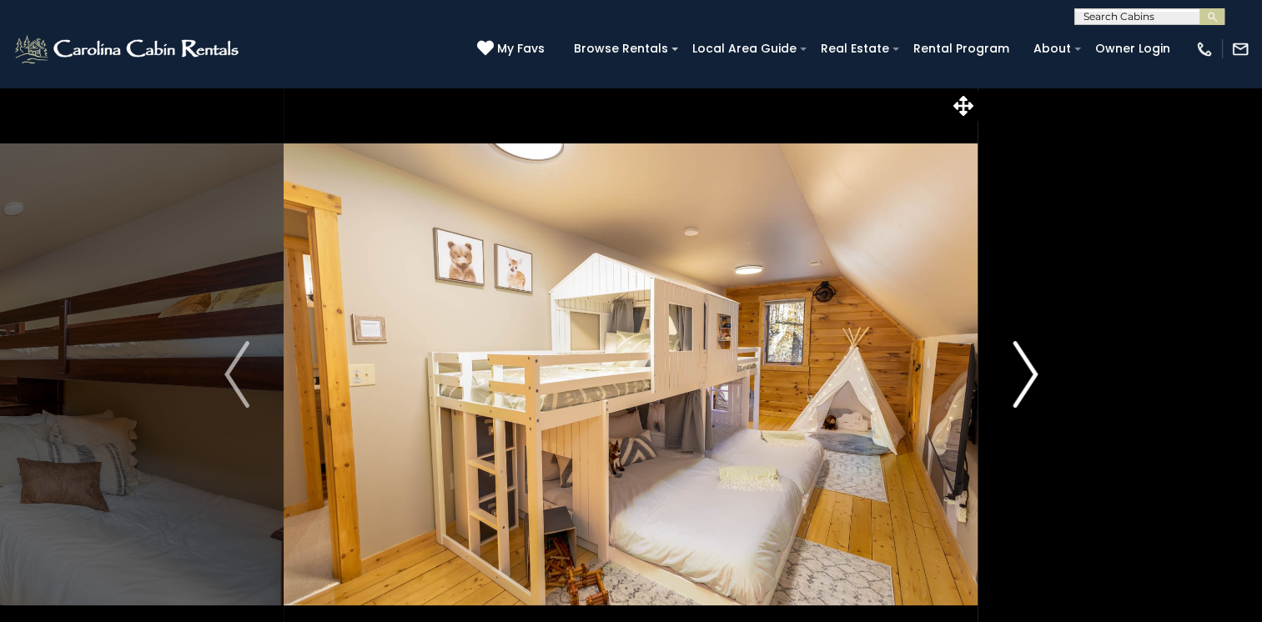
click at [1035, 370] on img "Next" at bounding box center [1024, 374] width 25 height 67
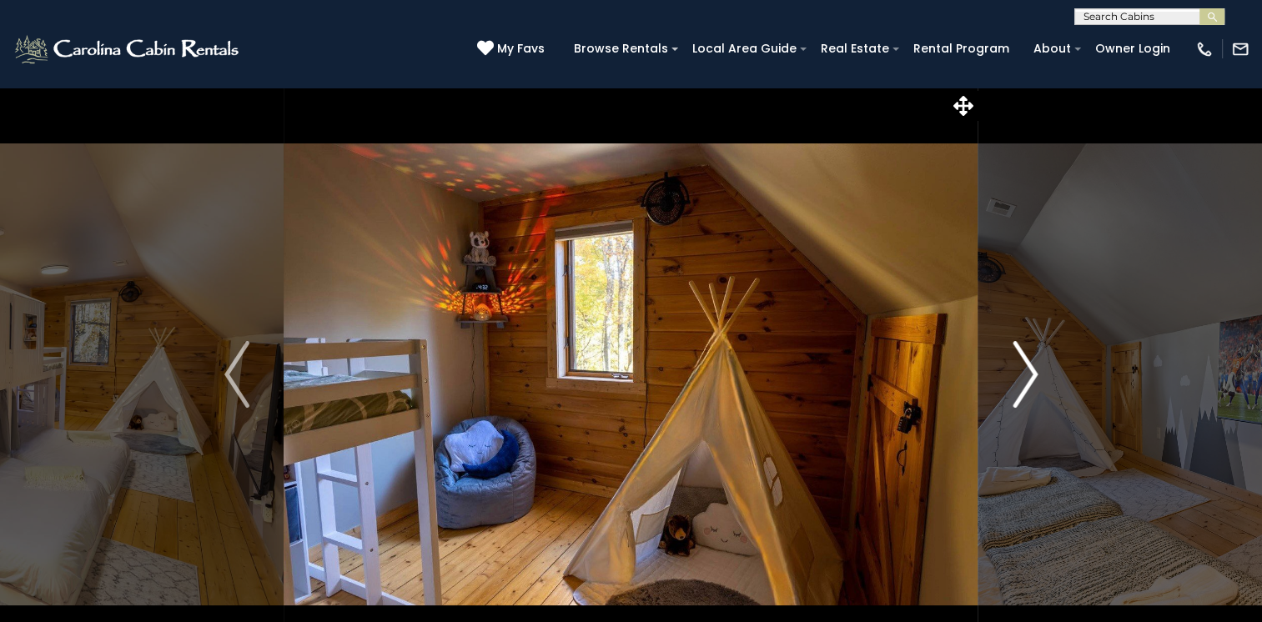
click at [1035, 370] on img "Next" at bounding box center [1024, 374] width 25 height 67
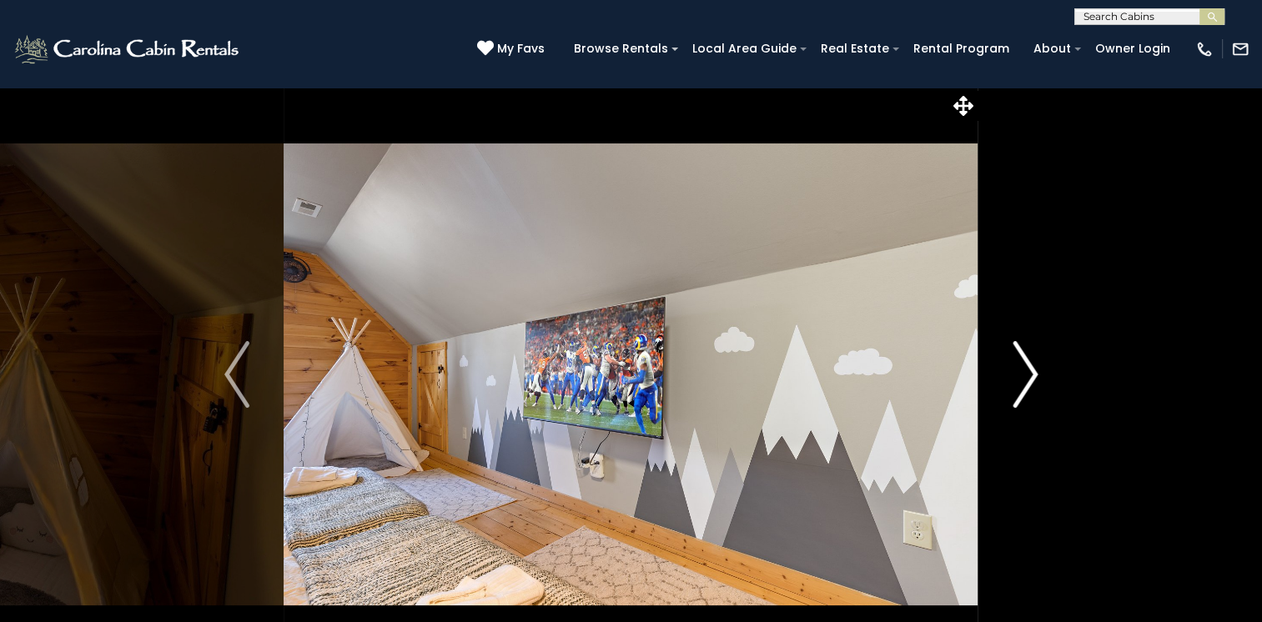
click at [1035, 370] on img "Next" at bounding box center [1024, 374] width 25 height 67
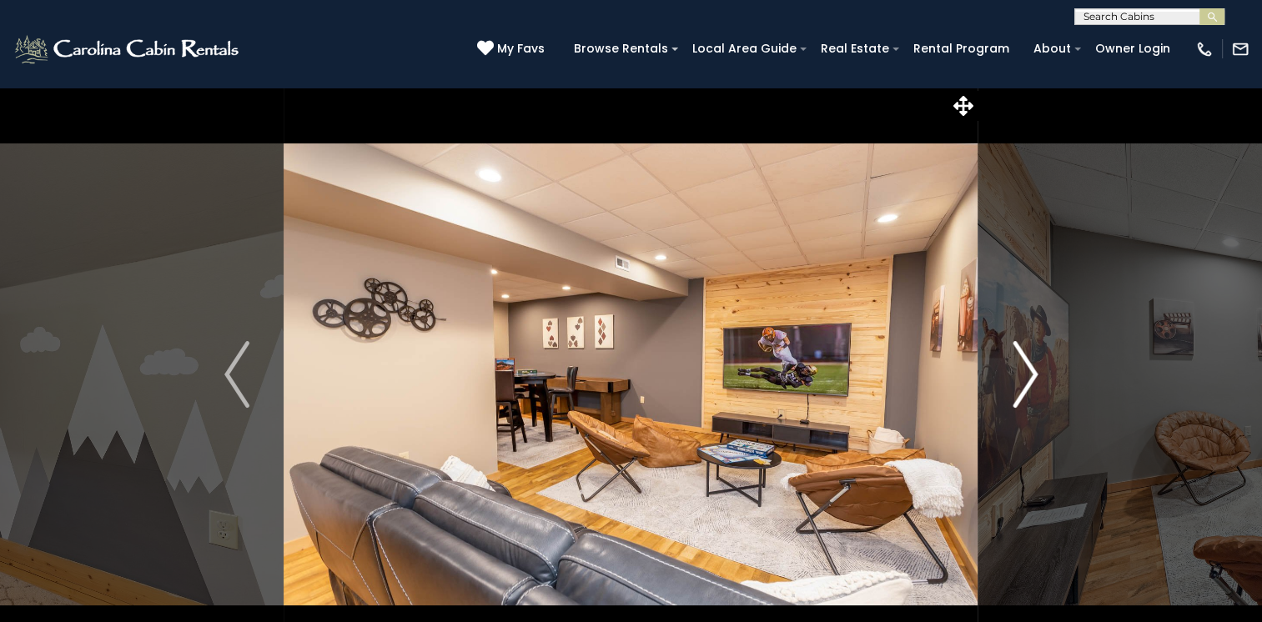
click at [1035, 370] on img "Next" at bounding box center [1024, 374] width 25 height 67
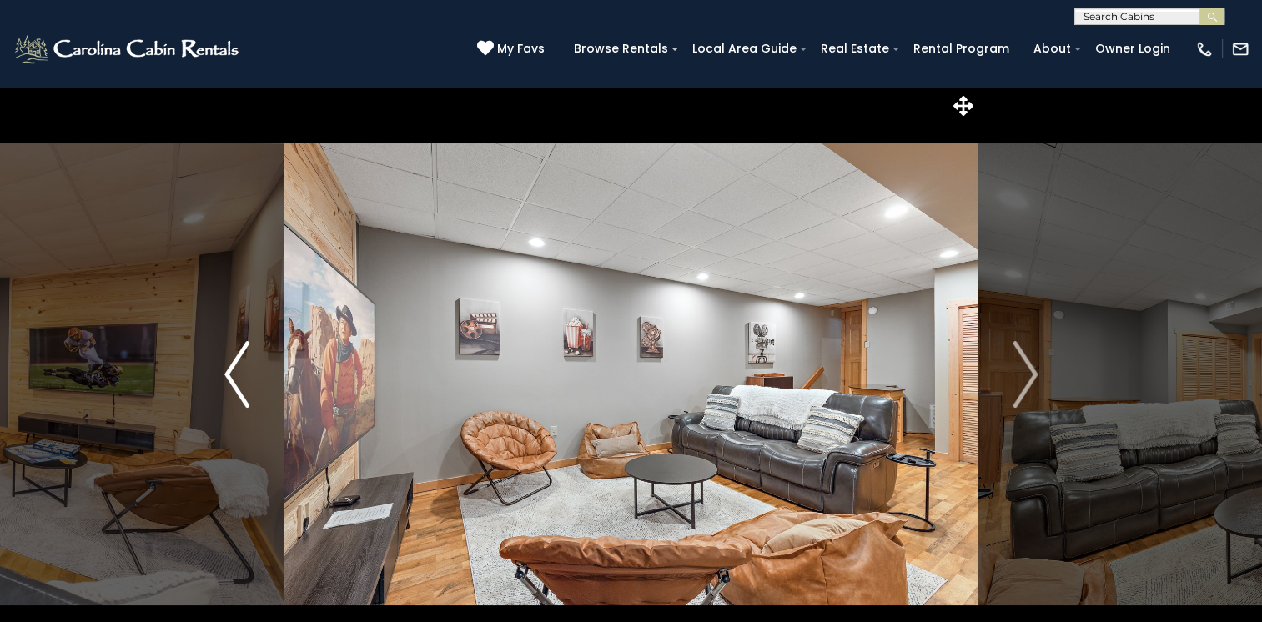
click at [227, 373] on img "Previous" at bounding box center [236, 374] width 25 height 67
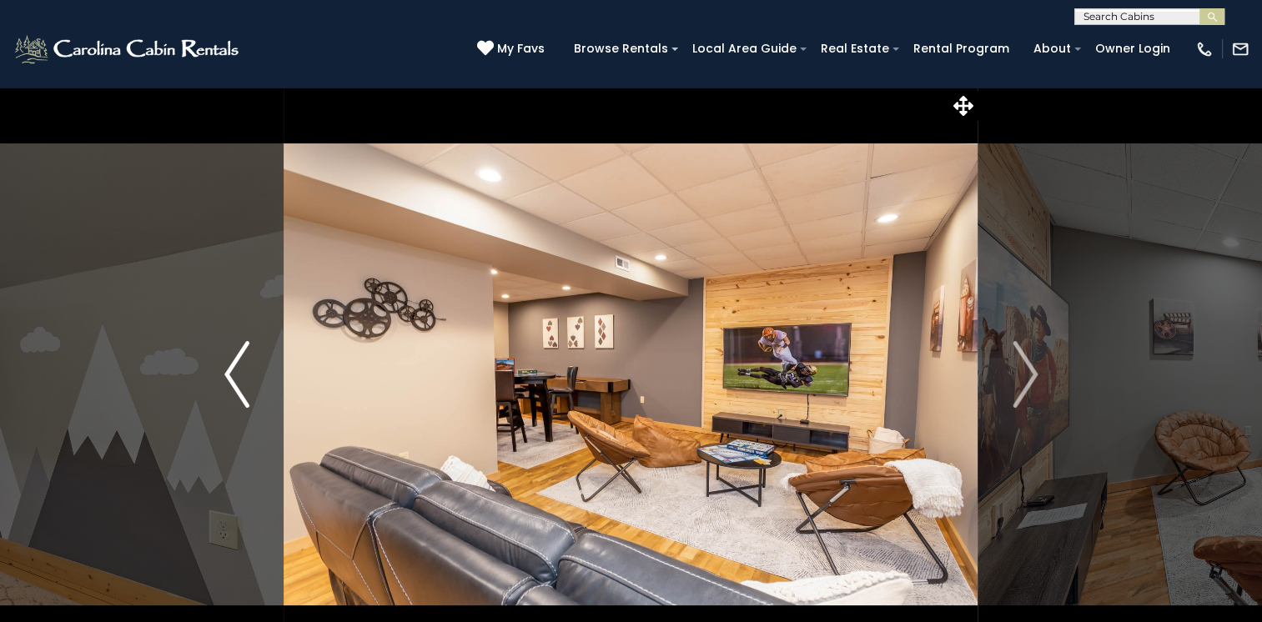
click at [227, 373] on img "Previous" at bounding box center [236, 374] width 25 height 67
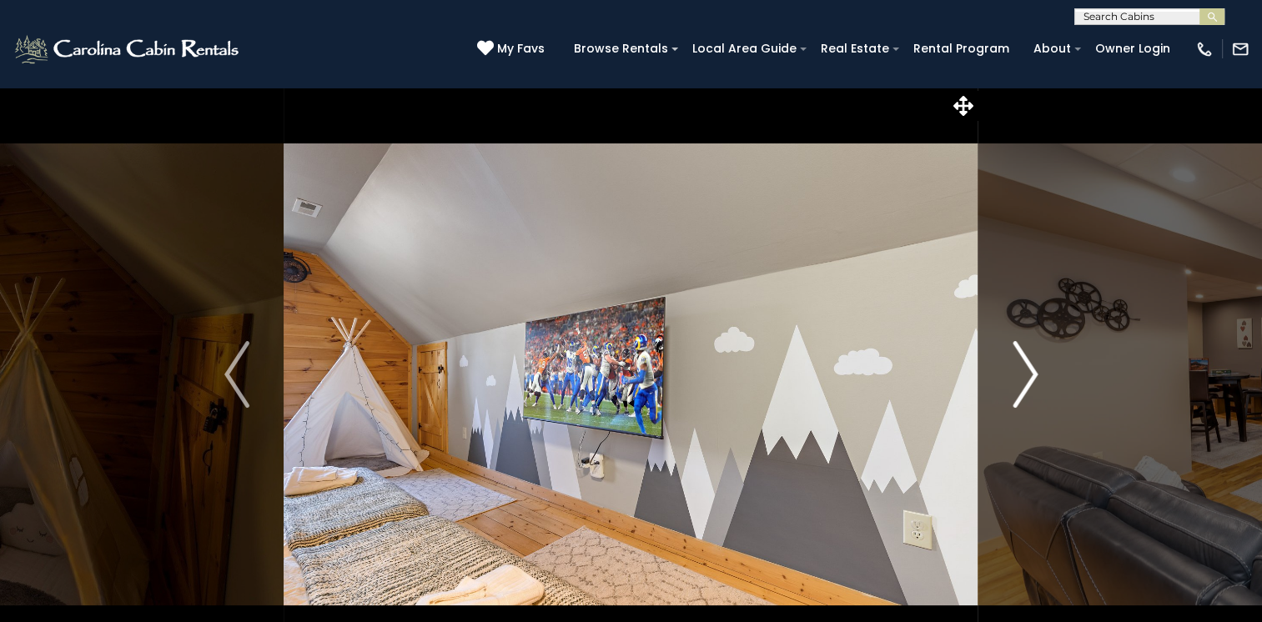
click at [1027, 377] on img "Next" at bounding box center [1024, 374] width 25 height 67
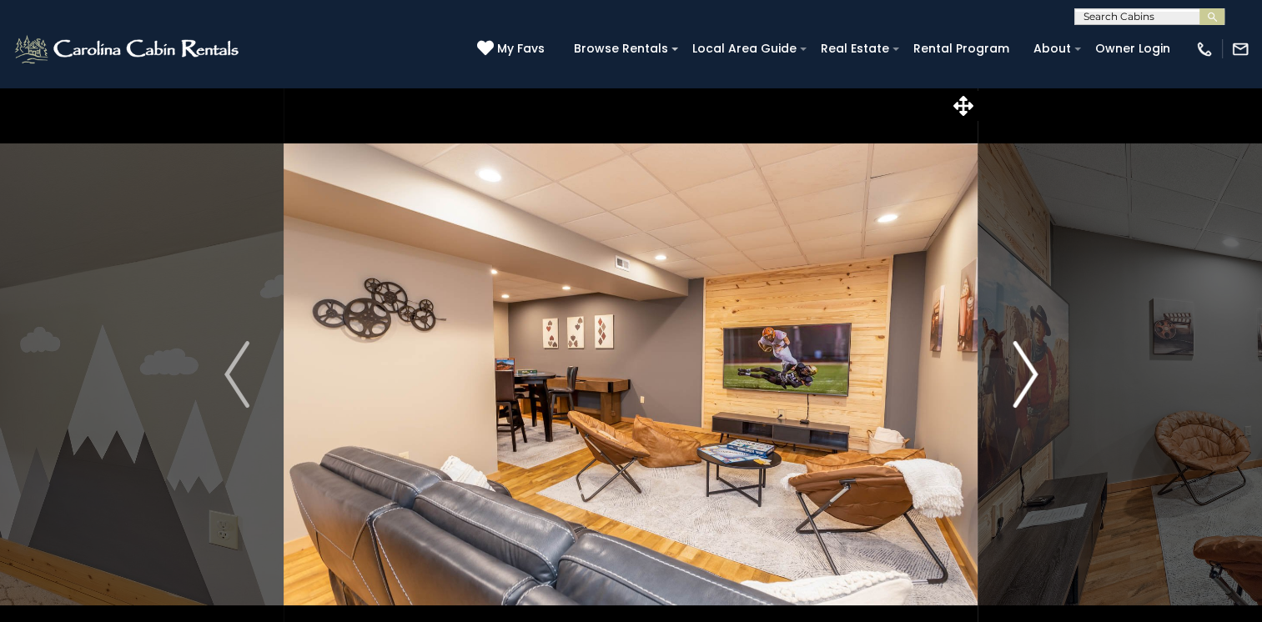
click at [1027, 377] on img "Next" at bounding box center [1024, 374] width 25 height 67
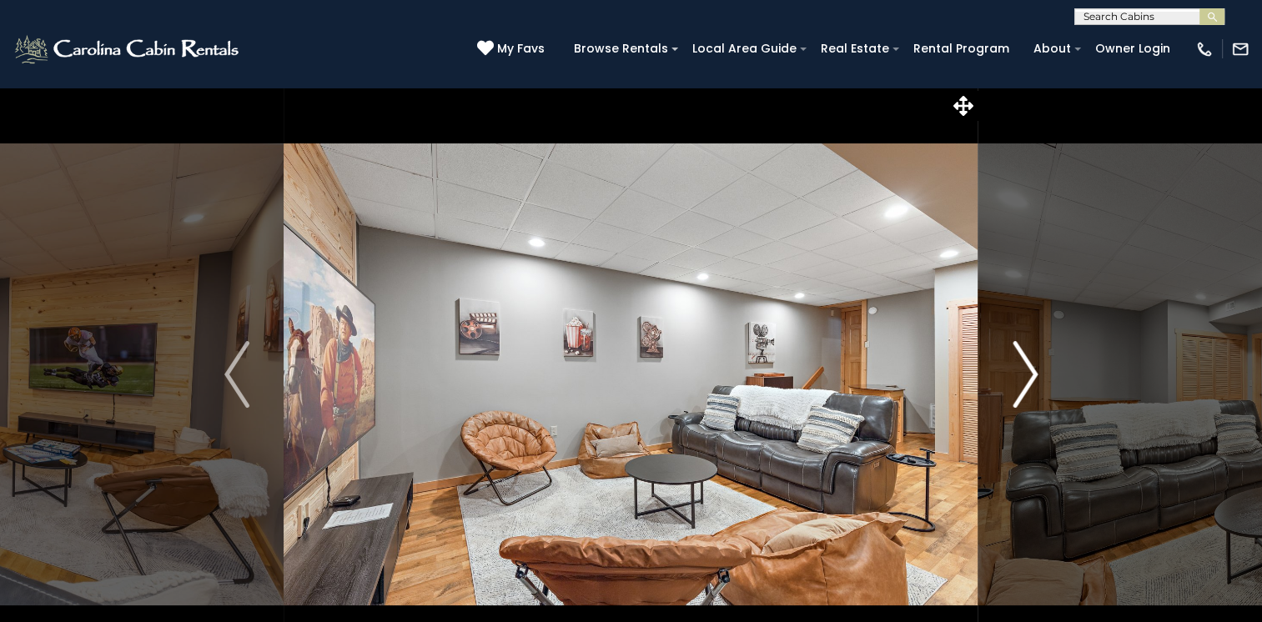
click at [1027, 377] on img "Next" at bounding box center [1024, 374] width 25 height 67
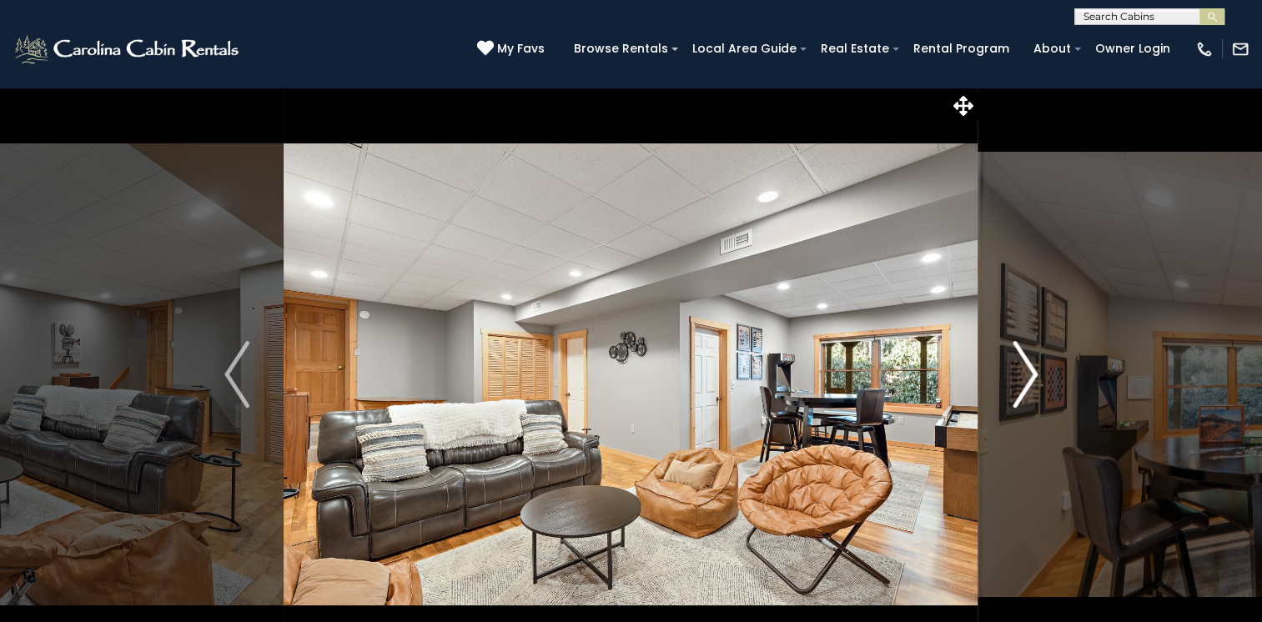
click at [1027, 377] on img "Next" at bounding box center [1024, 374] width 25 height 67
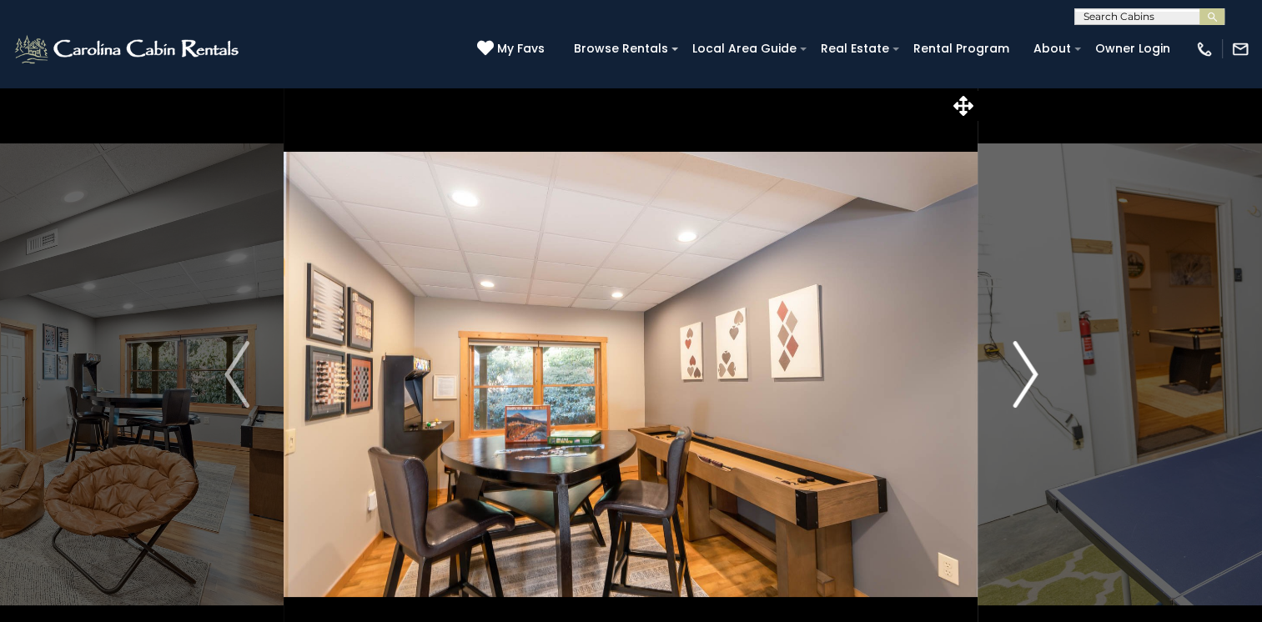
click at [1027, 377] on img "Next" at bounding box center [1024, 374] width 25 height 67
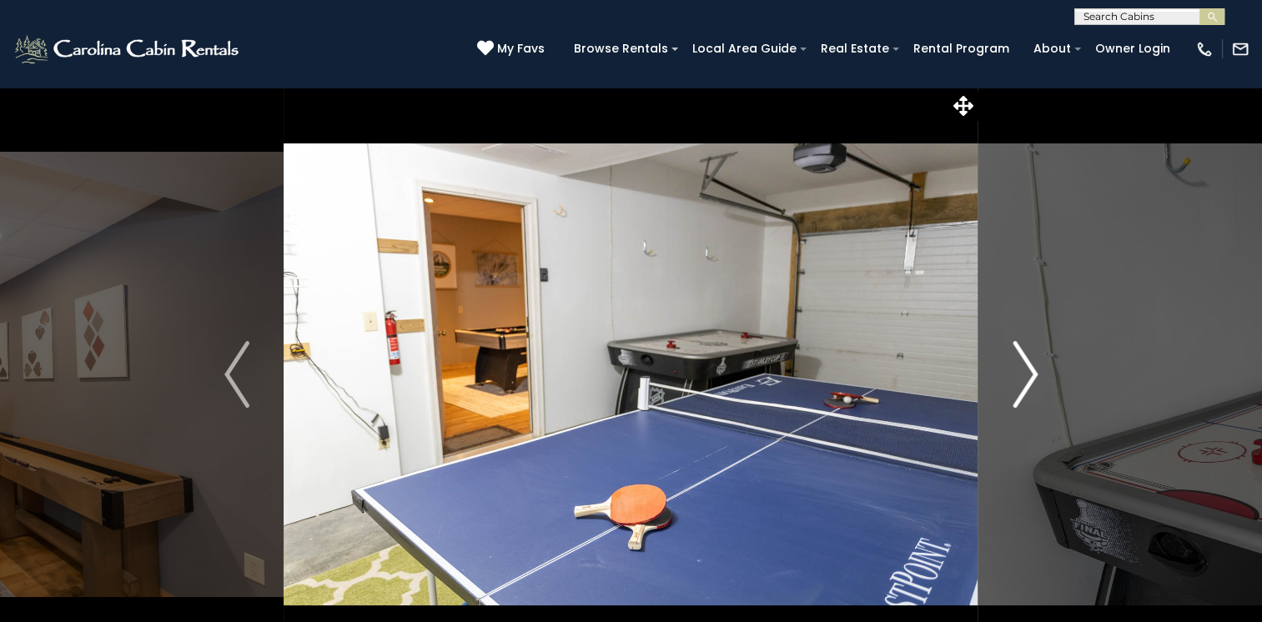
click at [1027, 377] on img "Next" at bounding box center [1024, 374] width 25 height 67
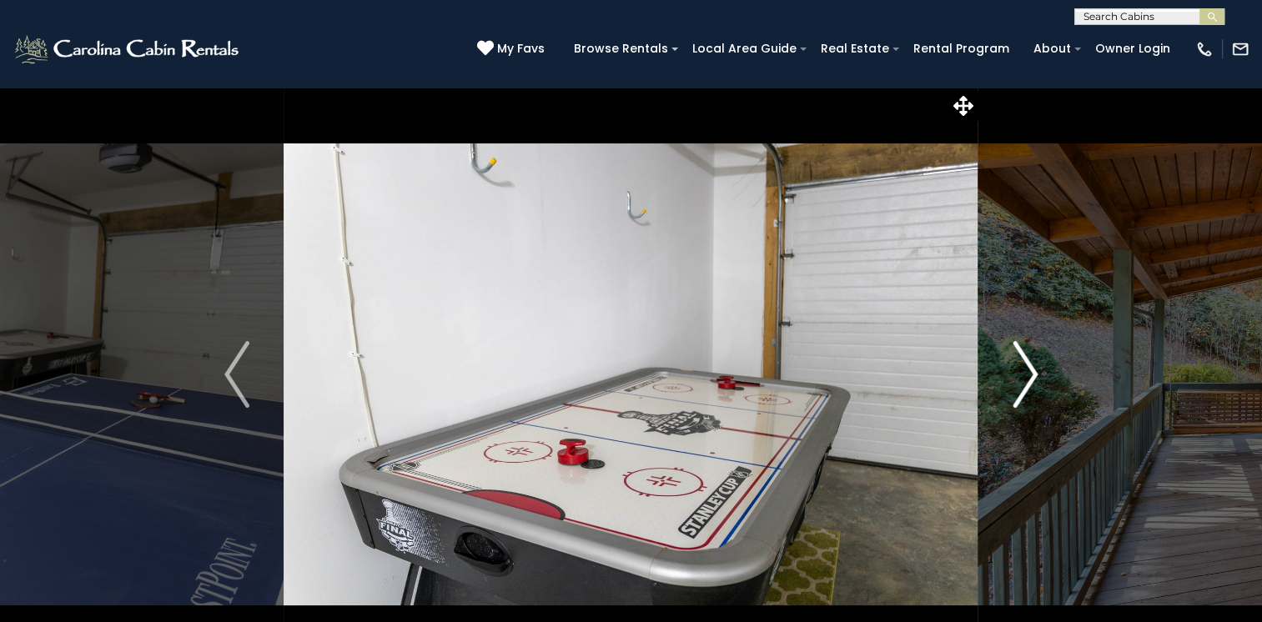
click at [1027, 377] on img "Next" at bounding box center [1024, 374] width 25 height 67
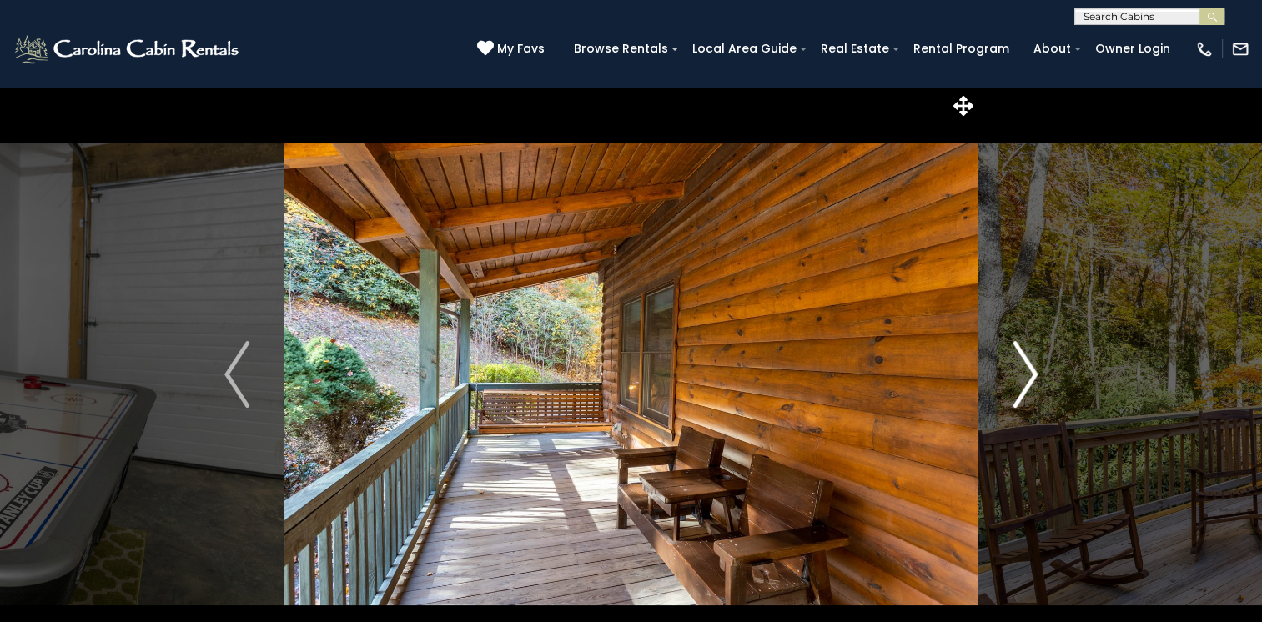
click at [1027, 377] on img "Next" at bounding box center [1024, 374] width 25 height 67
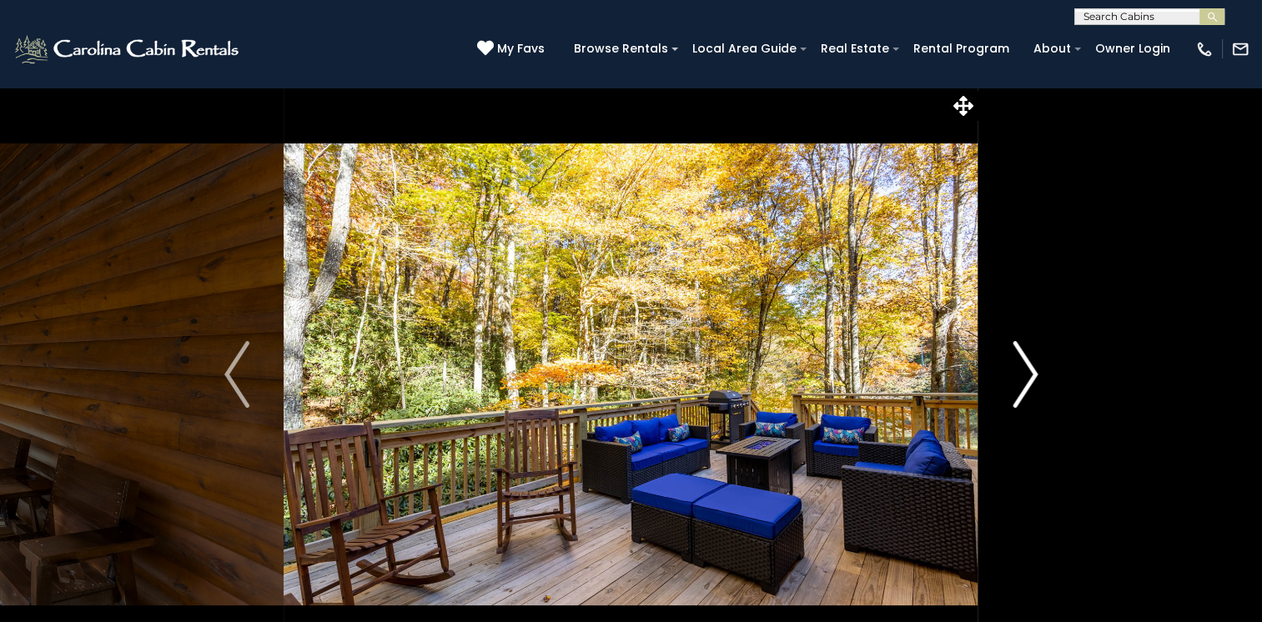
click at [1027, 377] on img "Next" at bounding box center [1024, 374] width 25 height 67
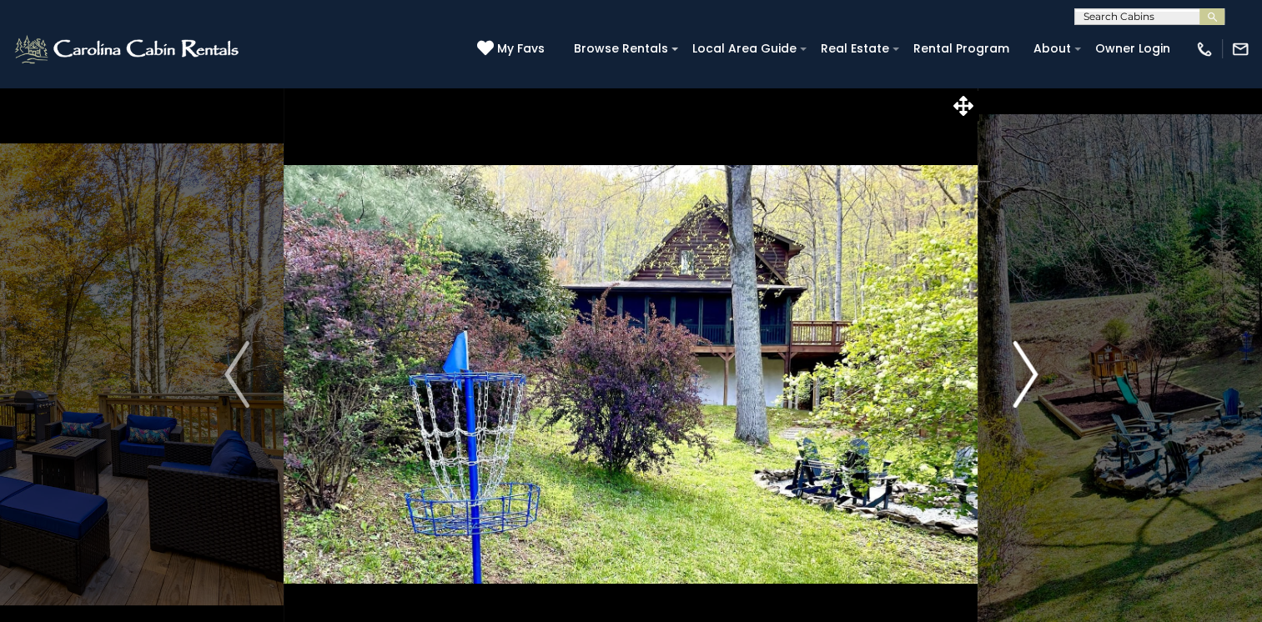
click at [1027, 377] on img "Next" at bounding box center [1024, 374] width 25 height 67
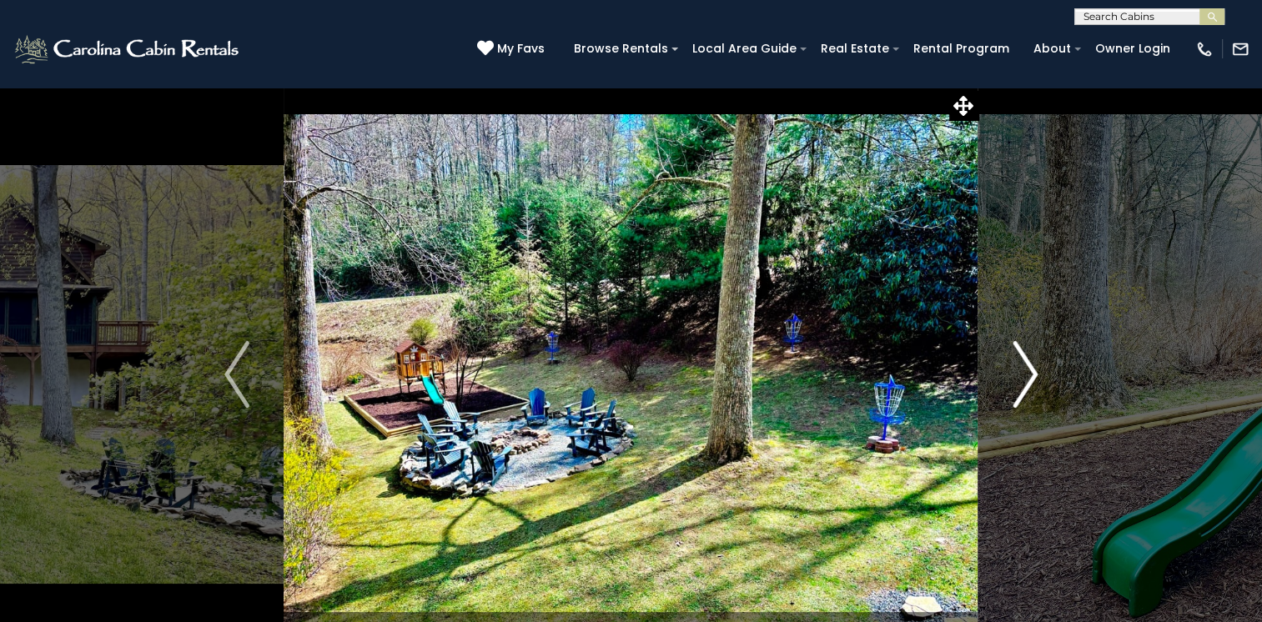
click at [1027, 377] on img "Next" at bounding box center [1024, 374] width 25 height 67
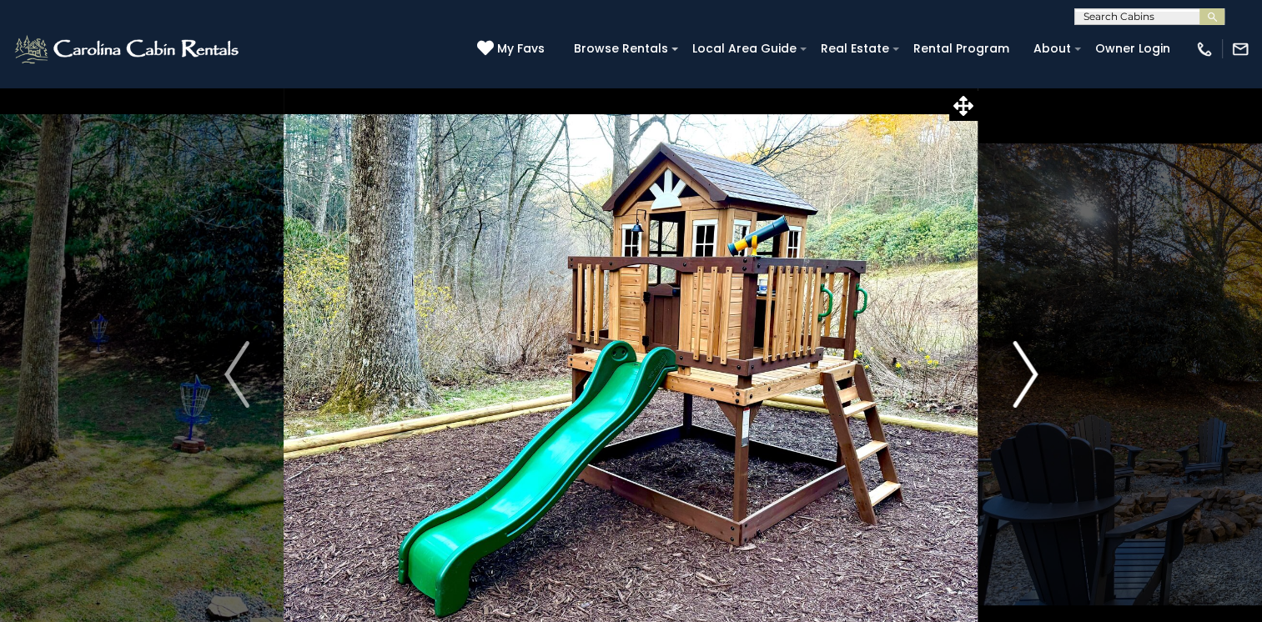
click at [1026, 374] on img "Next" at bounding box center [1024, 374] width 25 height 67
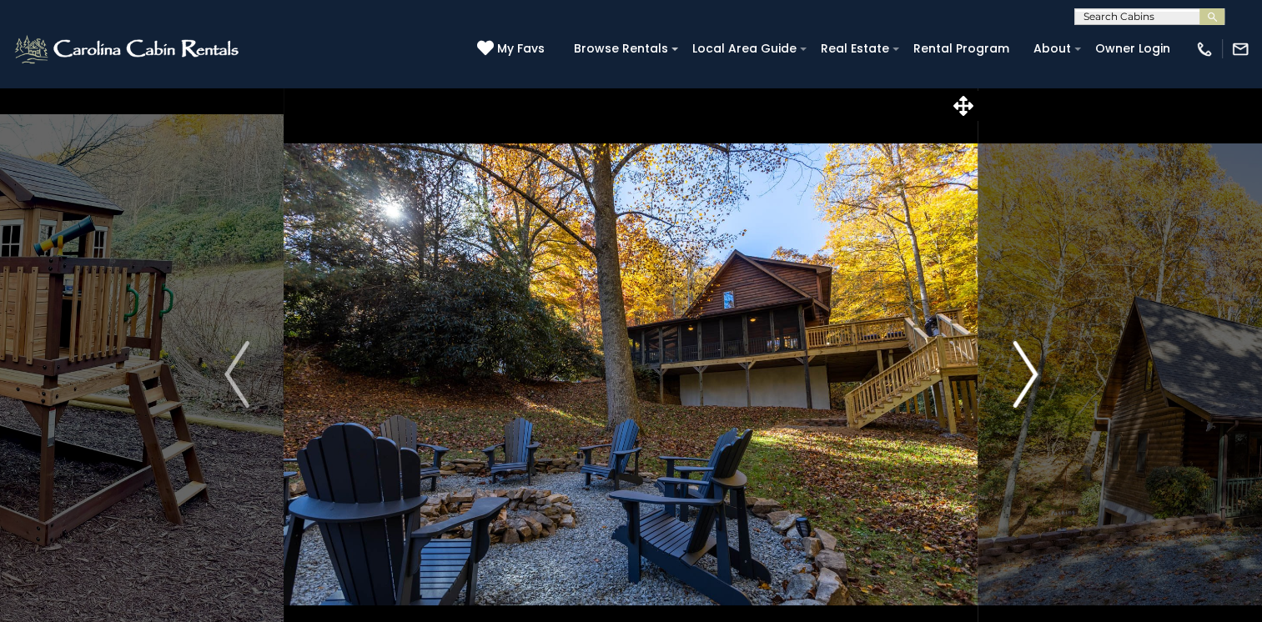
click at [1026, 374] on img "Next" at bounding box center [1024, 374] width 25 height 67
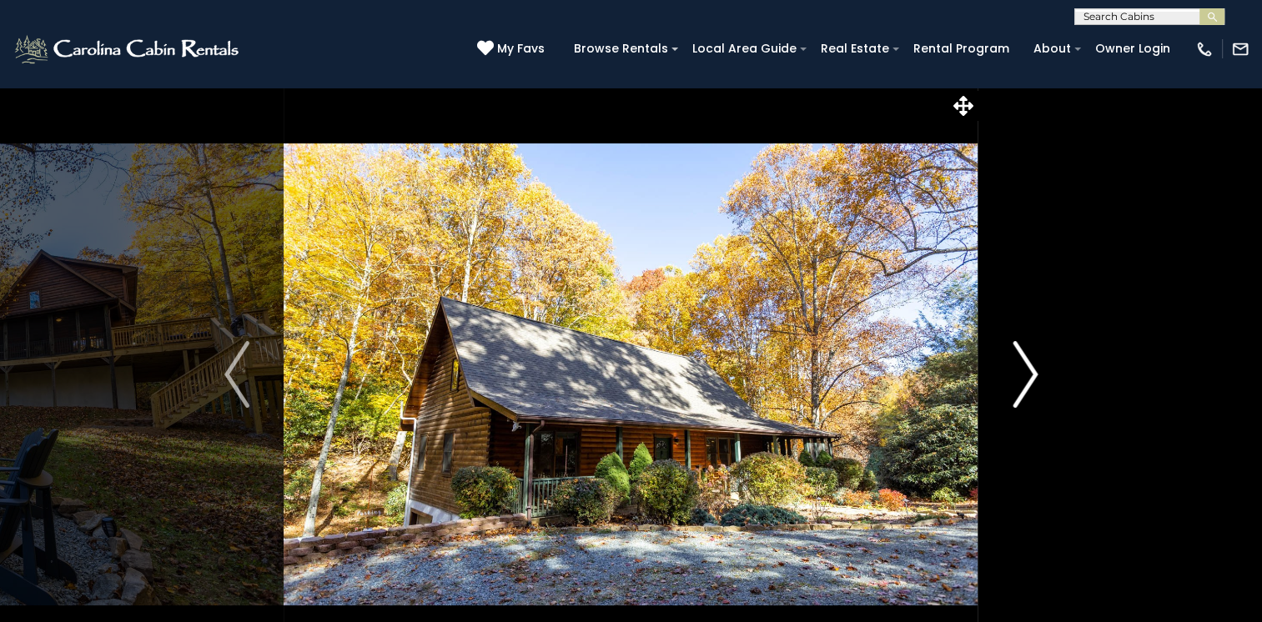
click at [1026, 374] on img "Next" at bounding box center [1024, 374] width 25 height 67
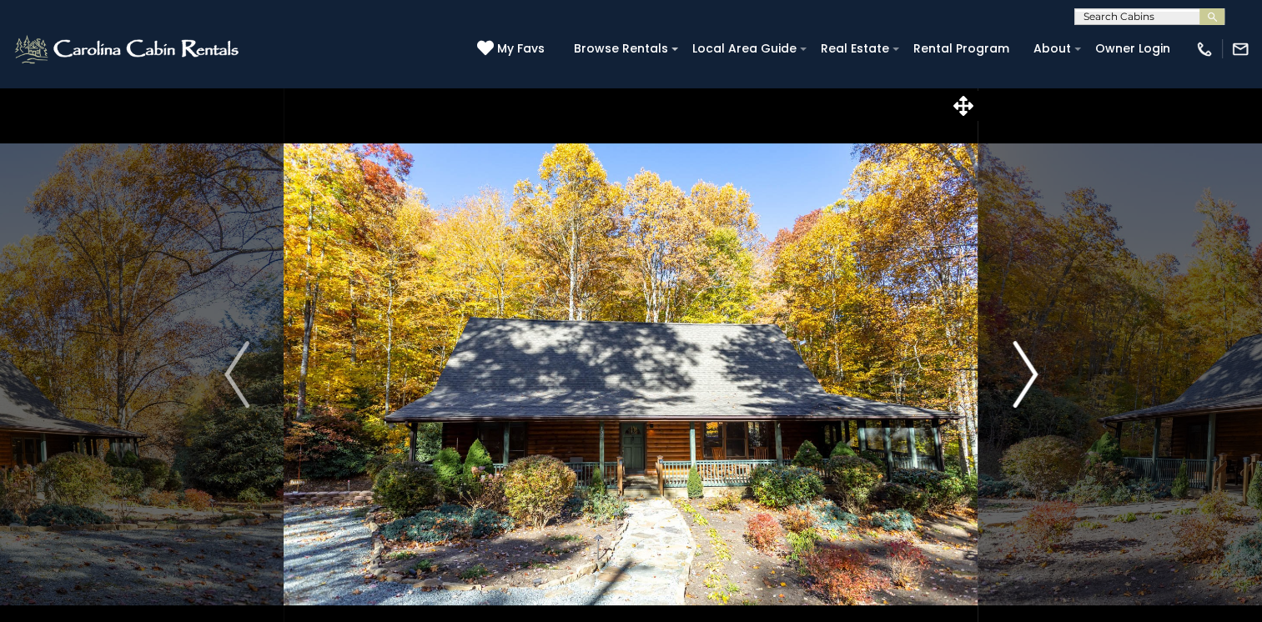
click at [1026, 374] on img "Next" at bounding box center [1024, 374] width 25 height 67
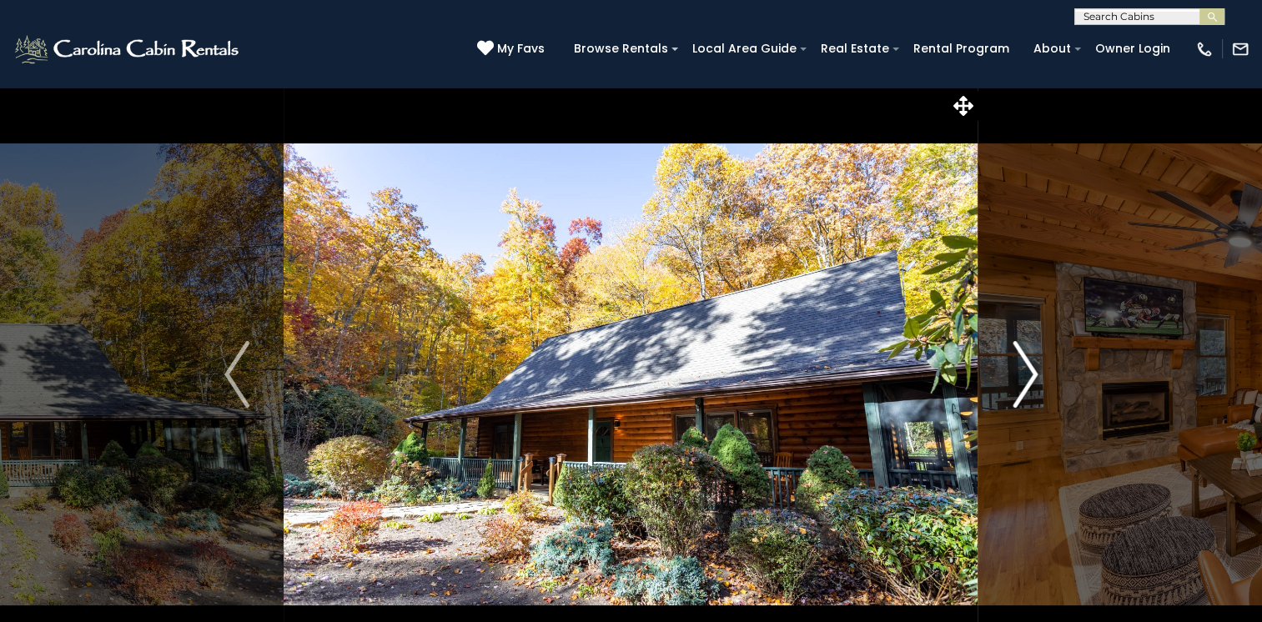
click at [1026, 374] on img "Next" at bounding box center [1024, 374] width 25 height 67
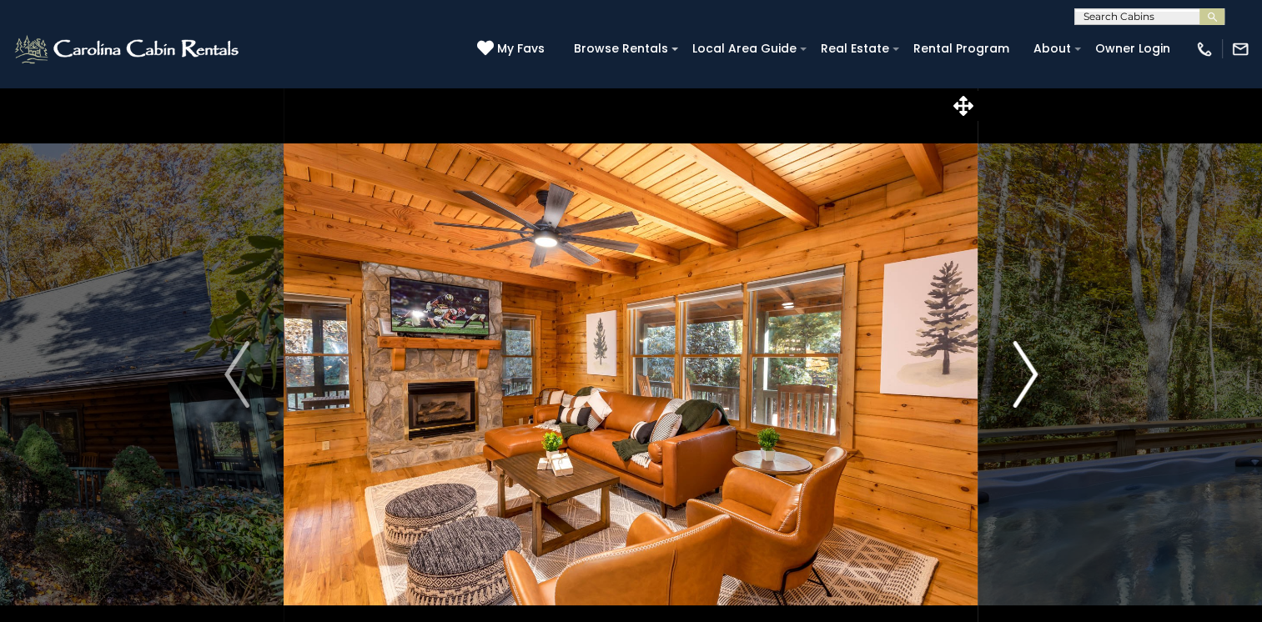
click at [1026, 374] on img "Next" at bounding box center [1024, 374] width 25 height 67
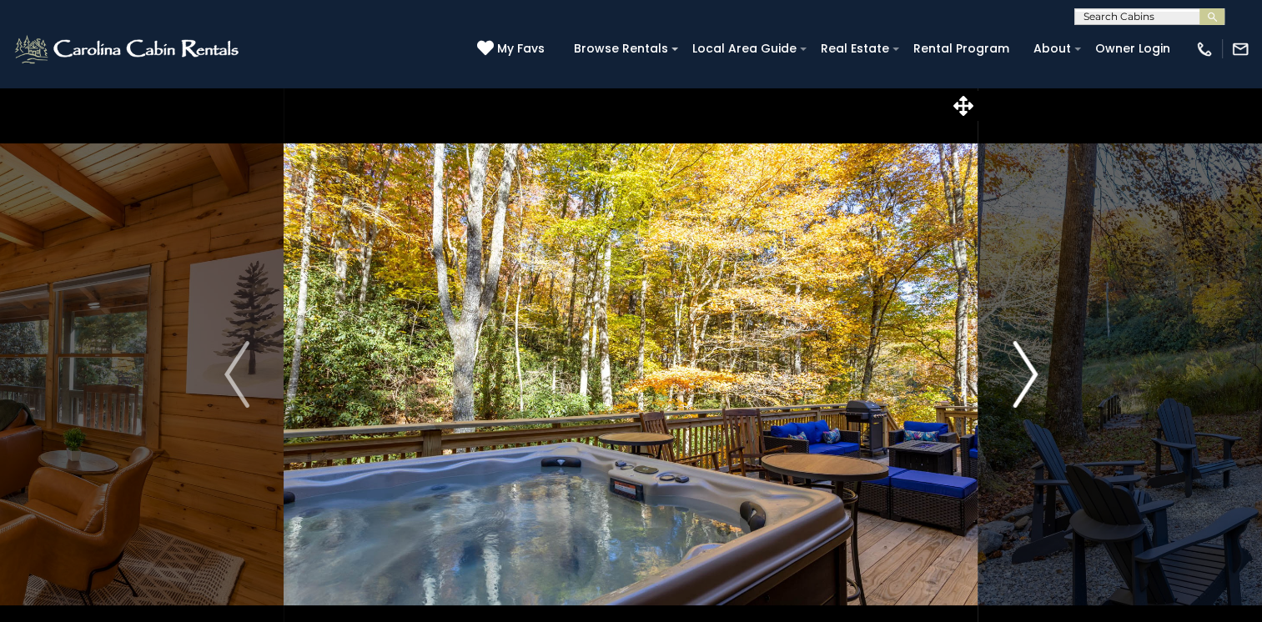
click at [1026, 374] on img "Next" at bounding box center [1024, 374] width 25 height 67
